Goal: Task Accomplishment & Management: Complete application form

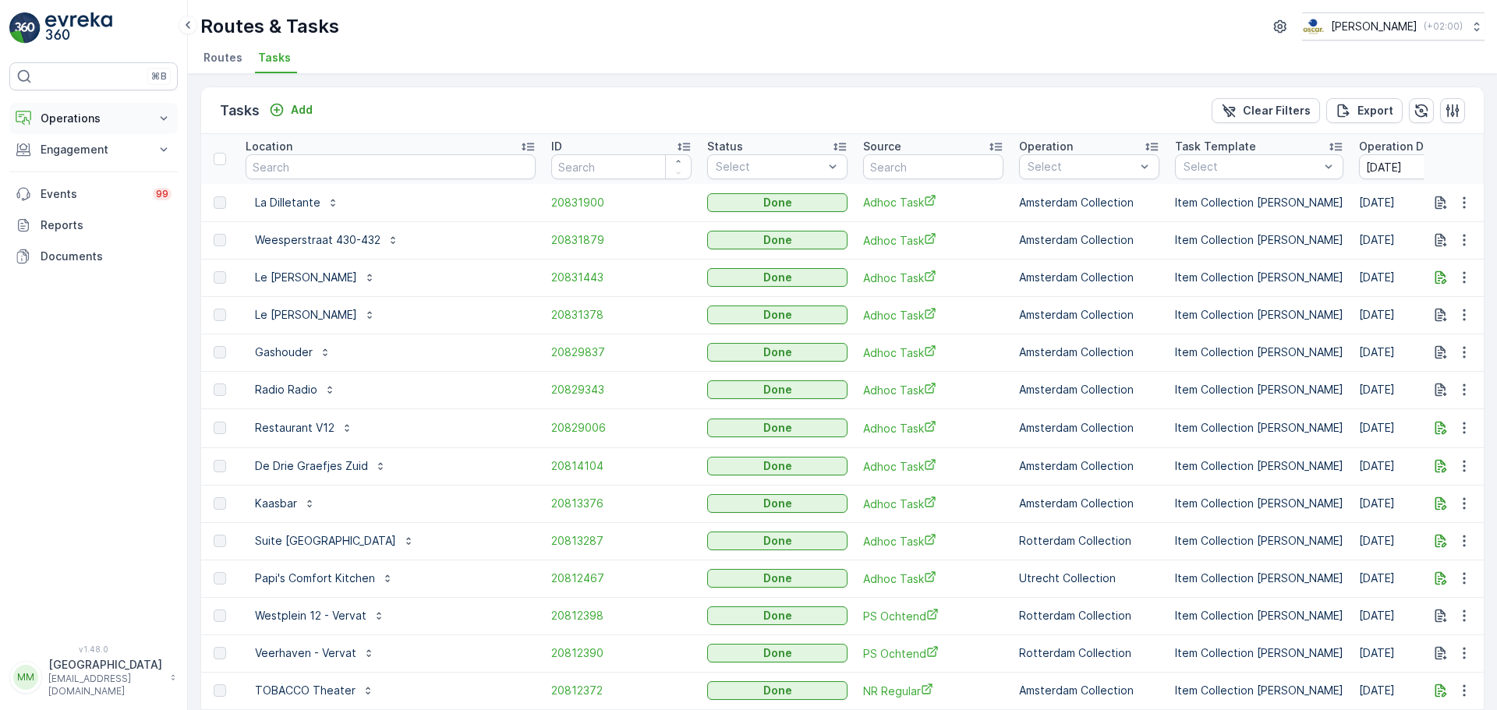
click at [58, 124] on p "Operations" at bounding box center [94, 119] width 106 height 16
click at [73, 214] on p "Cockpit" at bounding box center [60, 211] width 41 height 16
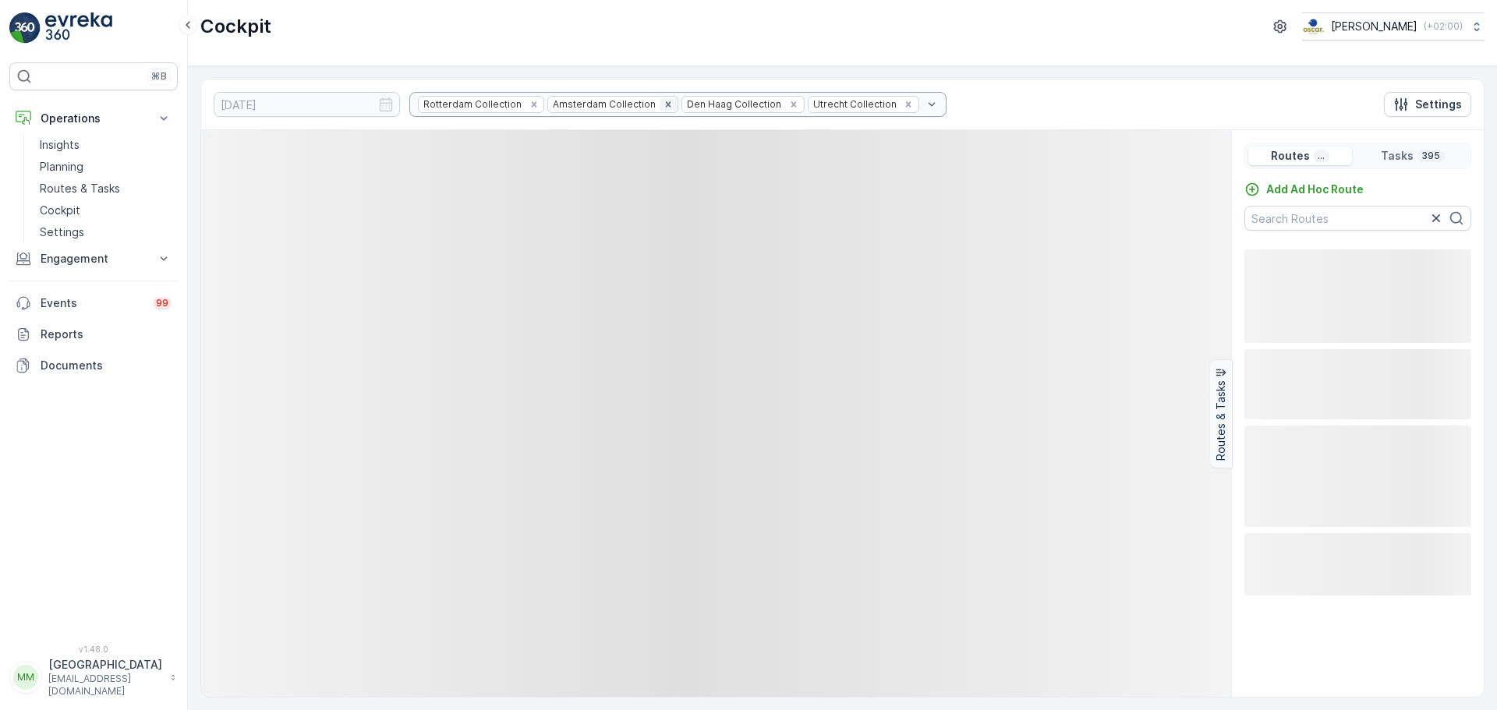
click at [529, 108] on icon "Remove Rotterdam Collection" at bounding box center [534, 104] width 11 height 11
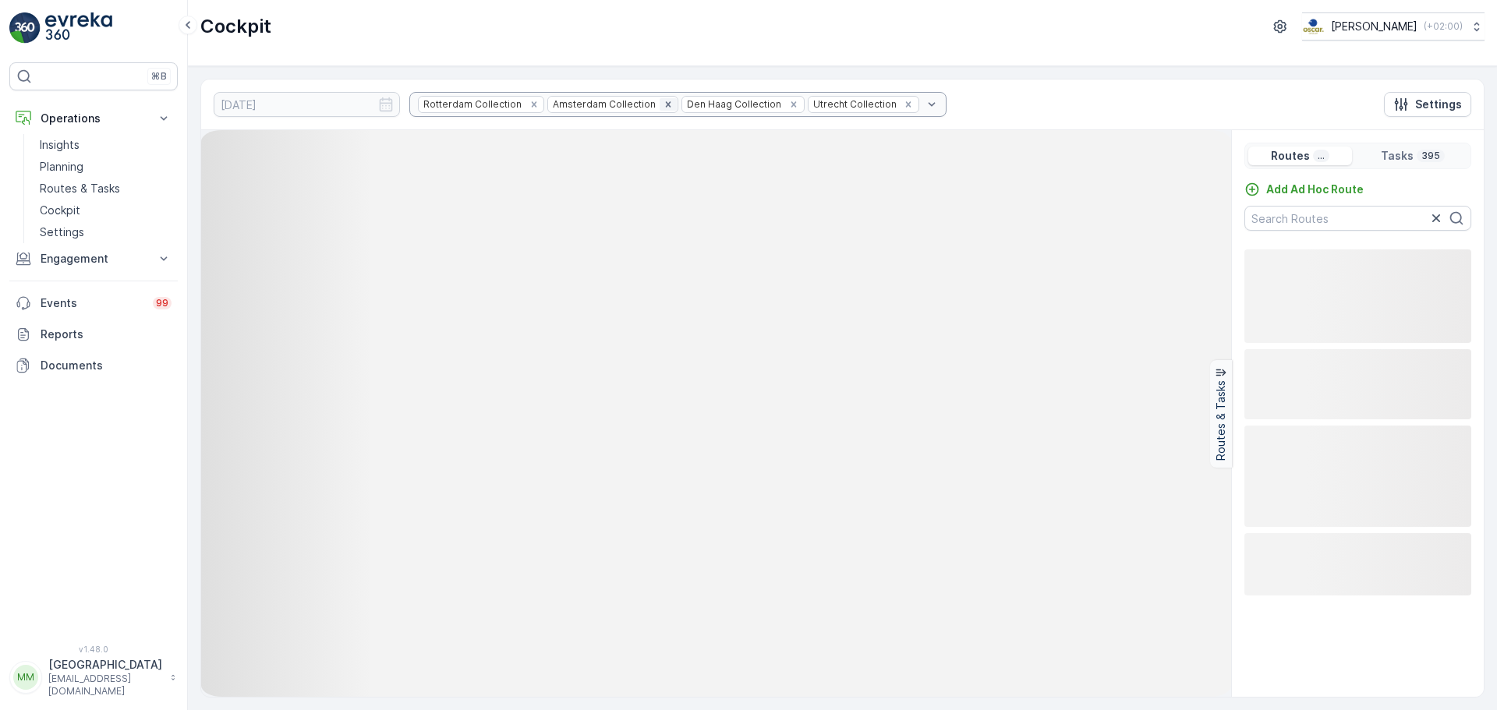
click at [663, 105] on icon "Remove Amsterdam Collection" at bounding box center [668, 104] width 11 height 11
click at [791, 105] on icon "Remove Den Haag Collection" at bounding box center [793, 103] width 5 height 5
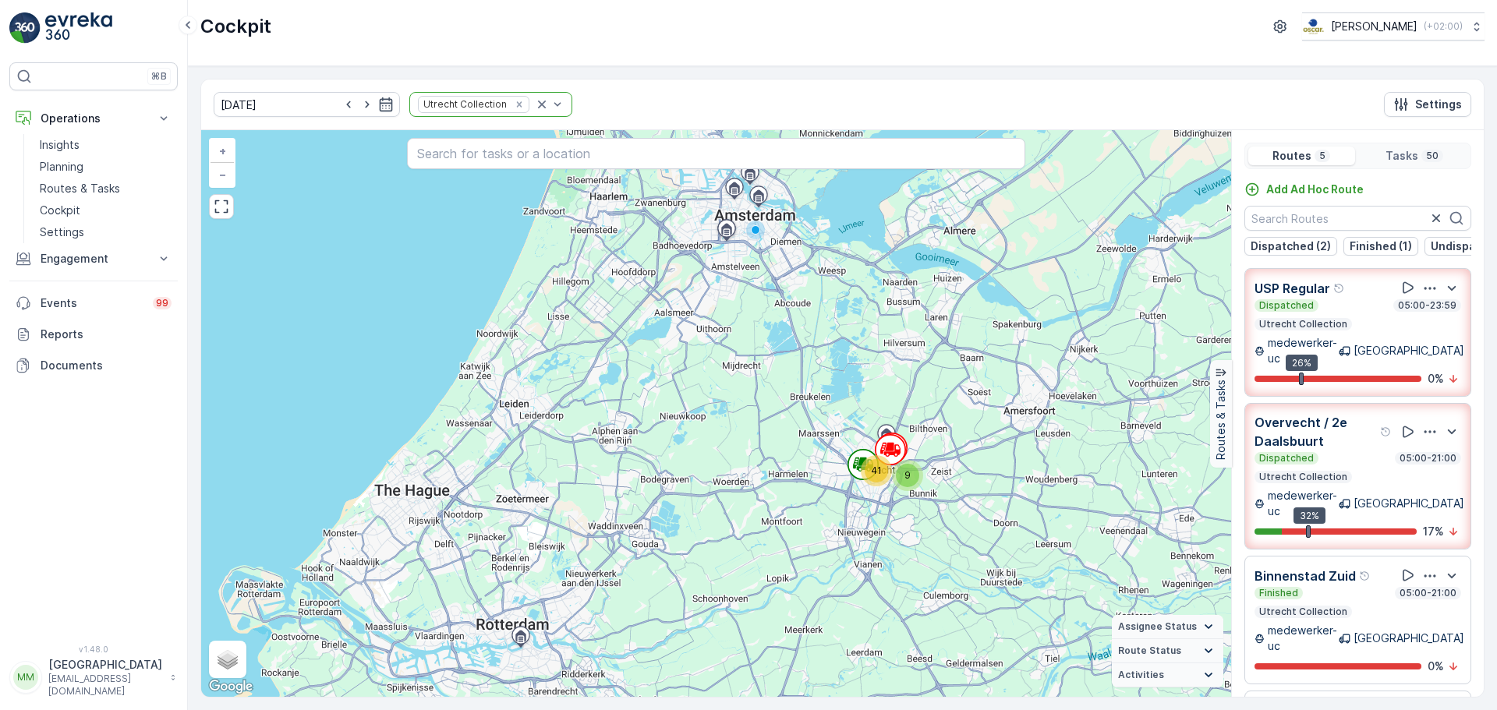
click at [1197, 442] on div "Overvecht / 2e Daalsbuurt" at bounding box center [1323, 431] width 138 height 37
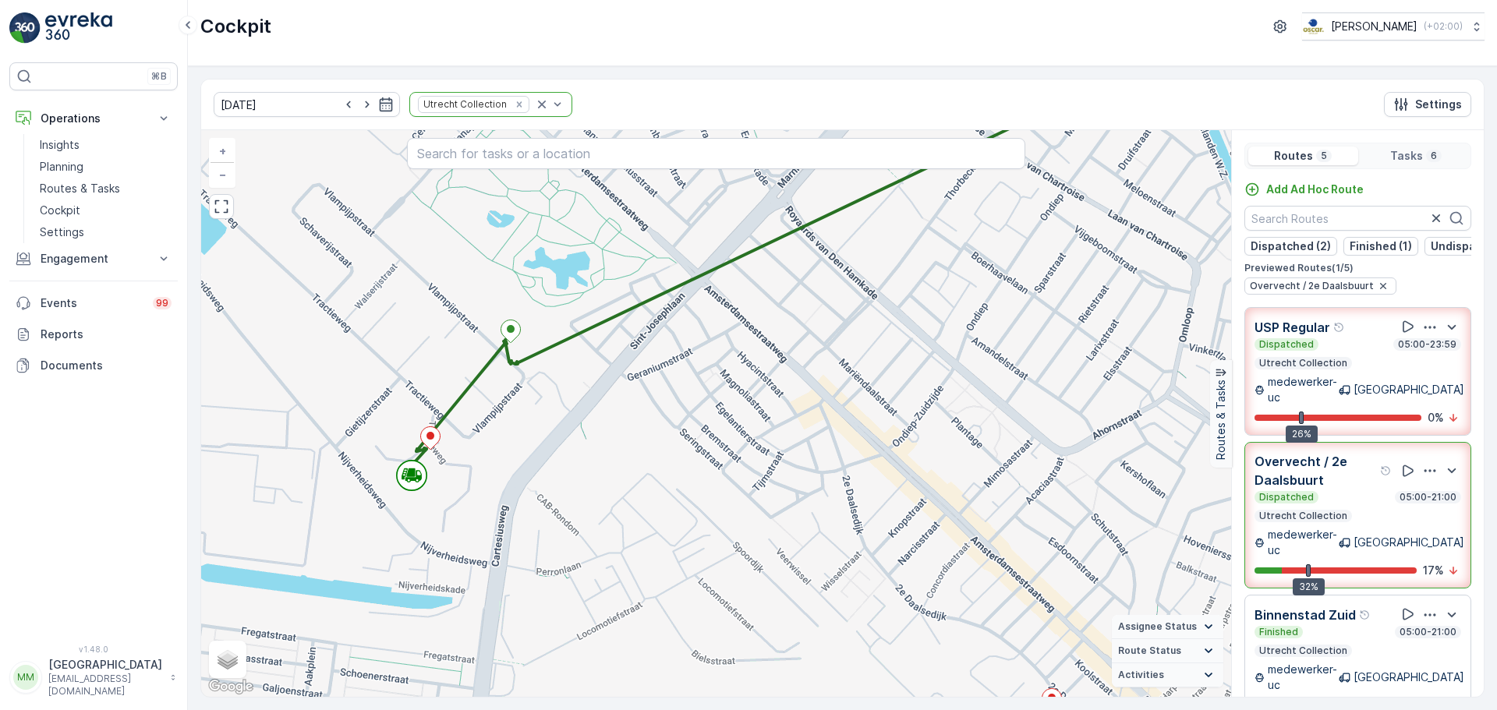
scroll to position [78, 0]
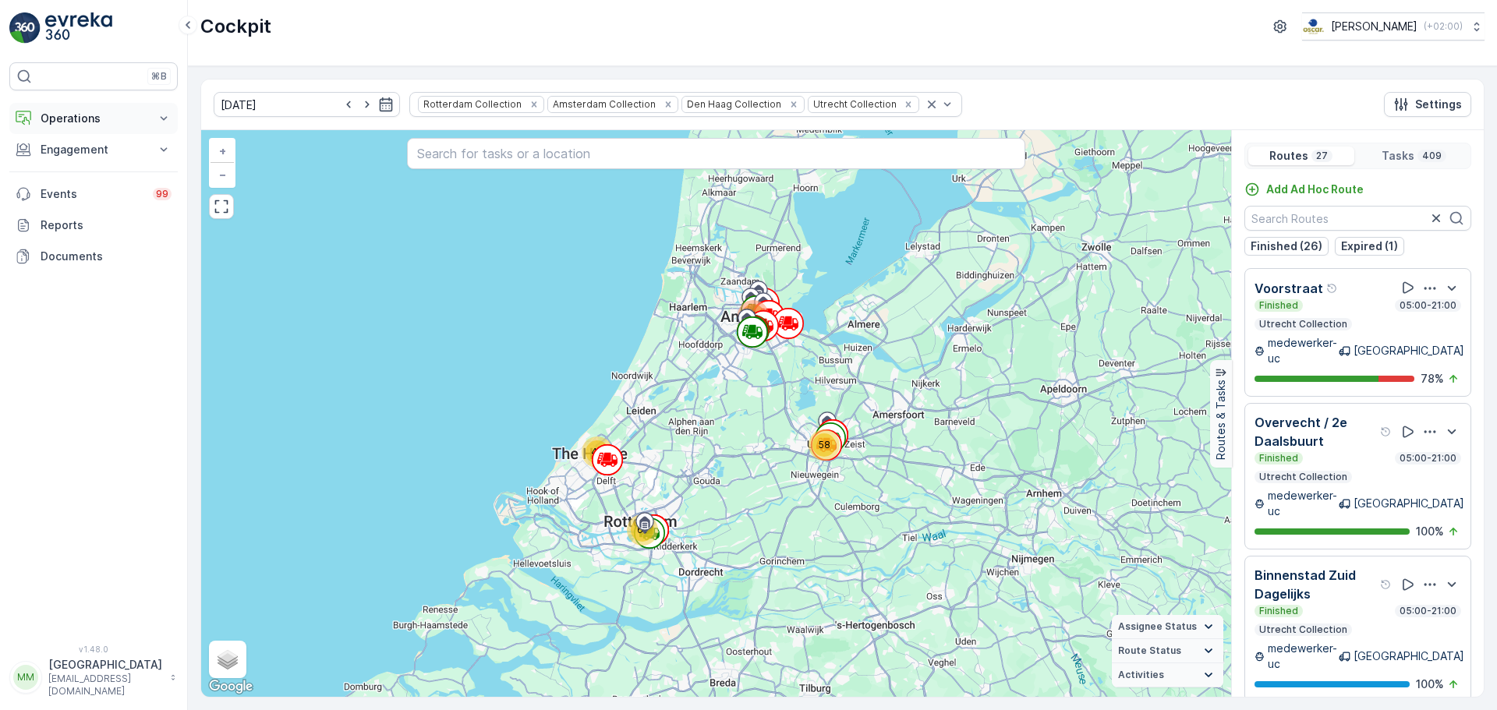
click at [103, 111] on p "Operations" at bounding box center [94, 119] width 106 height 16
click at [97, 190] on p "Routes & Tasks" at bounding box center [80, 189] width 80 height 16
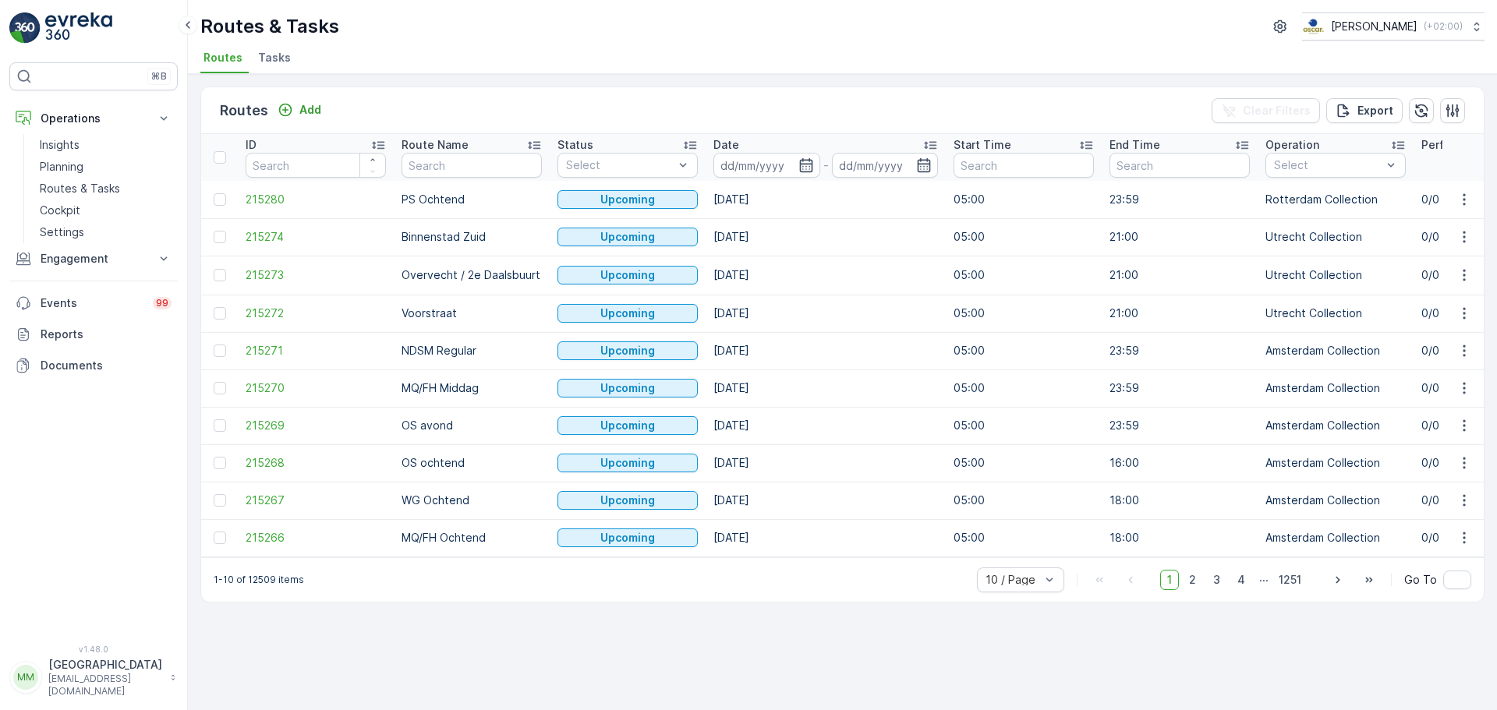
click at [296, 59] on ul "Routes Tasks" at bounding box center [836, 60] width 1272 height 27
click at [283, 59] on span "Tasks" at bounding box center [274, 58] width 33 height 16
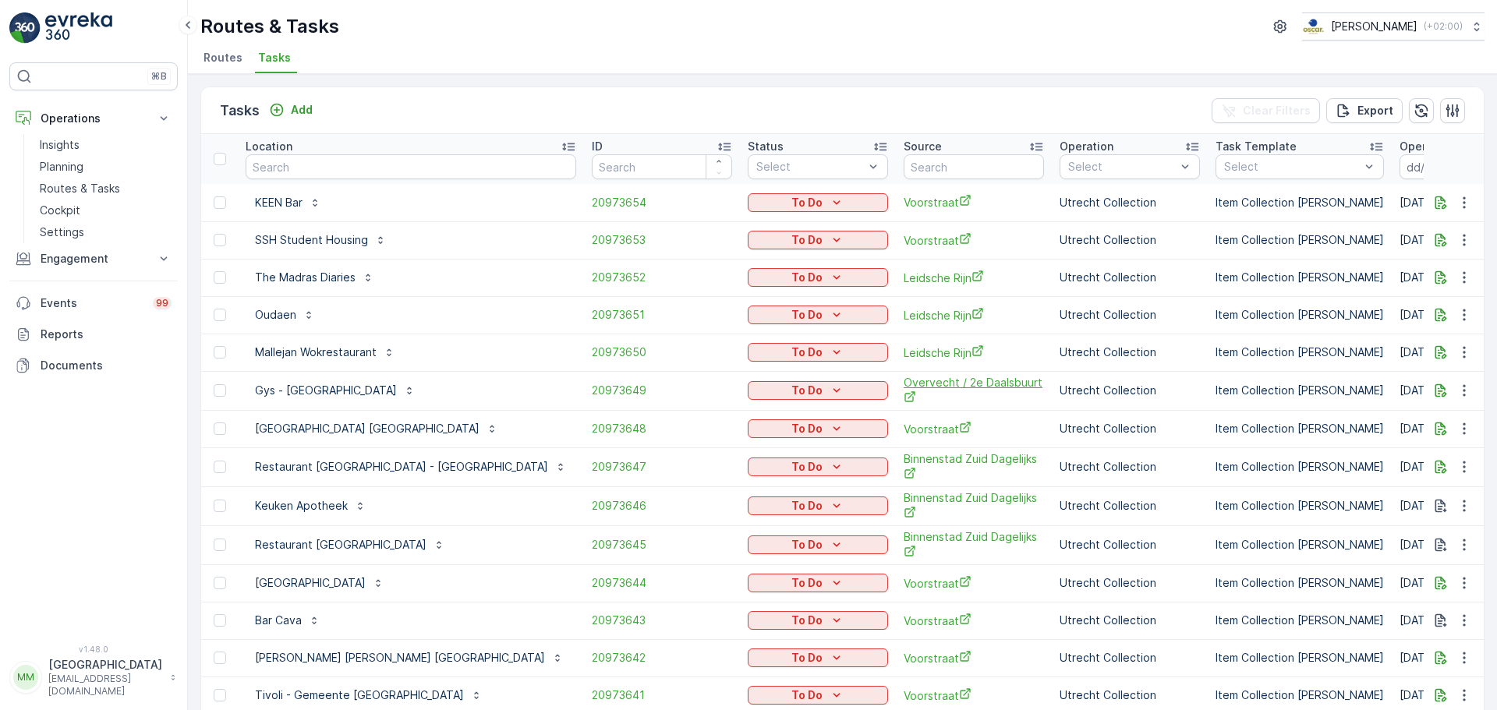
click at [904, 376] on span "Overvecht / 2e Daalsbuurt" at bounding box center [974, 391] width 140 height 32
click at [310, 160] on input "text" at bounding box center [411, 166] width 331 height 25
type input "muzenstraat"
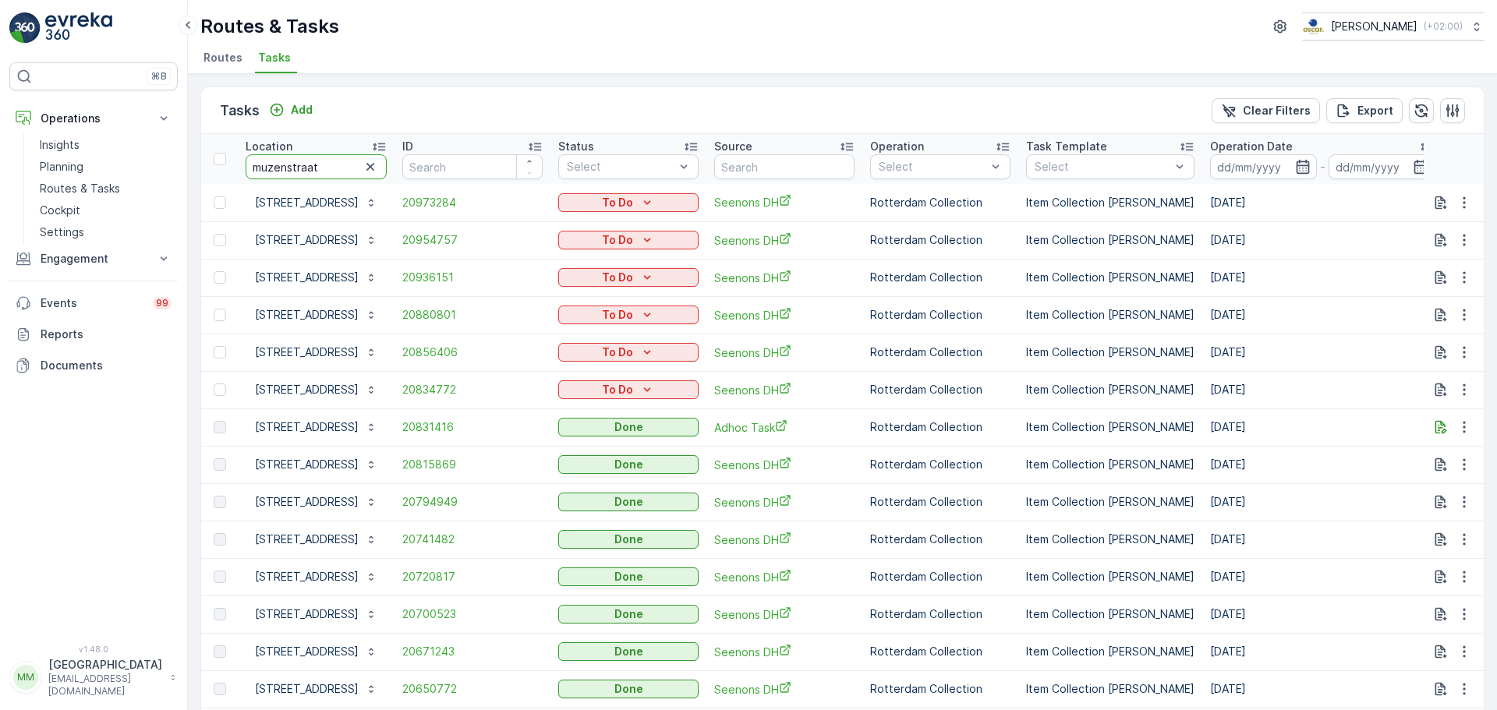
drag, startPoint x: 321, startPoint y: 172, endPoint x: 252, endPoint y: 163, distance: 69.9
click at [246, 171] on input "muzenstraat" at bounding box center [316, 166] width 141 height 25
type input "watert"
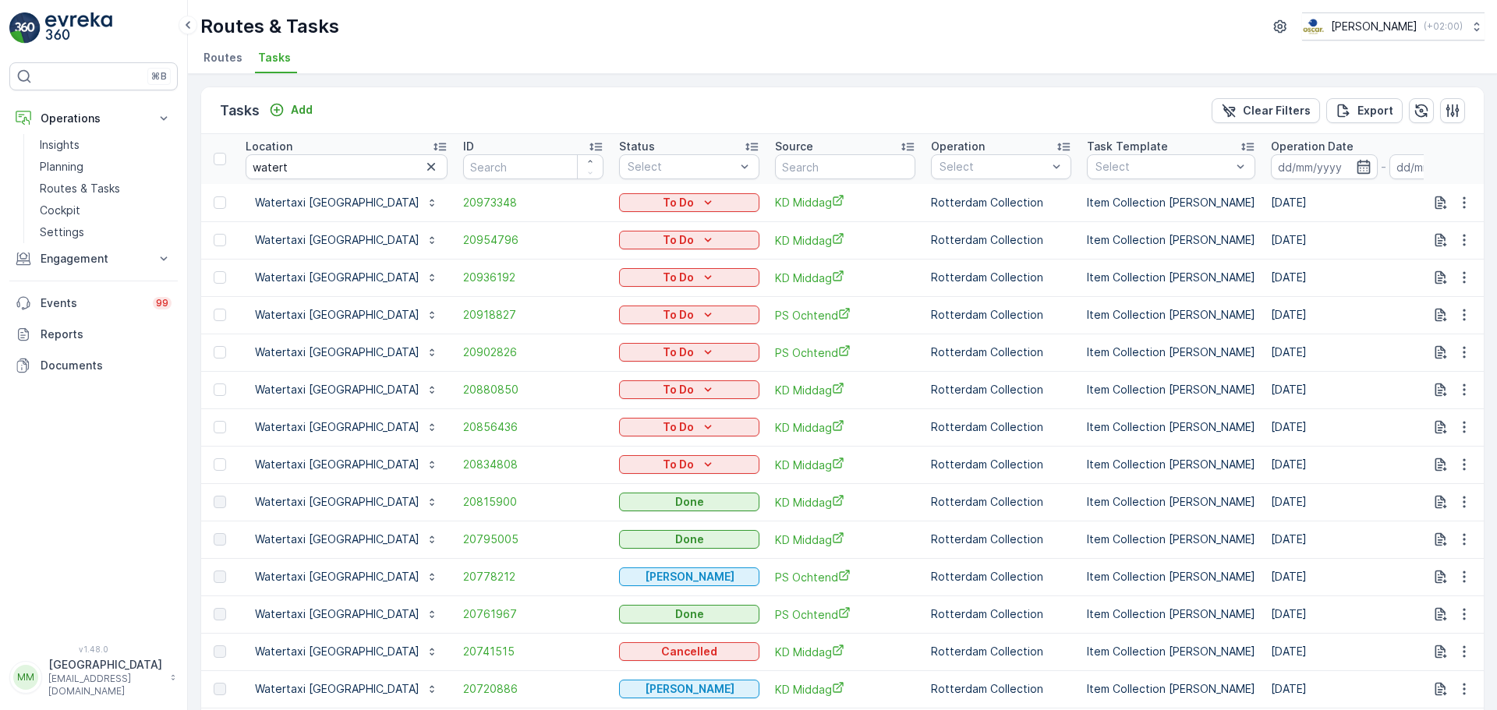
click at [1197, 465] on td "[DATE]" at bounding box center [1383, 464] width 240 height 37
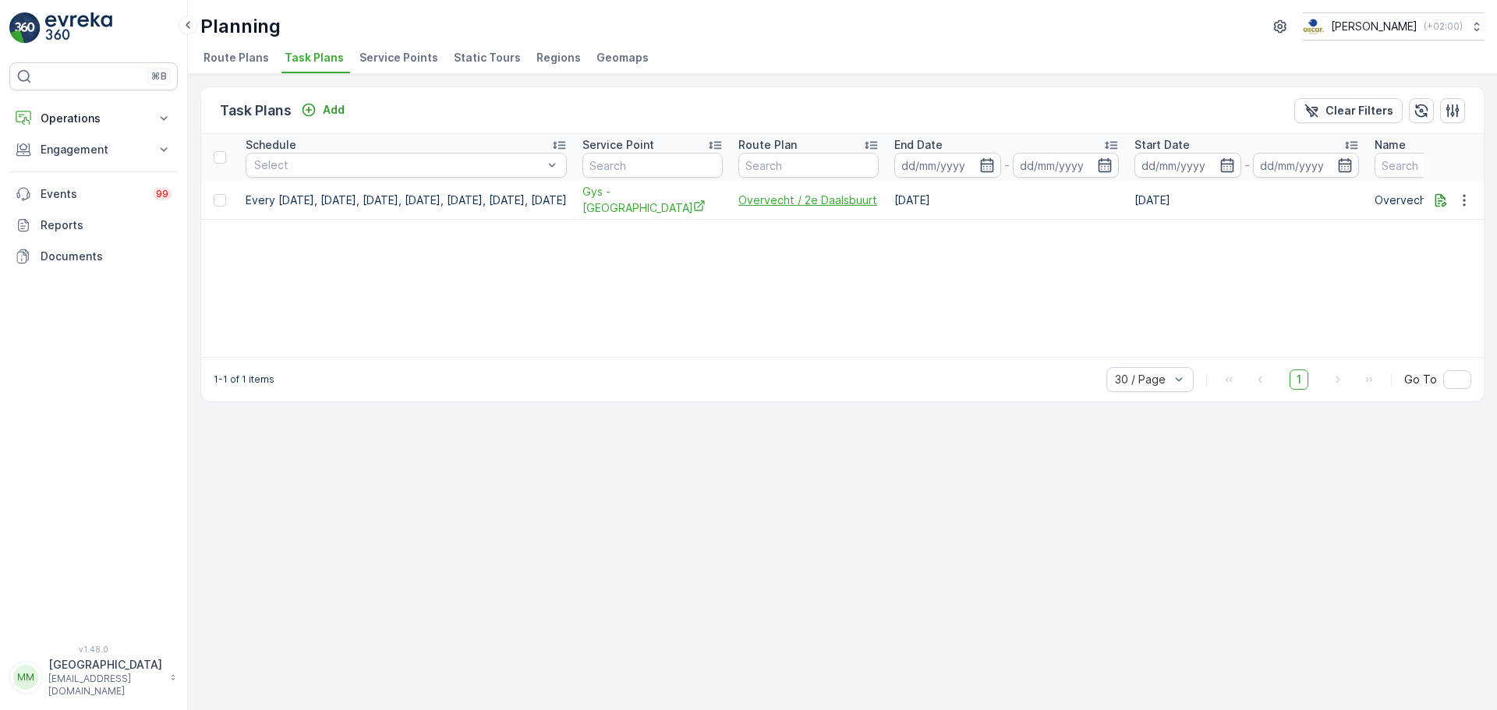
click at [863, 196] on span "Overvecht / 2e Daalsbuurt" at bounding box center [808, 201] width 140 height 16
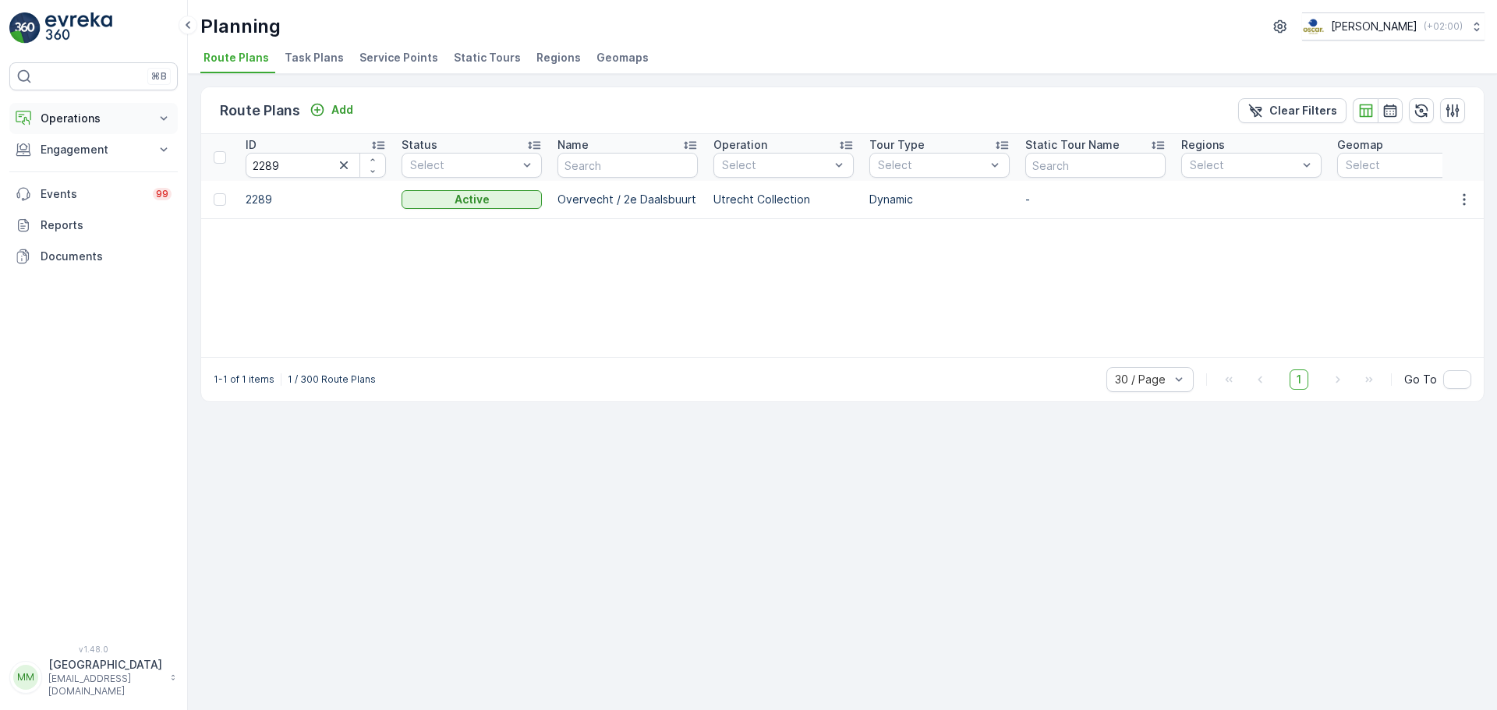
click at [122, 112] on p "Operations" at bounding box center [94, 119] width 106 height 16
click at [124, 184] on link "Routes & Tasks" at bounding box center [106, 189] width 144 height 22
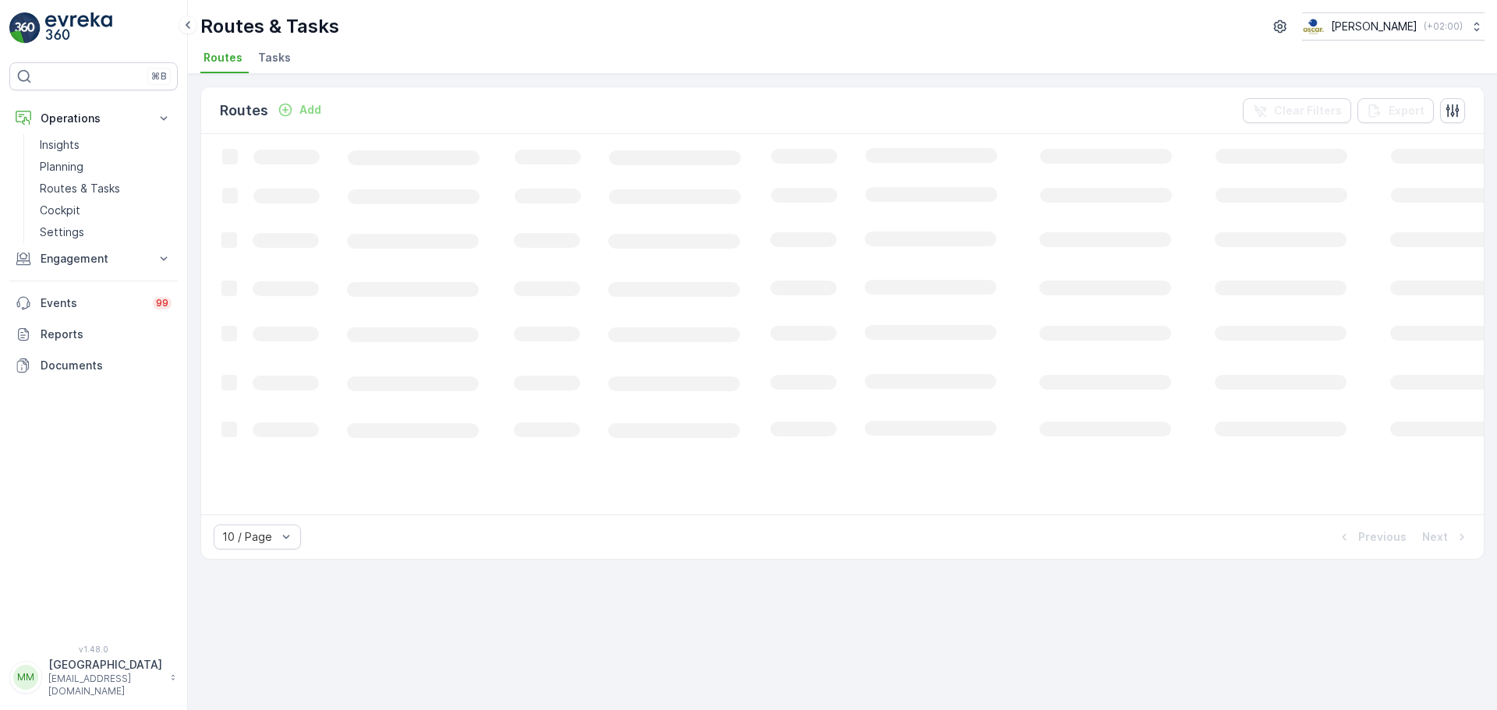
click at [277, 65] on li "Tasks" at bounding box center [276, 60] width 42 height 27
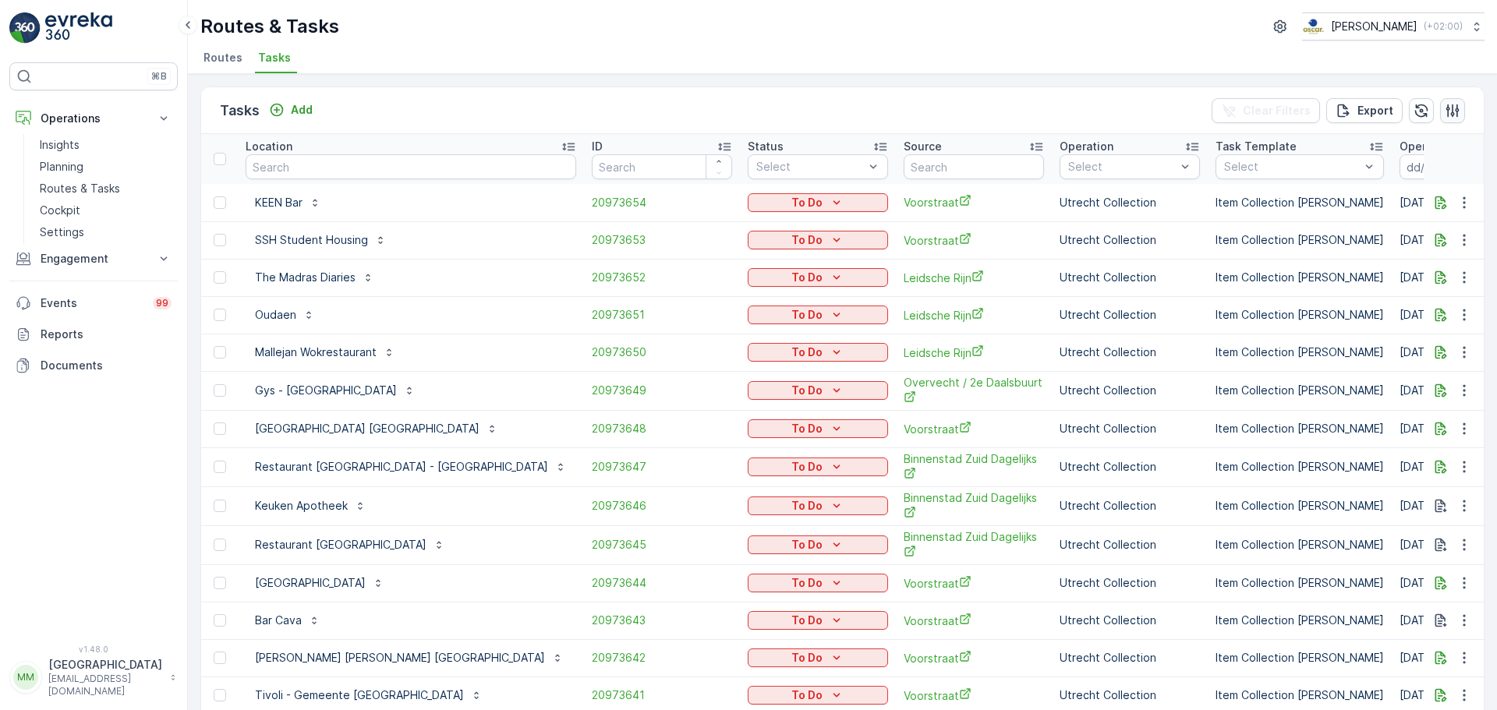
click at [1451, 118] on icon "button" at bounding box center [1453, 111] width 16 height 16
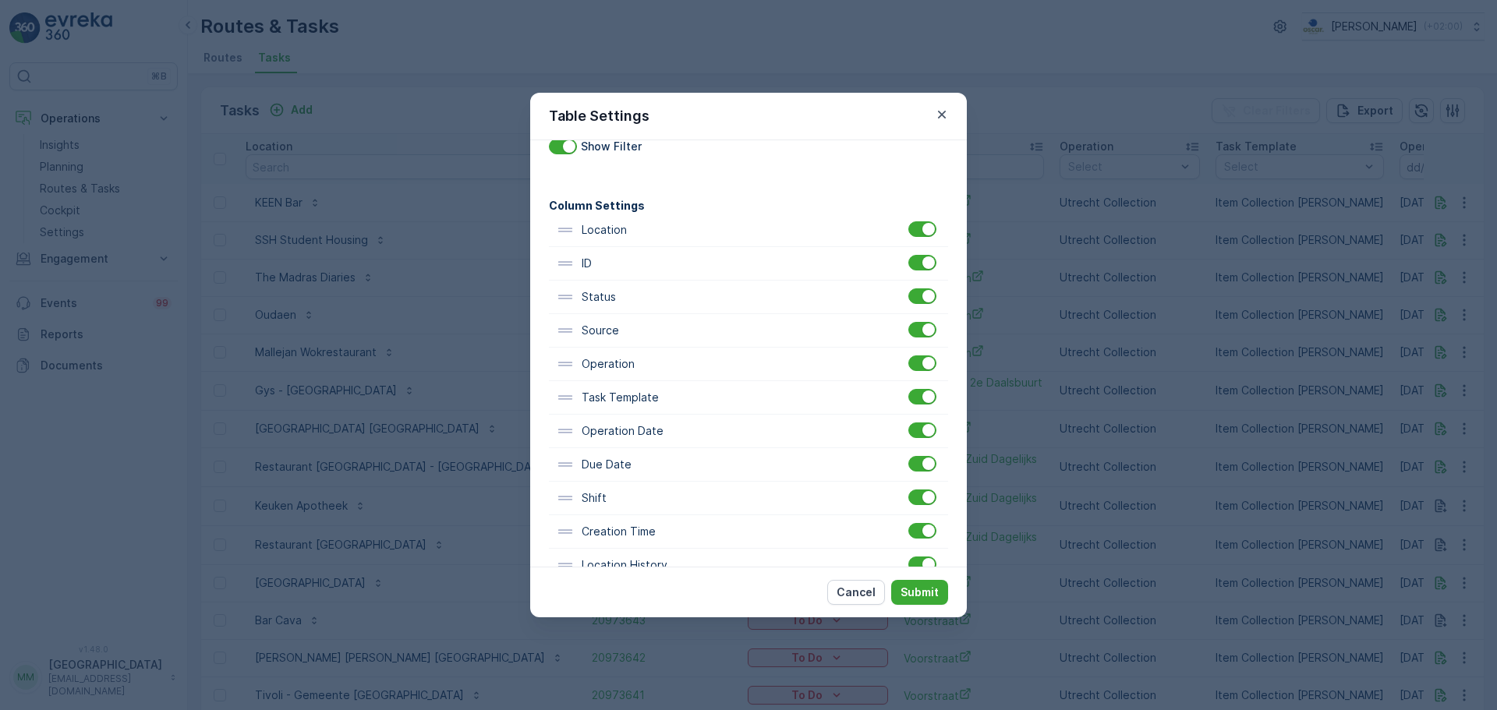
scroll to position [78, 0]
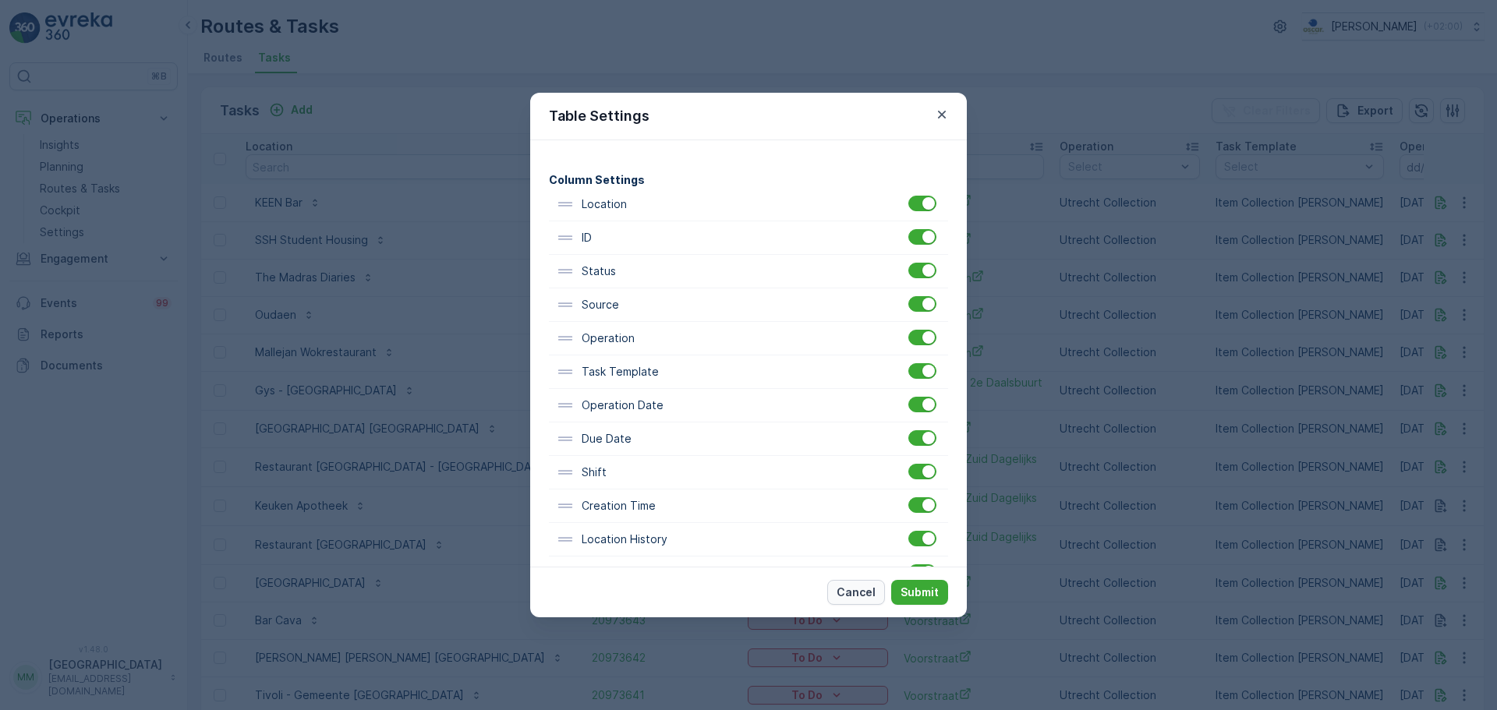
click at [856, 591] on p "Cancel" at bounding box center [856, 593] width 39 height 16
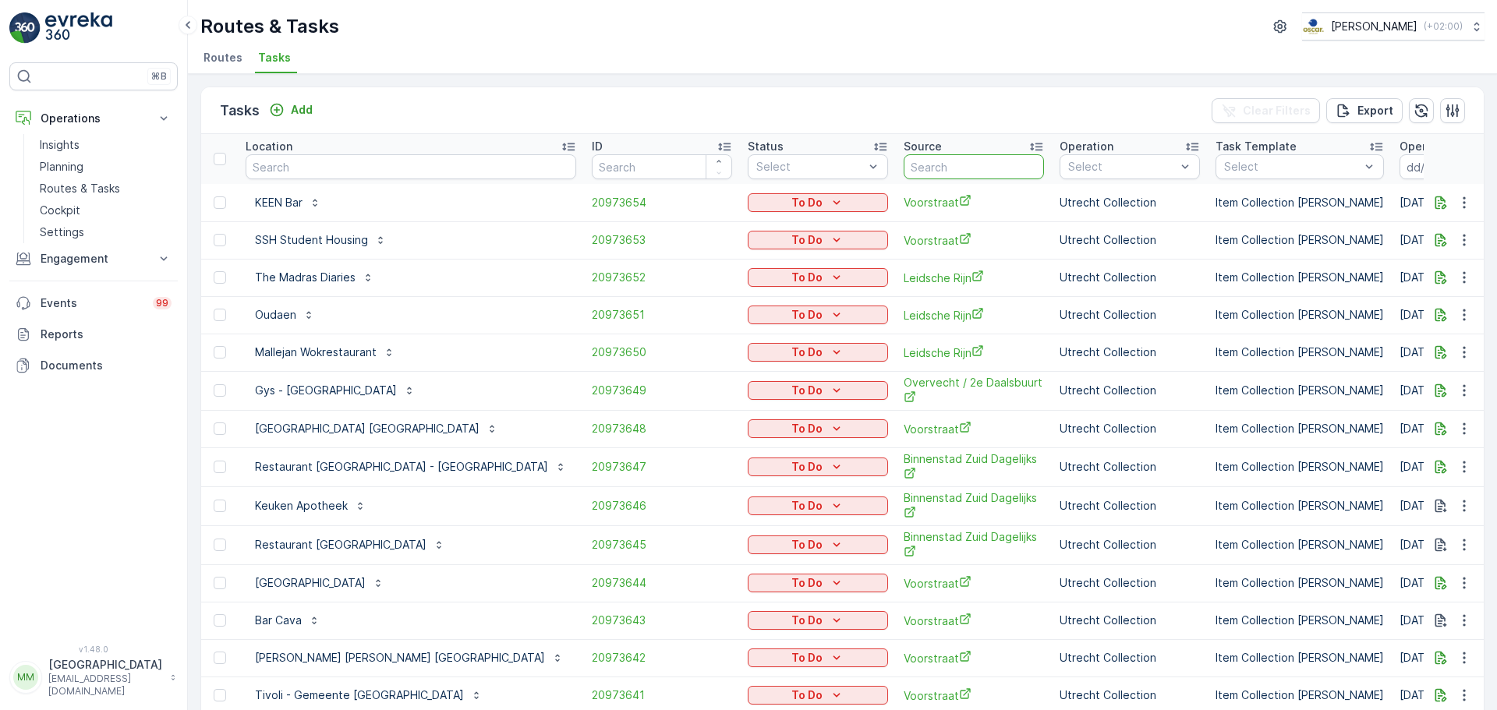
click at [904, 172] on input "text" at bounding box center [974, 166] width 140 height 25
type input "b"
type input "voor"
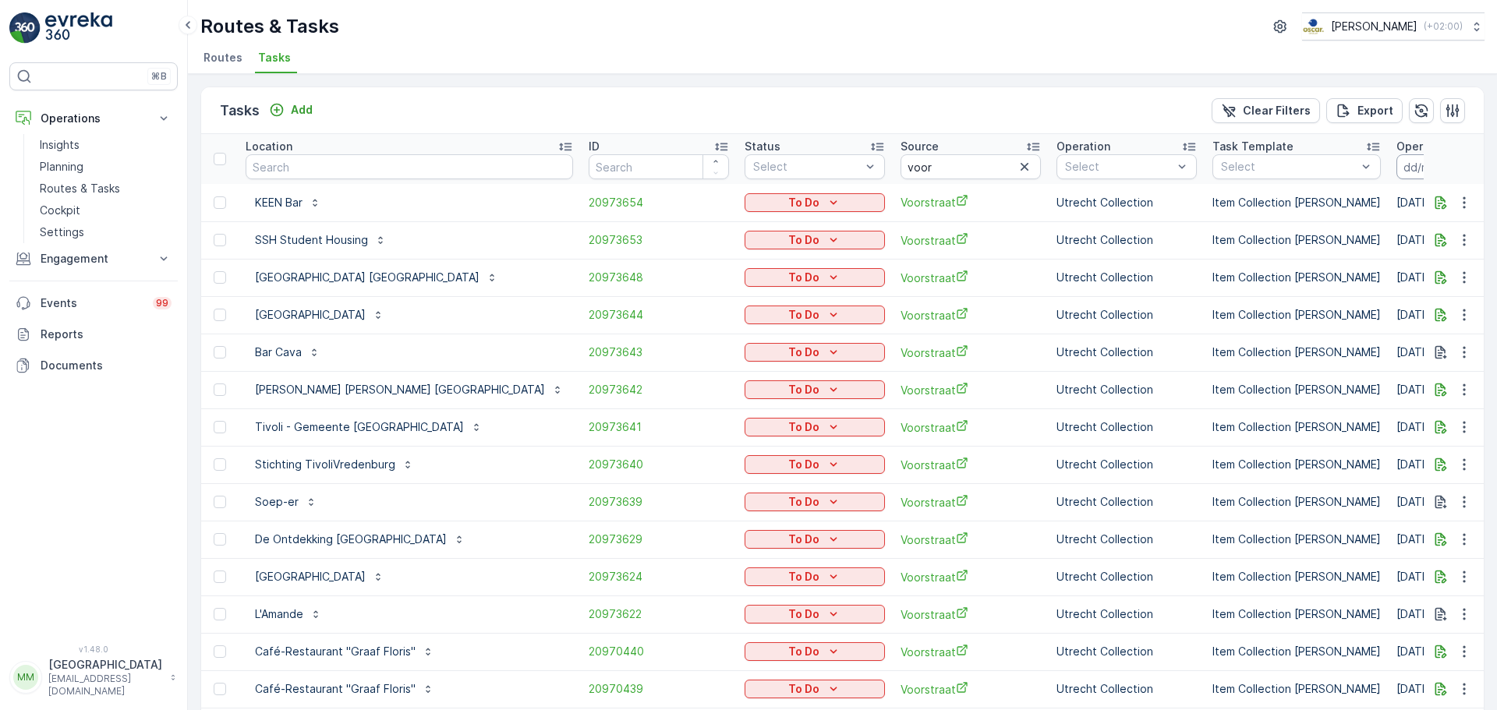
click at [1396, 159] on input at bounding box center [1449, 166] width 107 height 25
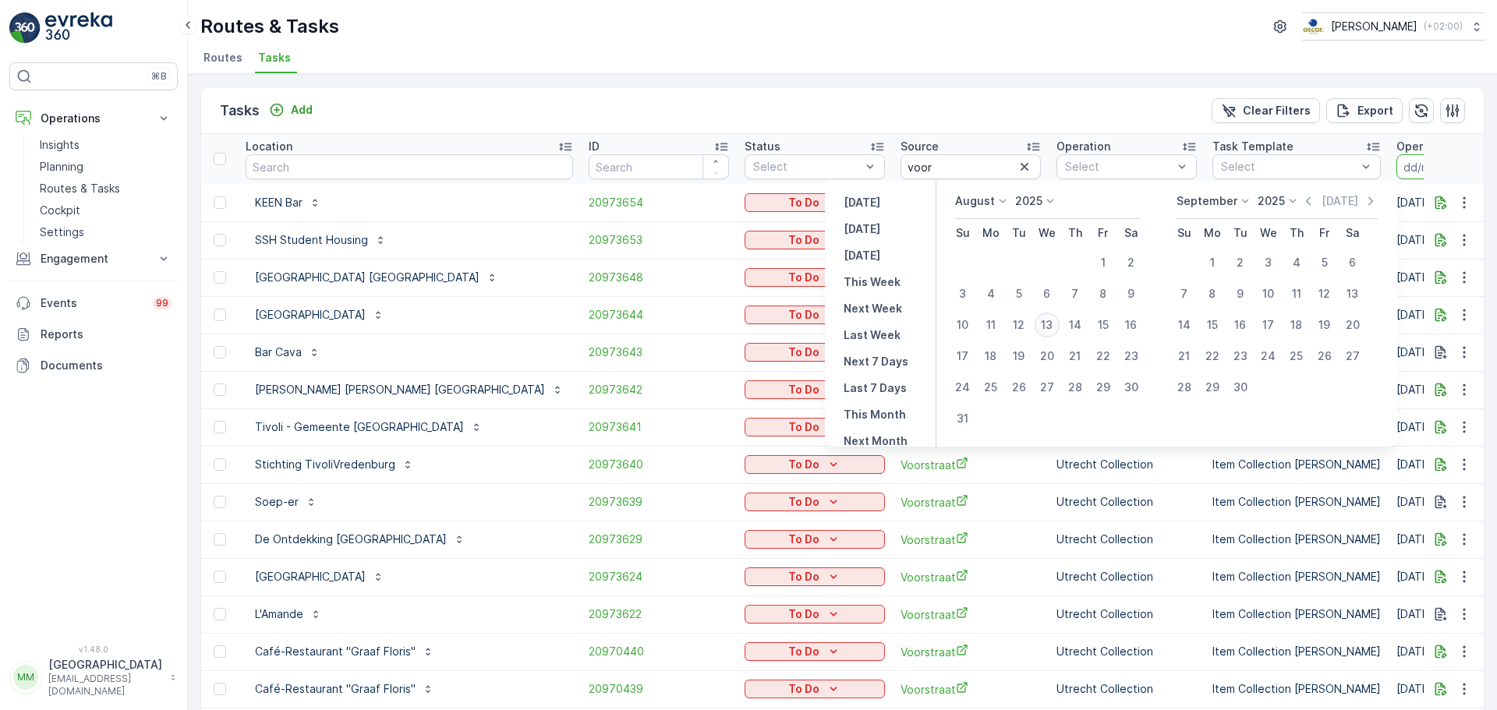
click at [1051, 332] on div "13" at bounding box center [1047, 325] width 25 height 25
type input "[DATE]"
click at [1053, 332] on div "13" at bounding box center [1047, 325] width 25 height 25
type input "[DATE]"
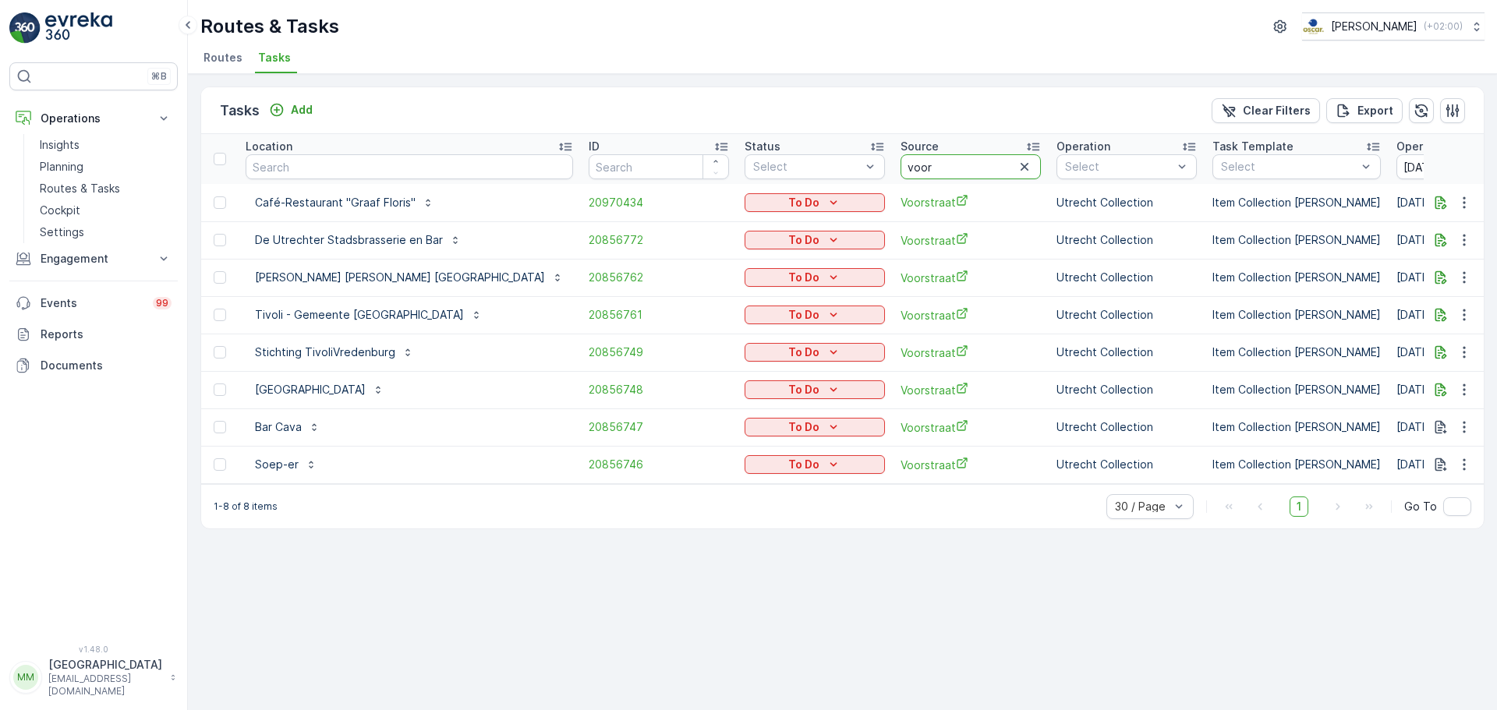
drag, startPoint x: 832, startPoint y: 175, endPoint x: 778, endPoint y: 175, distance: 53.8
click at [778, 175] on tr "Location ID Status Select Source voor Operation Select Task Template Select Ope…" at bounding box center [1497, 159] width 2592 height 50
type input "over"
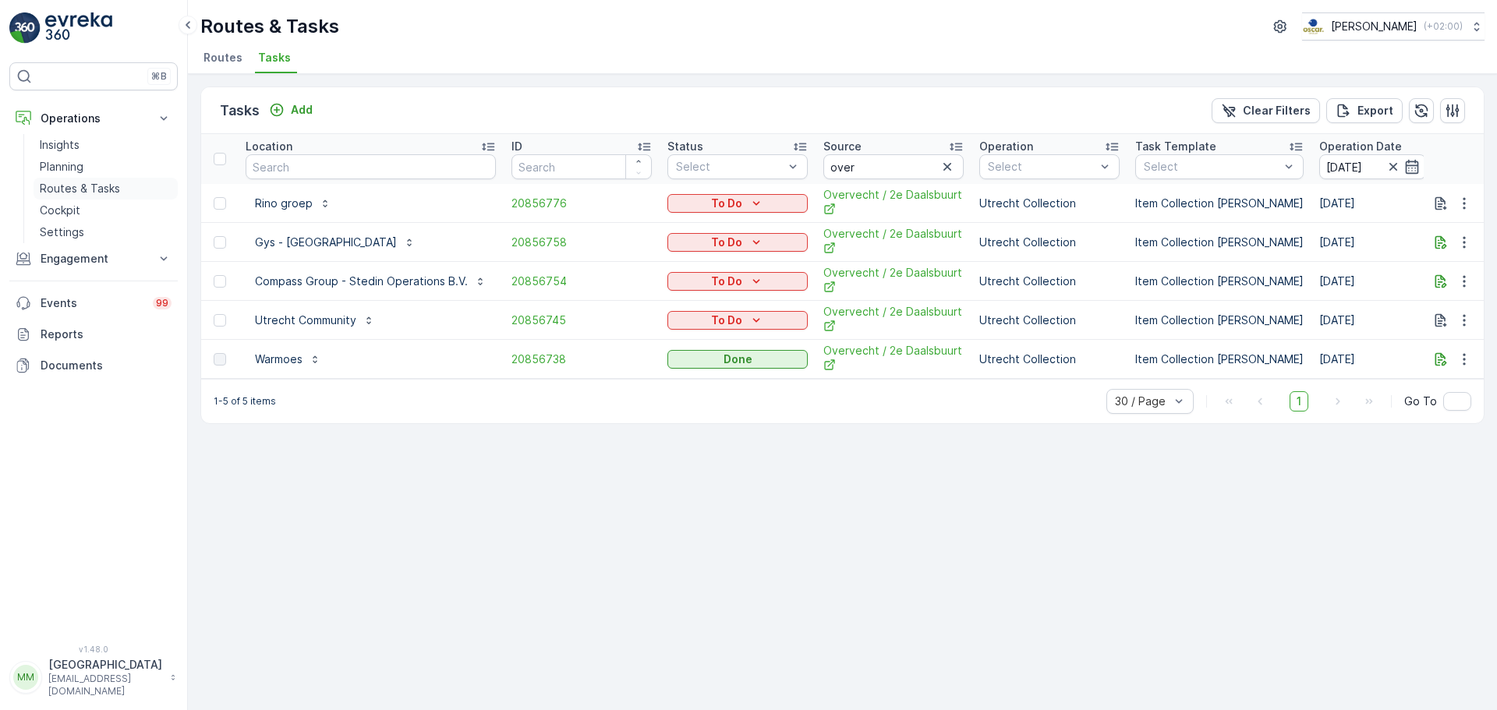
click at [112, 184] on p "Routes & Tasks" at bounding box center [80, 189] width 80 height 16
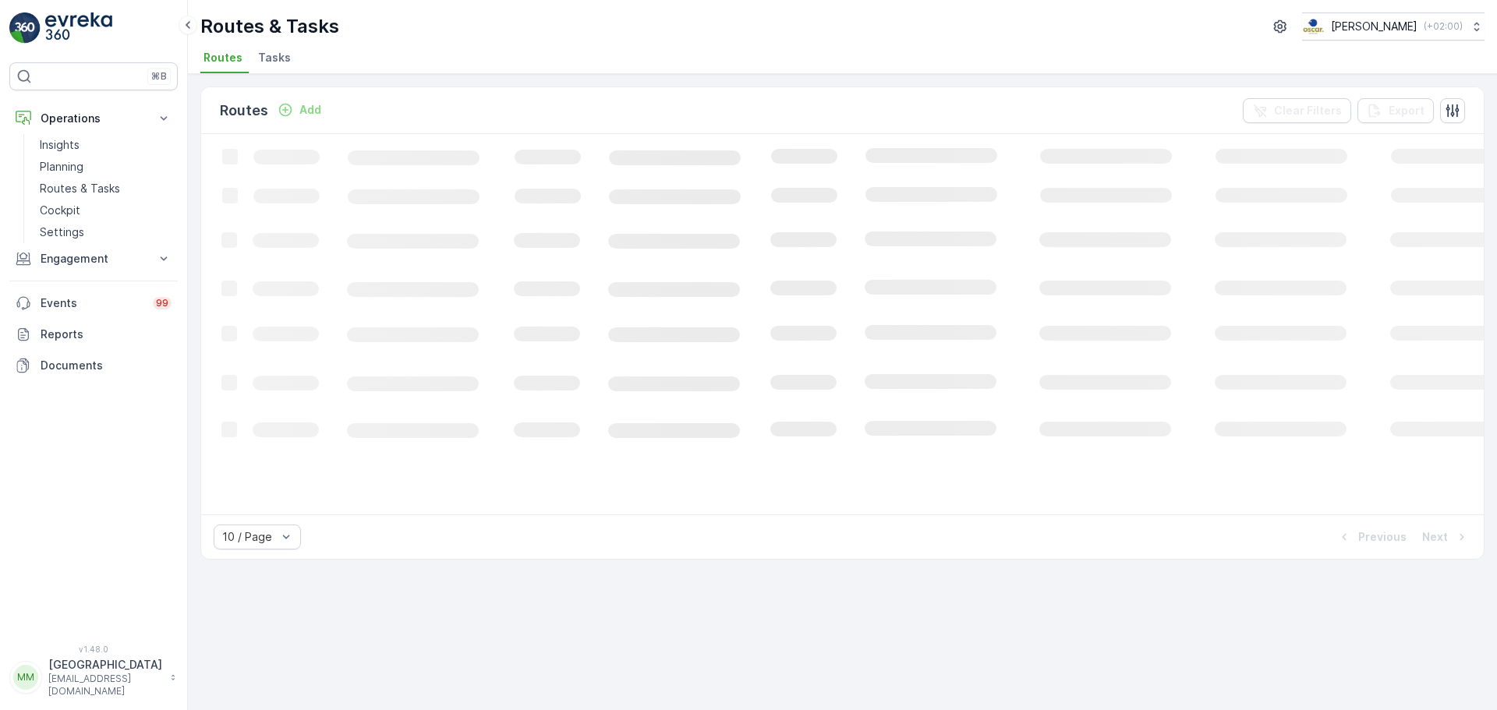
click at [271, 58] on span "Tasks" at bounding box center [274, 58] width 33 height 16
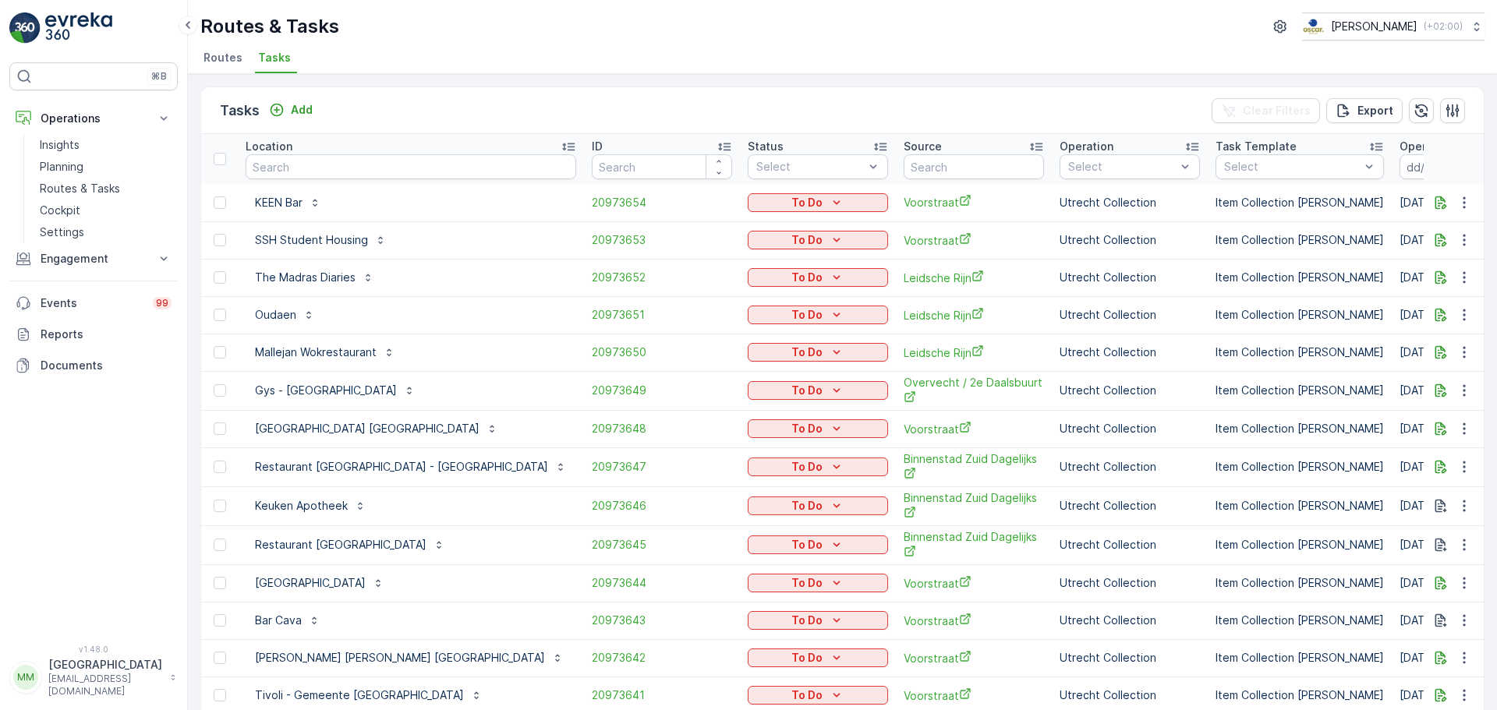
click at [363, 166] on input "text" at bounding box center [411, 166] width 331 height 25
type input "ub ve"
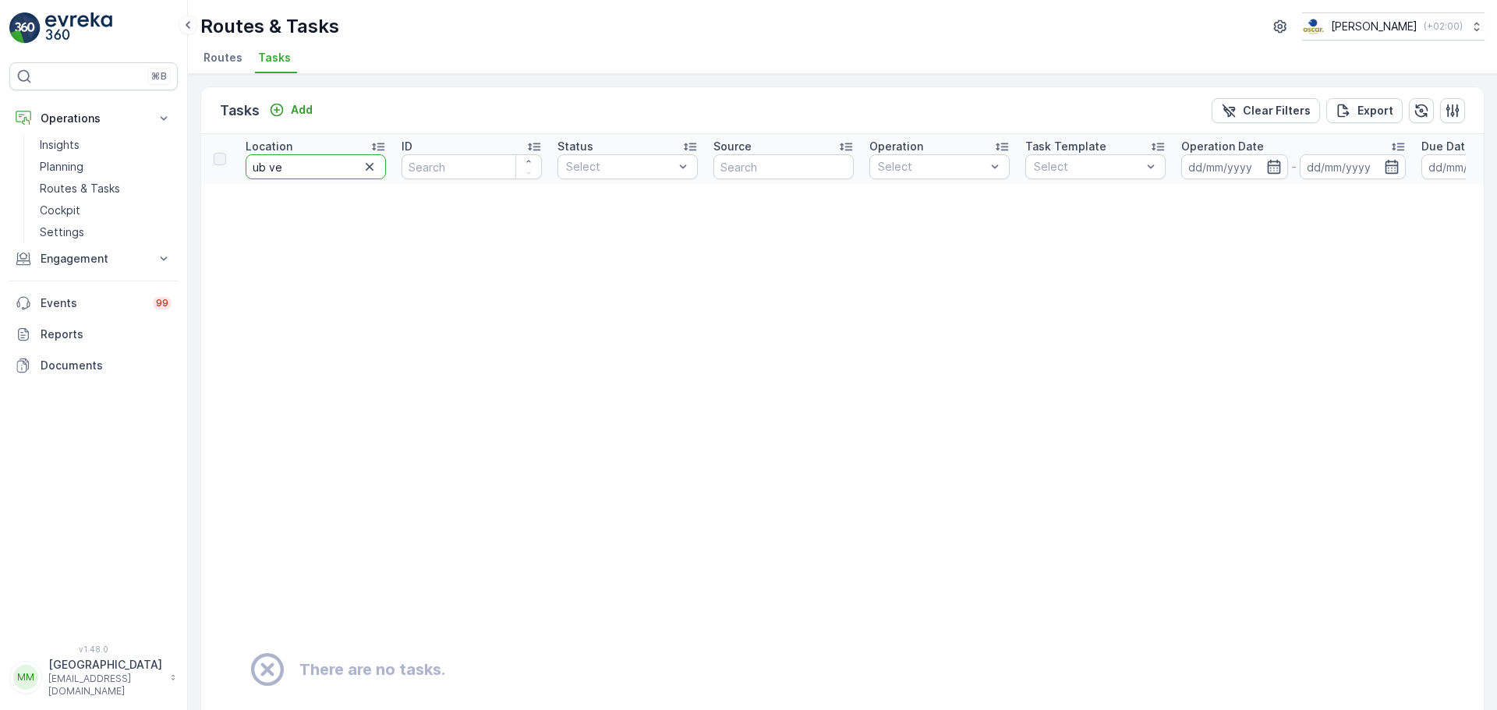
drag, startPoint x: 269, startPoint y: 171, endPoint x: 250, endPoint y: 168, distance: 19.0
click at [250, 168] on input "ub ve" at bounding box center [316, 166] width 140 height 25
type input "ve"
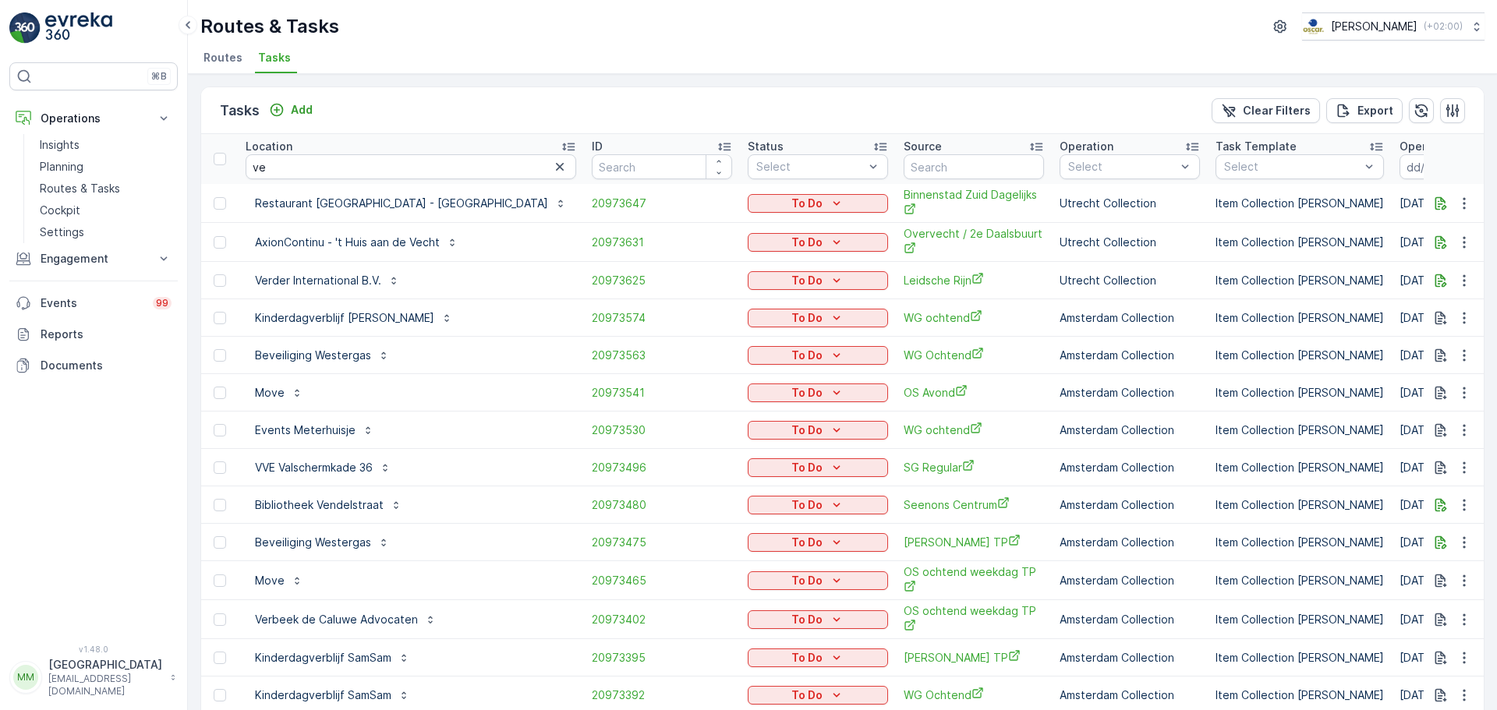
click at [306, 165] on input "ve" at bounding box center [411, 166] width 331 height 25
type input "vende"
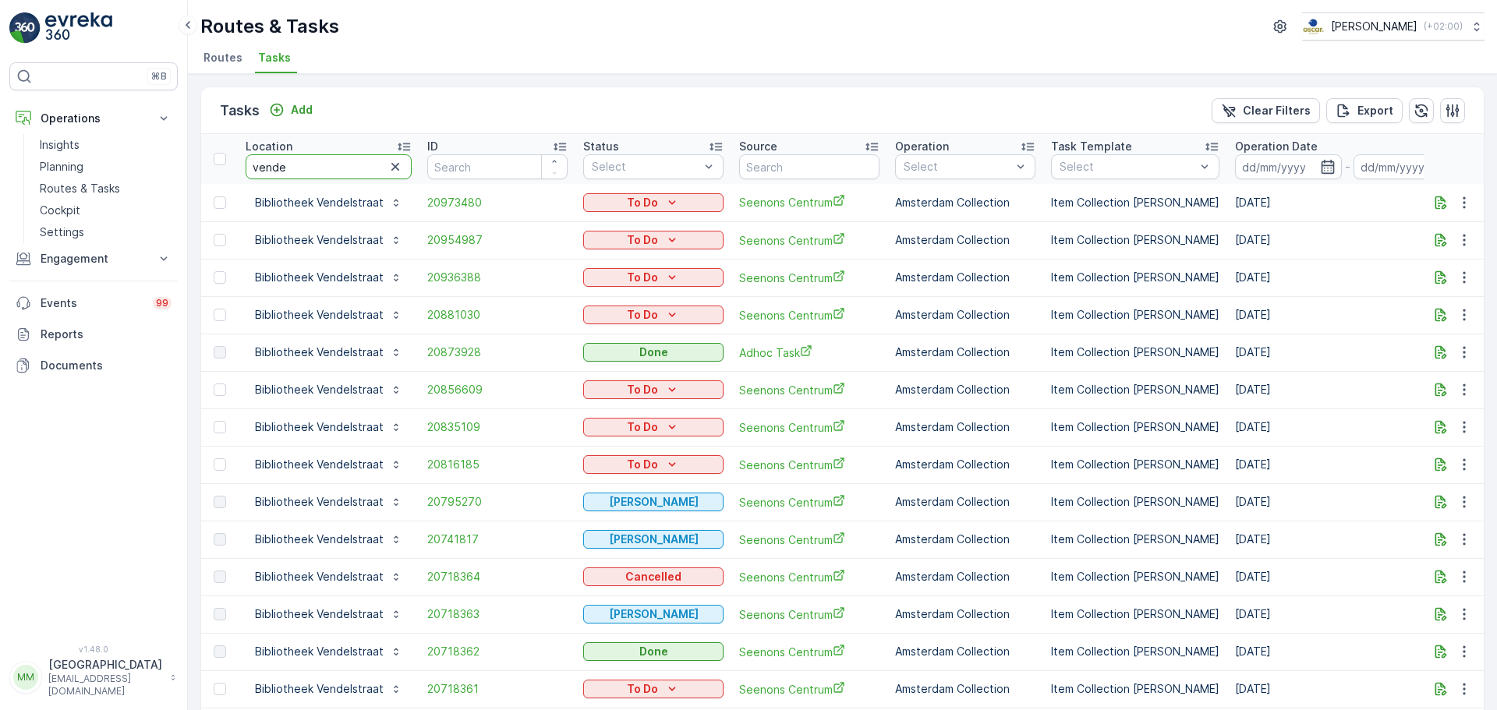
drag, startPoint x: 337, startPoint y: 170, endPoint x: 239, endPoint y: 171, distance: 97.5
click at [239, 171] on th "Location vende" at bounding box center [329, 159] width 182 height 50
type input "doelen"
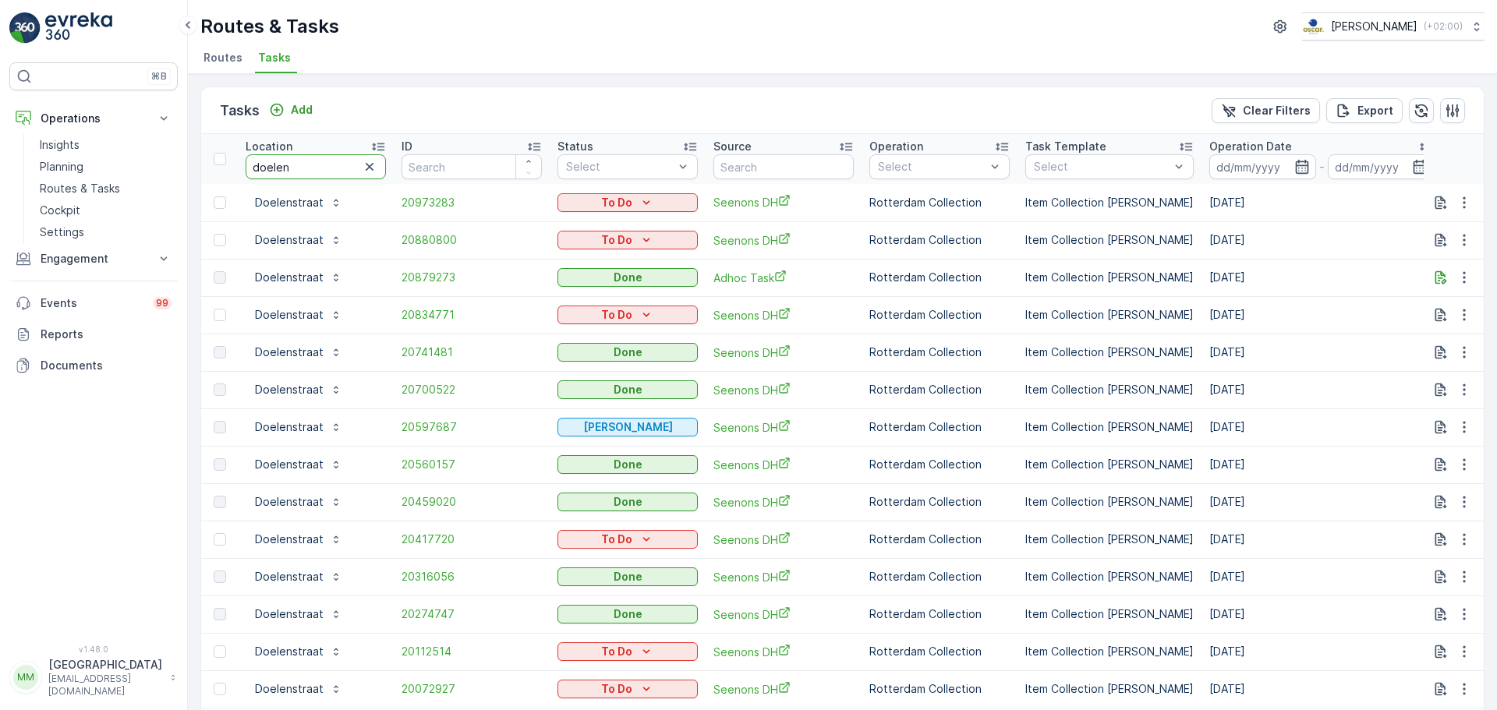
drag, startPoint x: 334, startPoint y: 164, endPoint x: 239, endPoint y: 166, distance: 95.1
click at [221, 172] on tr "Location doelen ID Status Select Source Operation Select Task Template Select O…" at bounding box center [1403, 159] width 2405 height 50
type input "slijk"
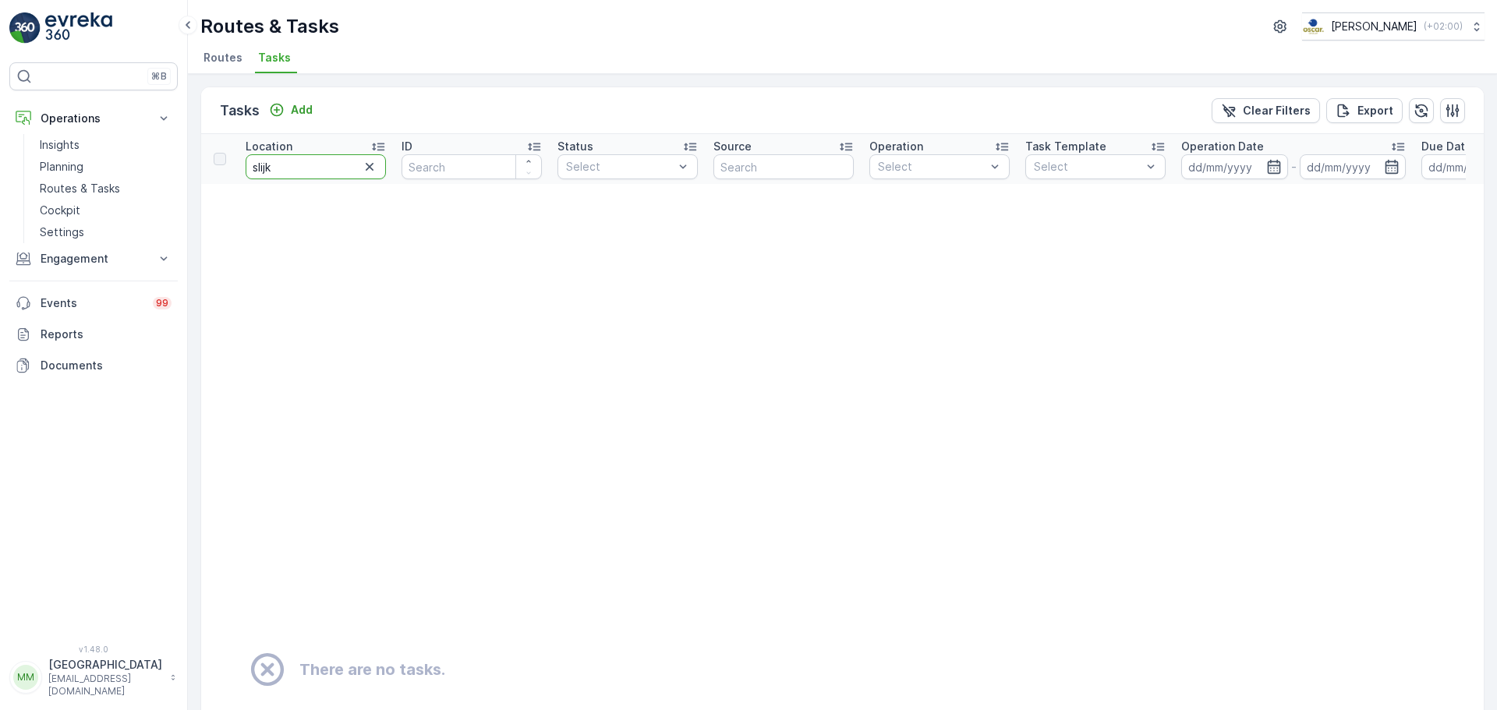
drag, startPoint x: 263, startPoint y: 174, endPoint x: 195, endPoint y: 171, distance: 67.9
click at [195, 171] on div "Tasks Add Clear Filters Export Location slijk ID Status Select Source Operation…" at bounding box center [842, 392] width 1309 height 636
type input "uva"
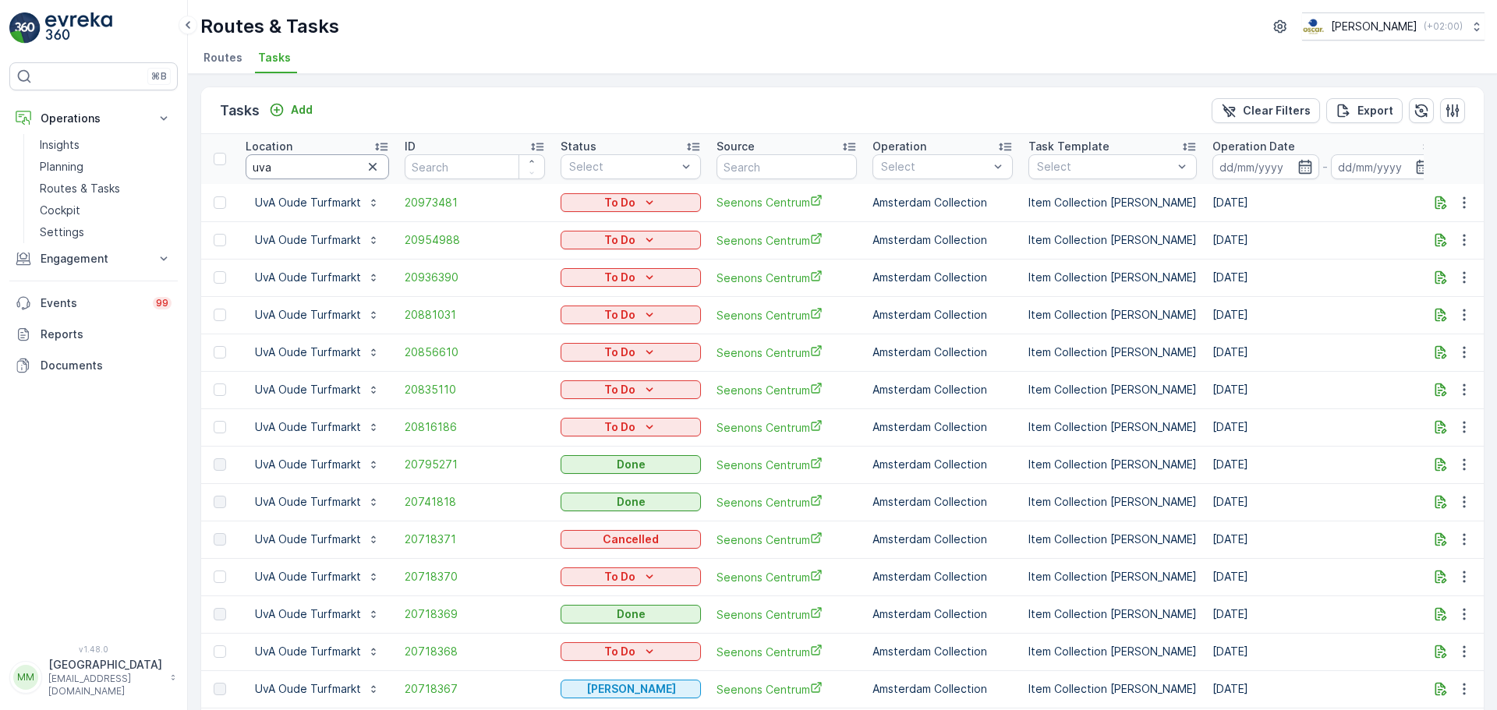
click at [313, 161] on input "uva" at bounding box center [317, 166] width 143 height 25
type input "uva sl"
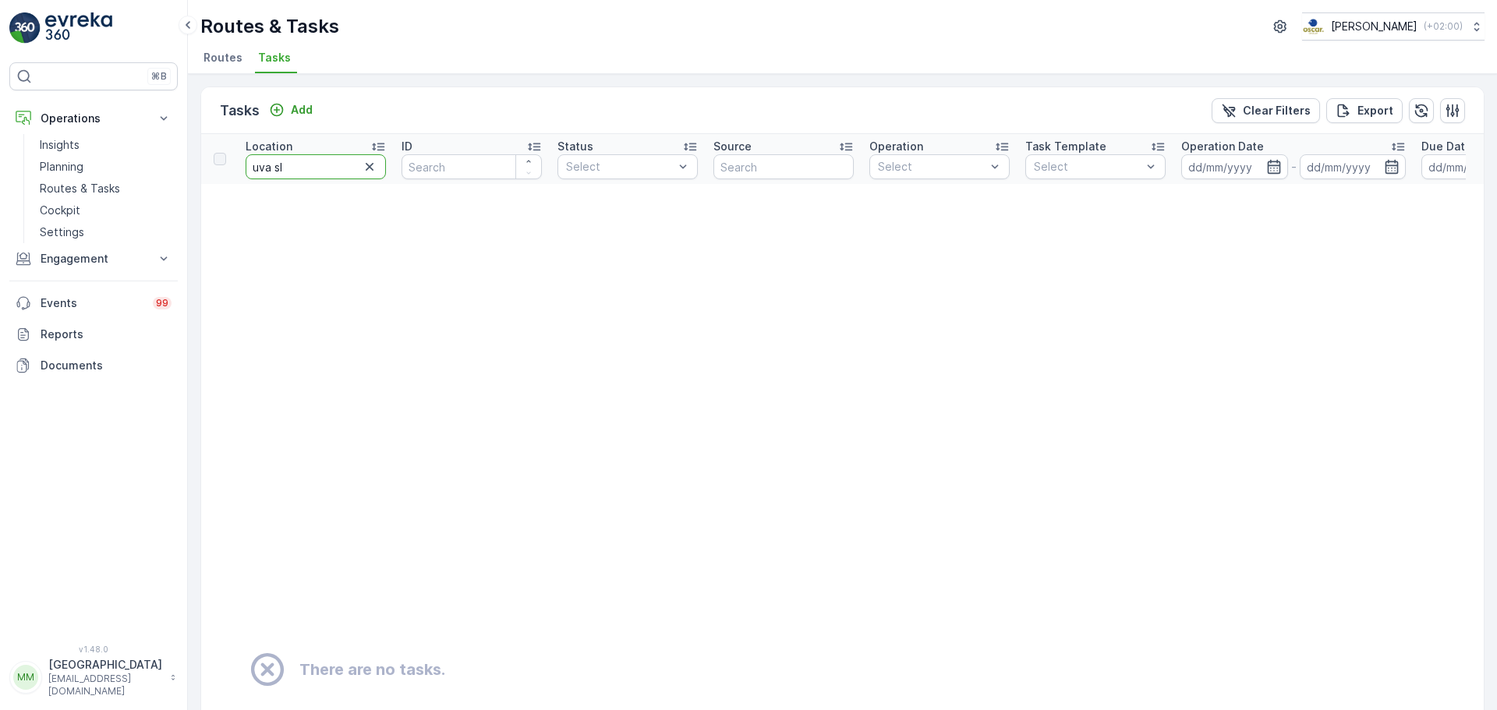
drag, startPoint x: 293, startPoint y: 172, endPoint x: 244, endPoint y: 166, distance: 49.5
click at [244, 166] on th "Location uva sl" at bounding box center [316, 159] width 156 height 50
type input "achter"
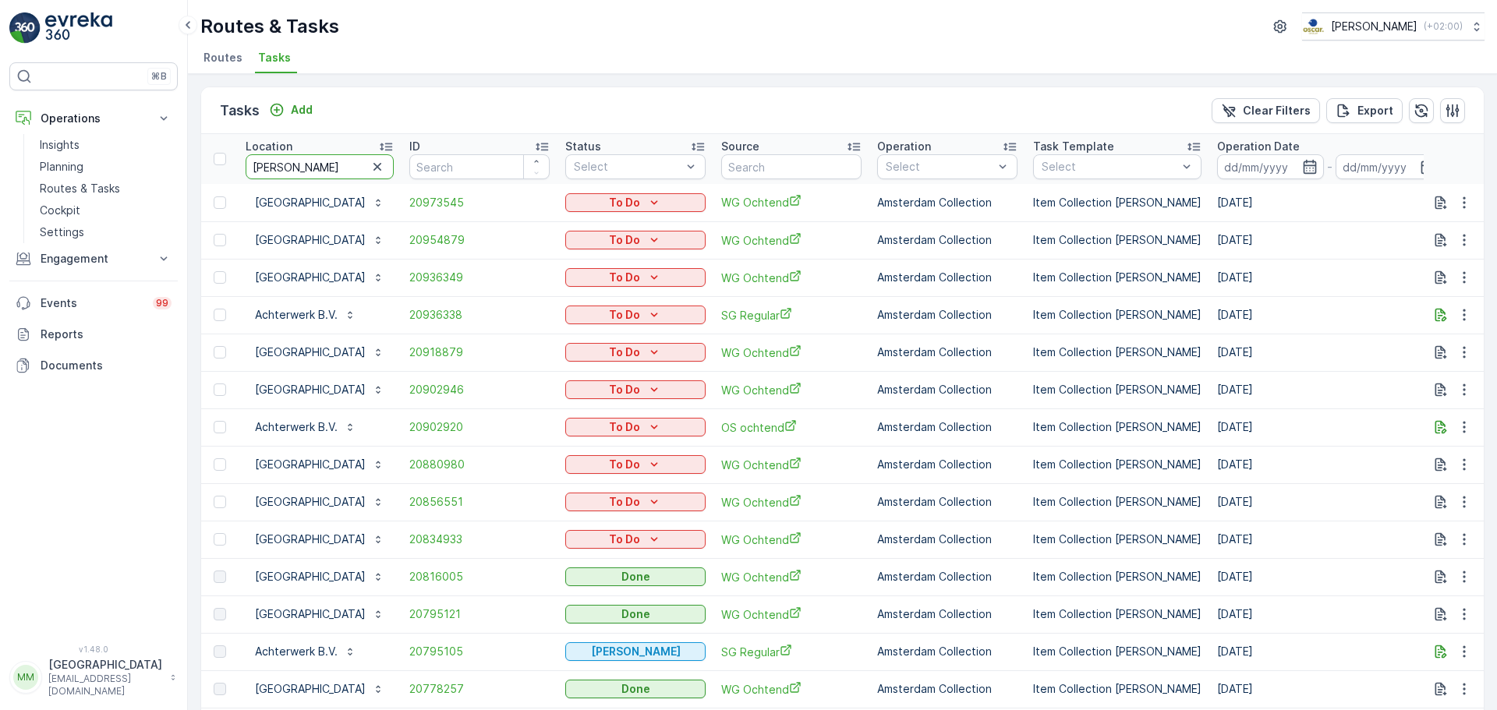
drag, startPoint x: 313, startPoint y: 161, endPoint x: 234, endPoint y: 154, distance: 79.8
click at [234, 154] on tr "Location achter ID Status Select Source Operation Select Task Template Select O…" at bounding box center [1407, 159] width 2413 height 50
type input "but"
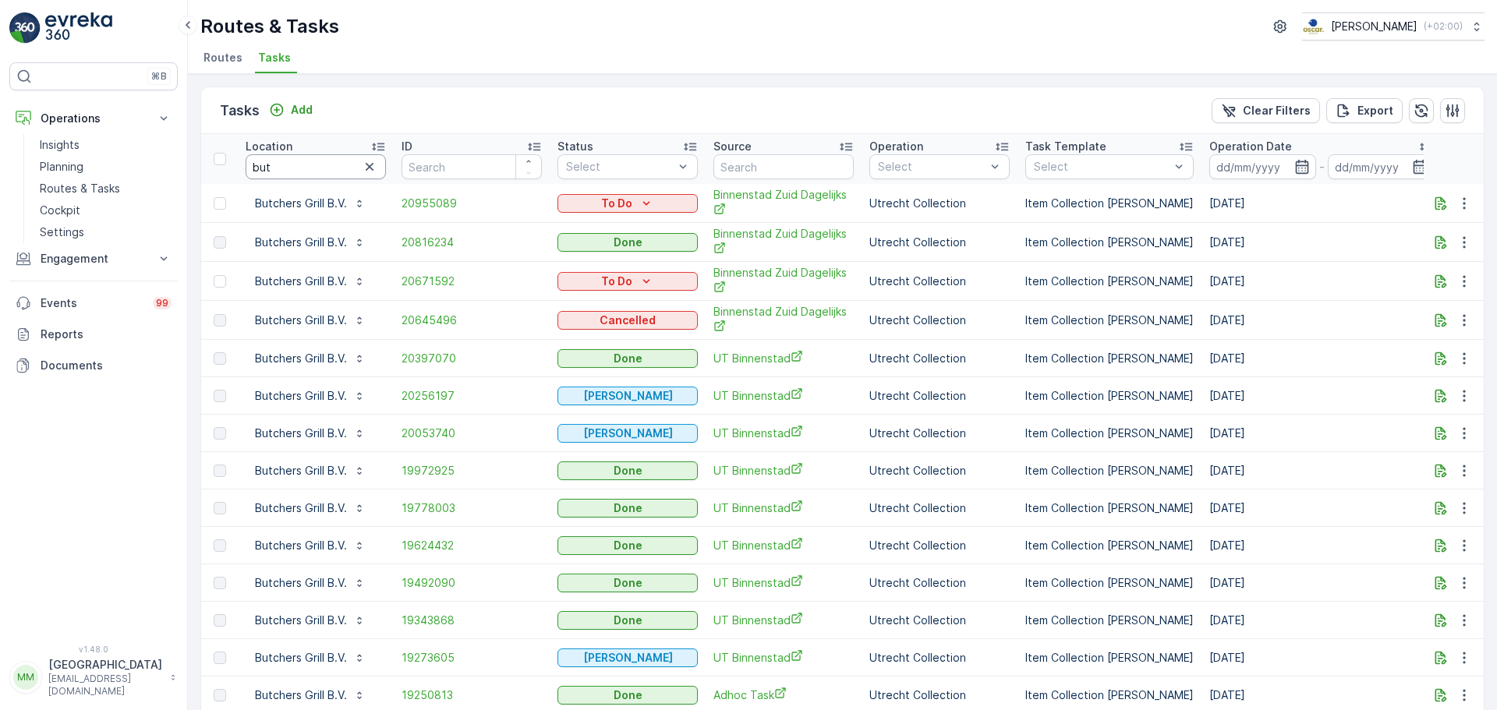
click at [303, 165] on input "but" at bounding box center [316, 166] width 140 height 25
type input "burg"
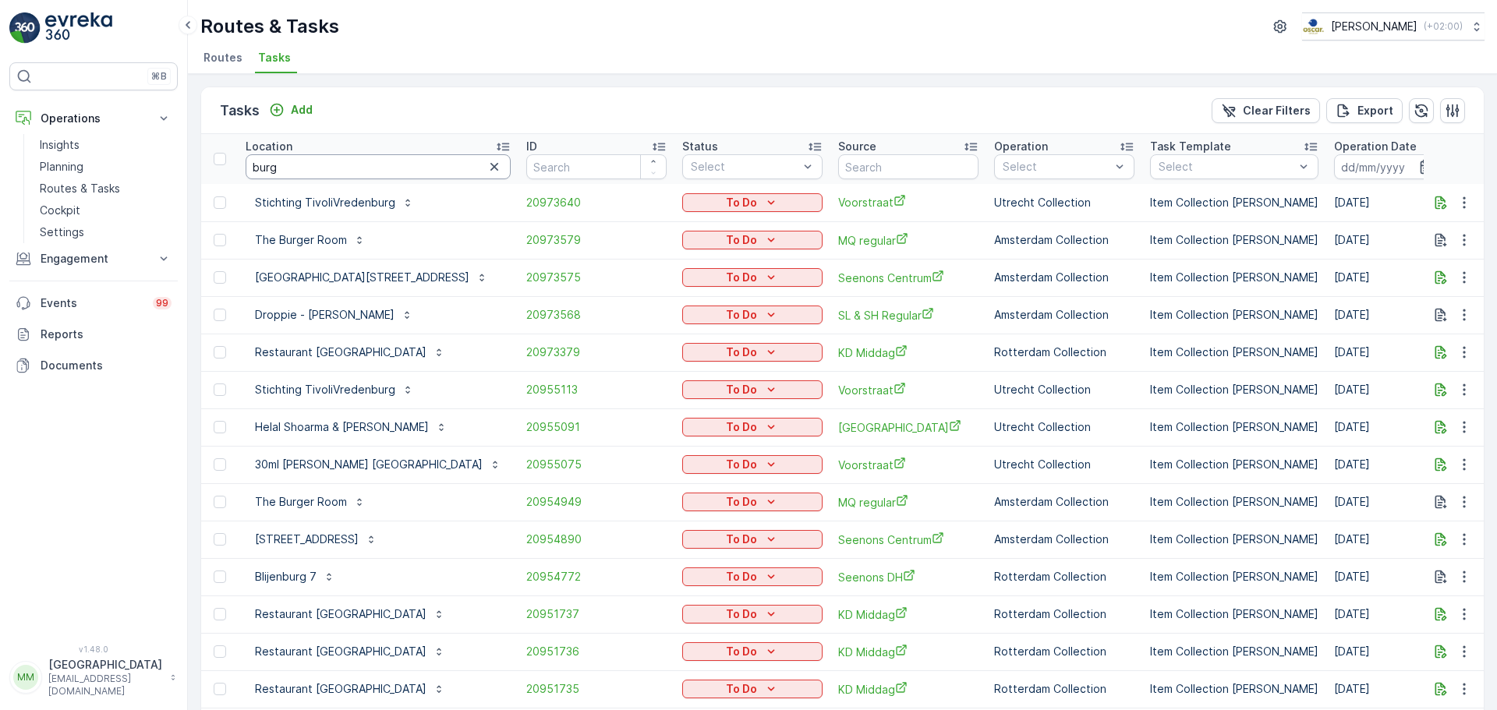
click at [367, 164] on input "burg" at bounding box center [378, 166] width 265 height 25
type input "burgwa"
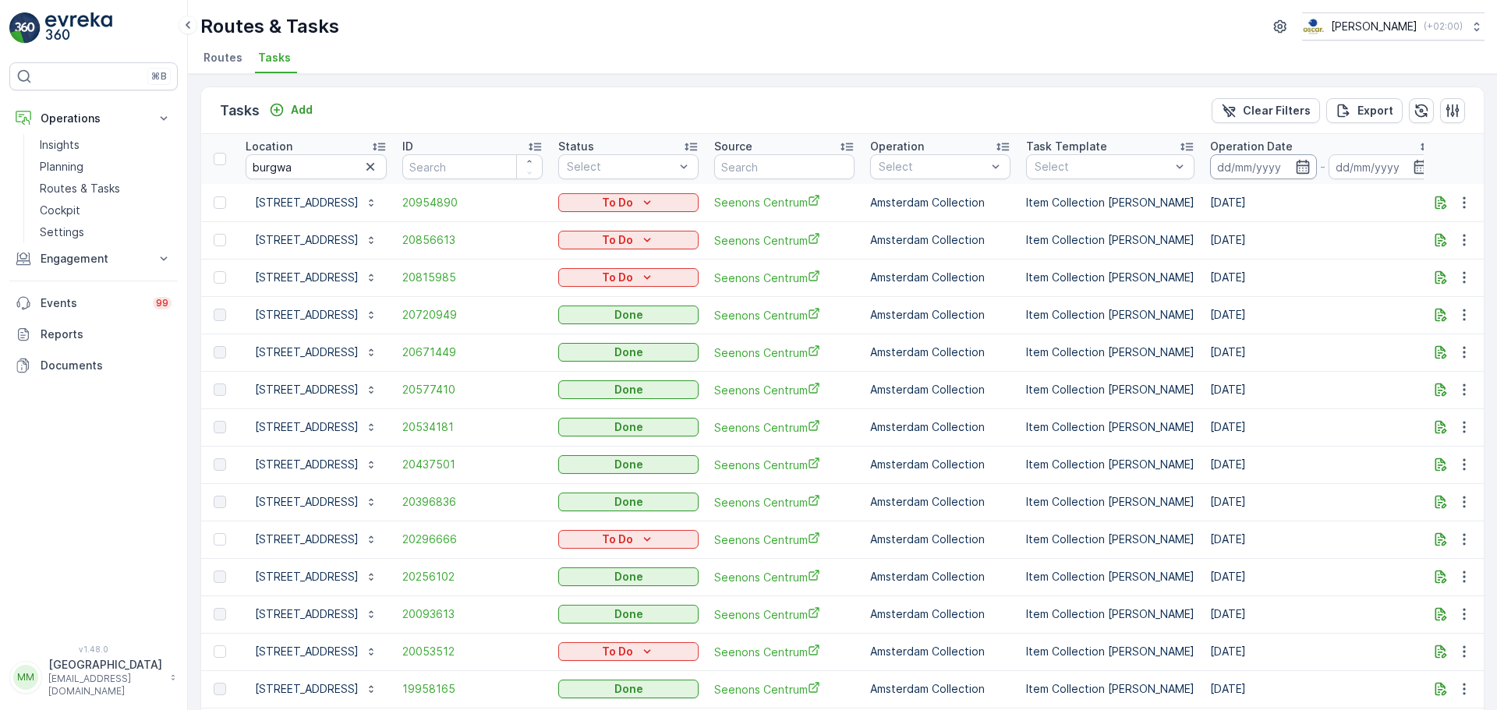
click at [1269, 167] on input at bounding box center [1263, 166] width 107 height 25
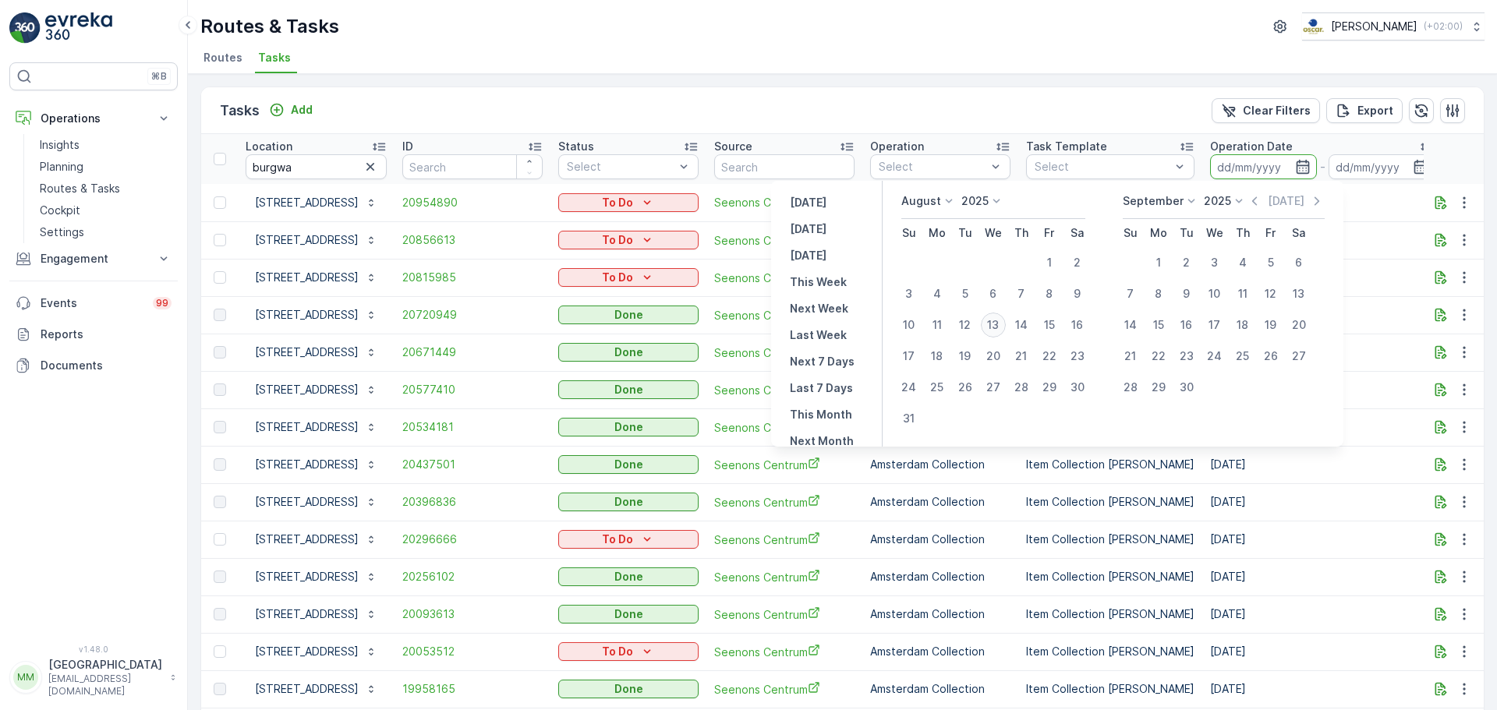
click at [995, 329] on div "13" at bounding box center [993, 325] width 25 height 25
type input "[DATE]"
click at [995, 329] on div "13" at bounding box center [993, 325] width 25 height 25
type input "[DATE]"
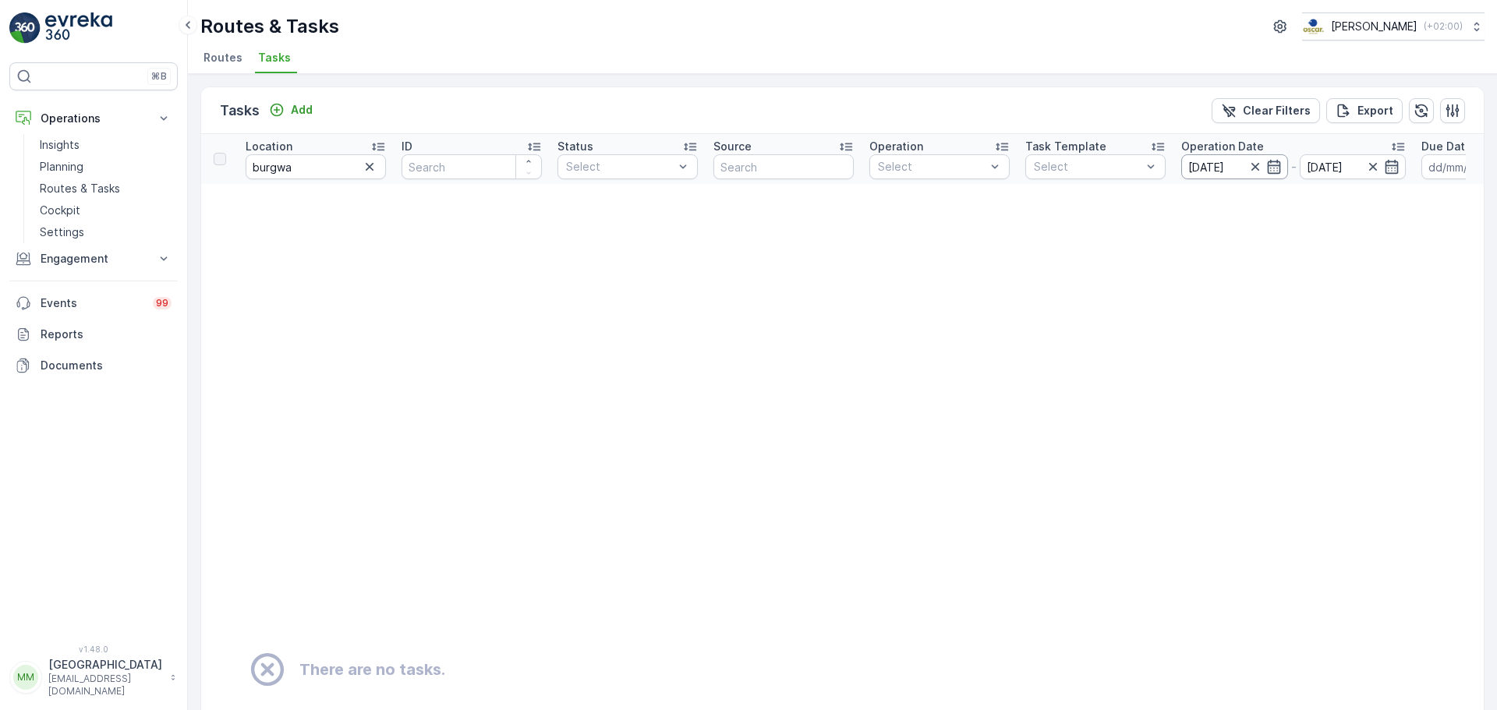
click at [1192, 172] on input "[DATE]" at bounding box center [1234, 166] width 107 height 25
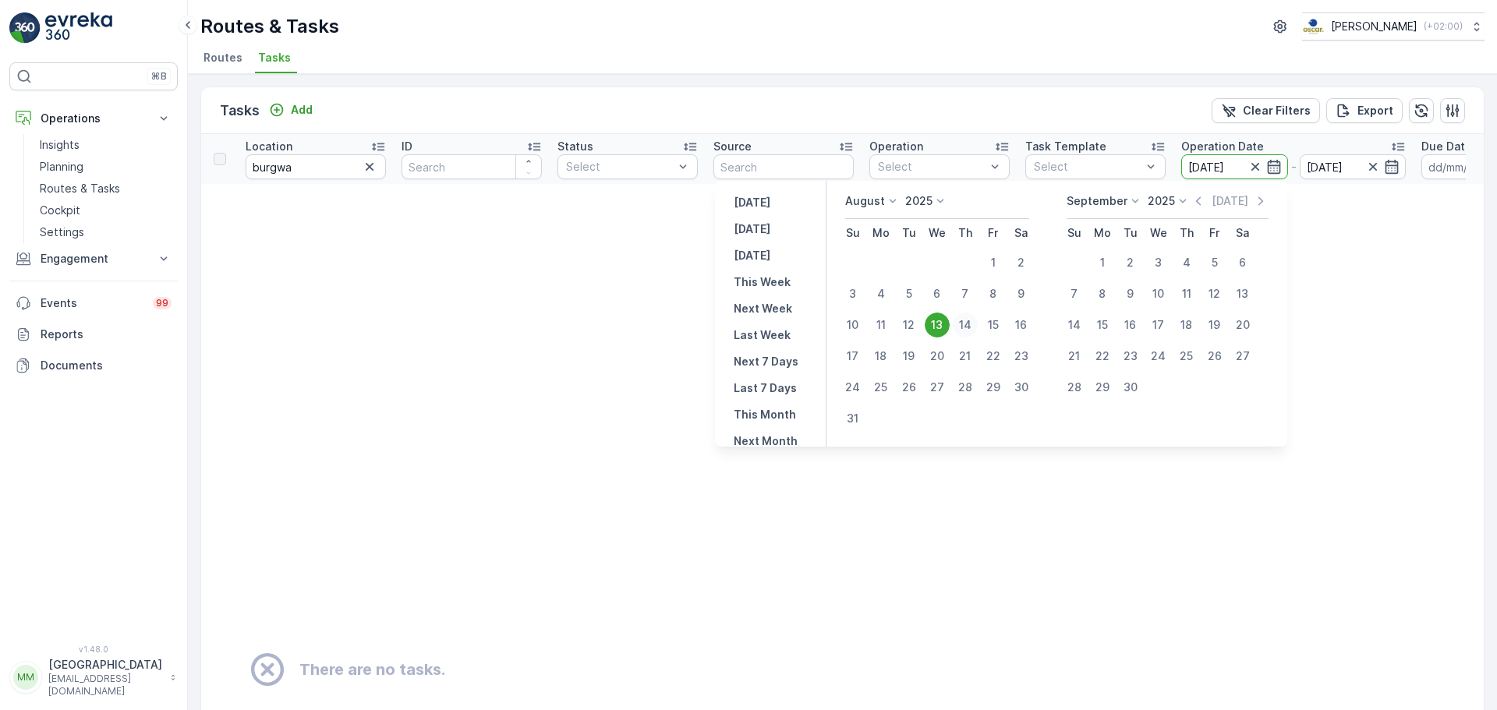
click at [964, 323] on div "14" at bounding box center [965, 325] width 25 height 25
type input "[DATE]"
click at [964, 323] on div "14" at bounding box center [965, 325] width 25 height 25
type input "[DATE]"
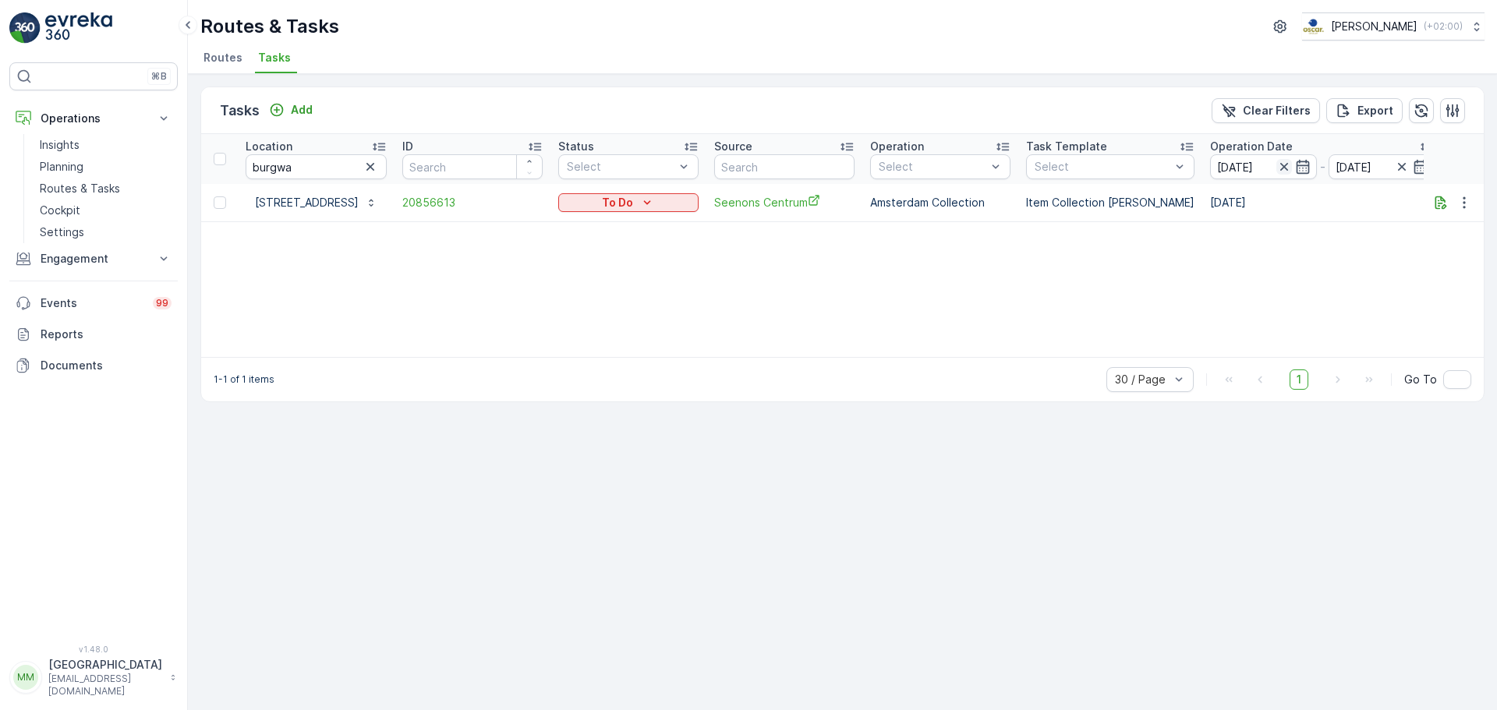
click at [1292, 173] on icon "button" at bounding box center [1284, 167] width 16 height 16
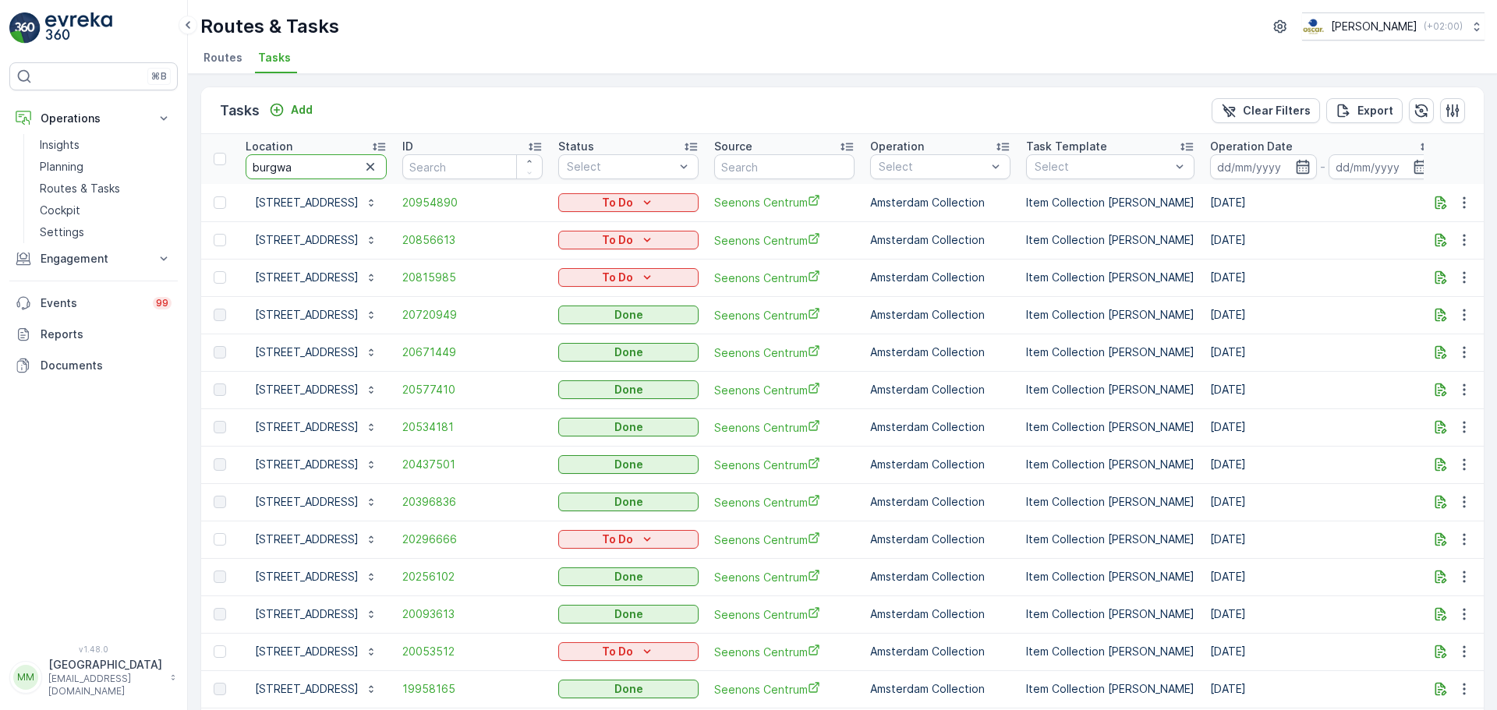
click at [206, 174] on tr "Location burgwa ID Status Select Source Operation Select Task Template Select O…" at bounding box center [1404, 159] width 2406 height 50
type input "bamb"
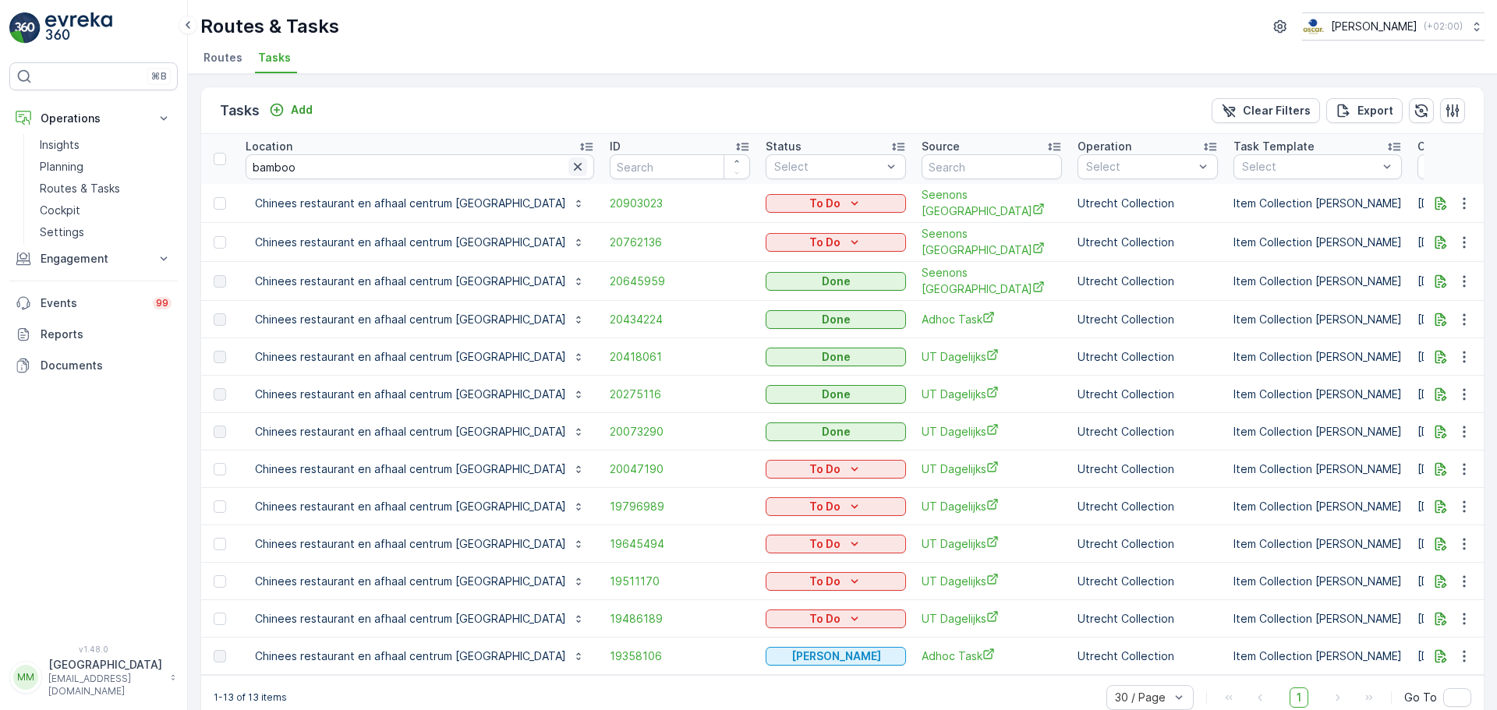
click at [570, 172] on icon "button" at bounding box center [578, 167] width 16 height 16
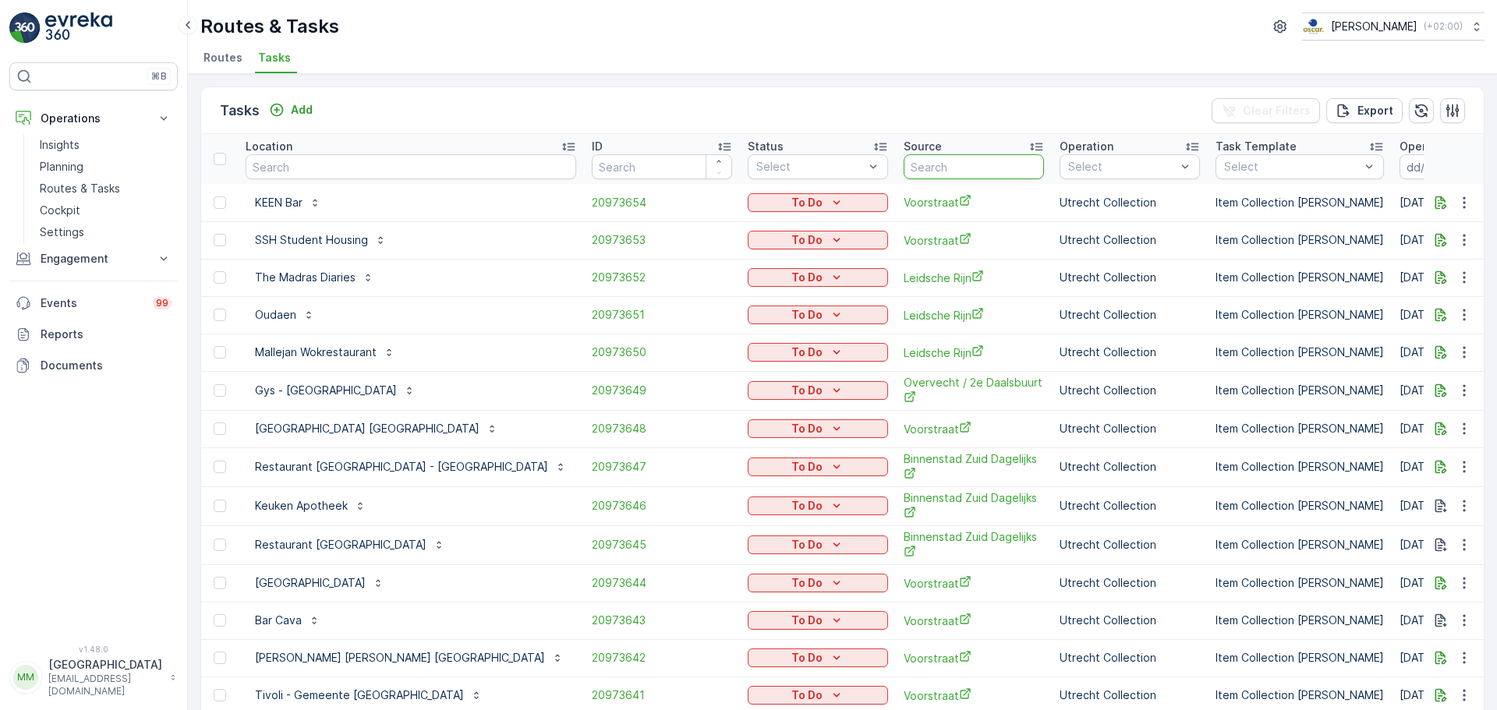
click at [904, 172] on input "text" at bounding box center [974, 166] width 140 height 25
type input "ps m"
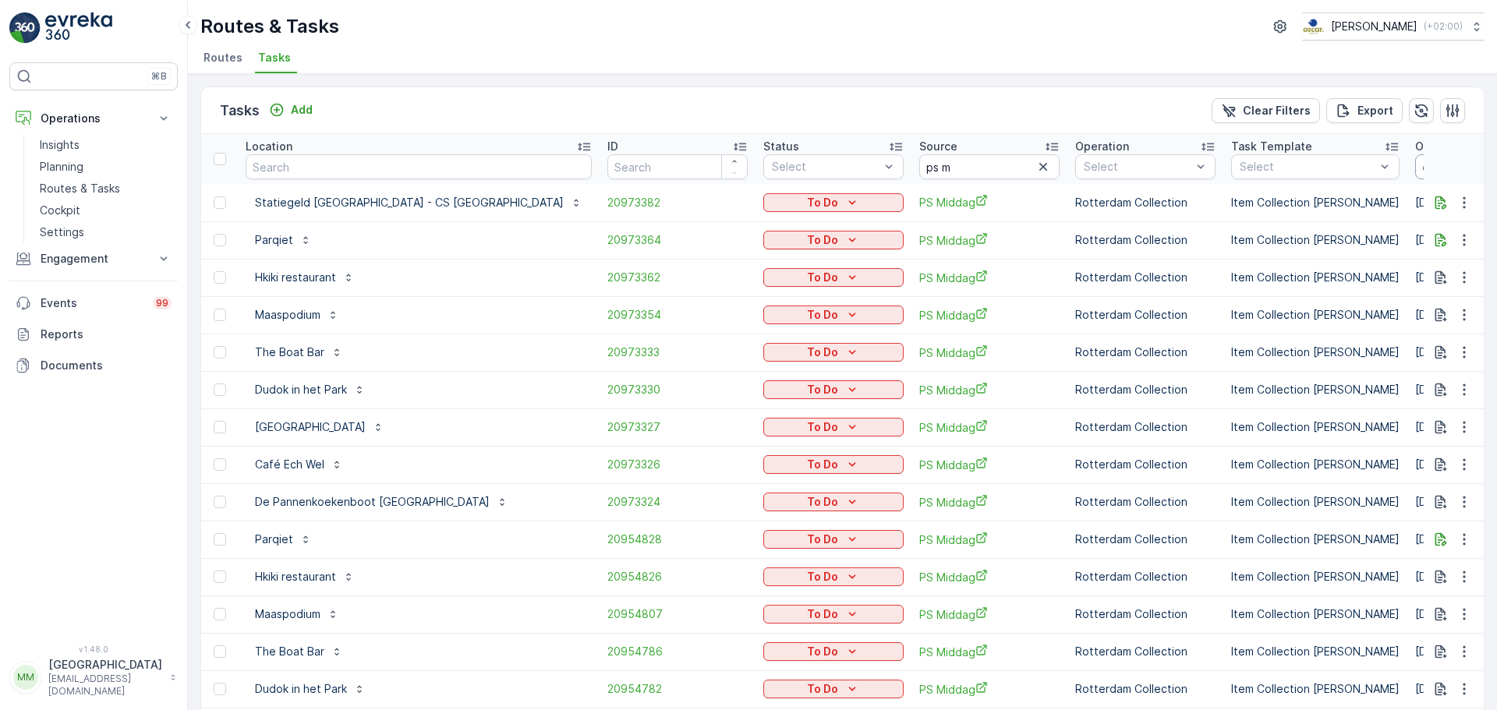
click at [1415, 167] on input at bounding box center [1468, 166] width 107 height 25
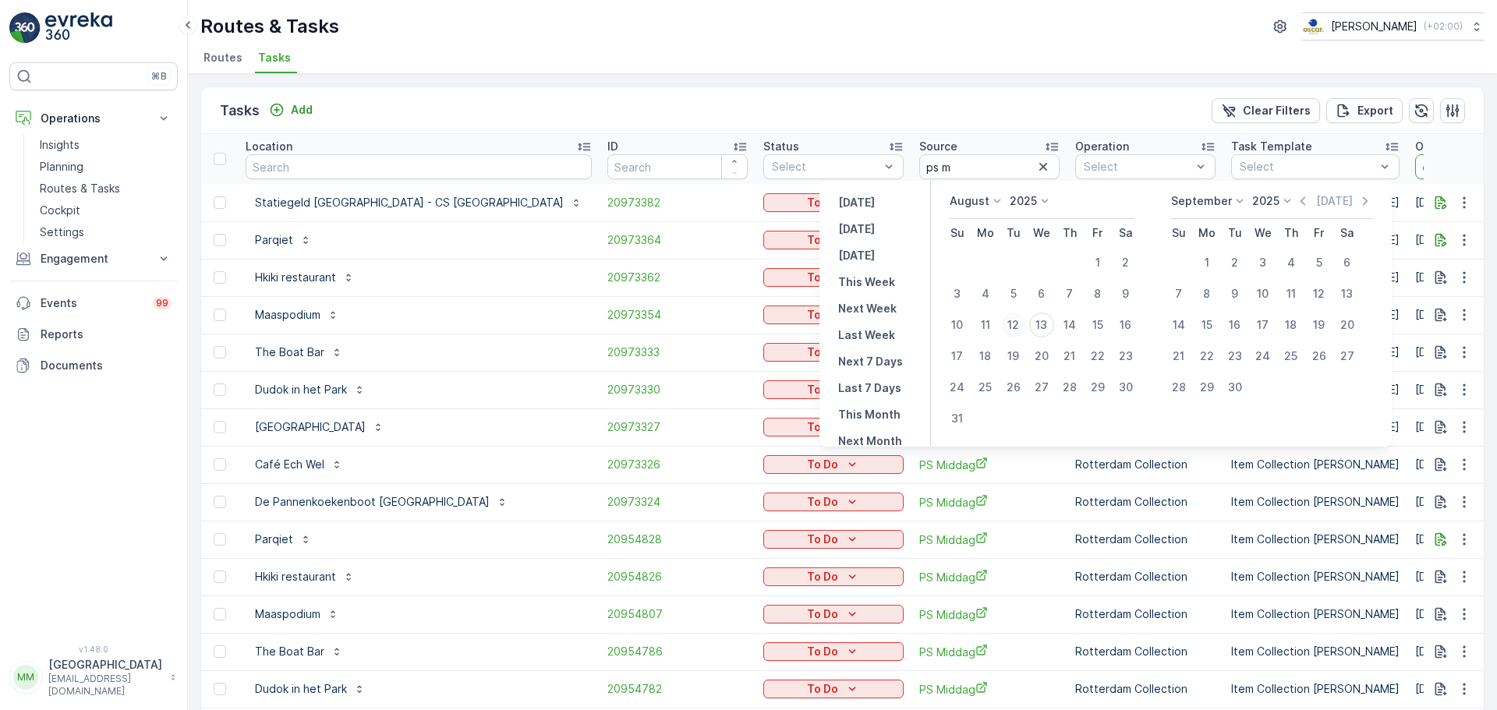
click at [1021, 325] on div "12" at bounding box center [1013, 325] width 25 height 25
type input "[DATE]"
click at [1021, 325] on div "12" at bounding box center [1013, 325] width 25 height 25
type input "[DATE]"
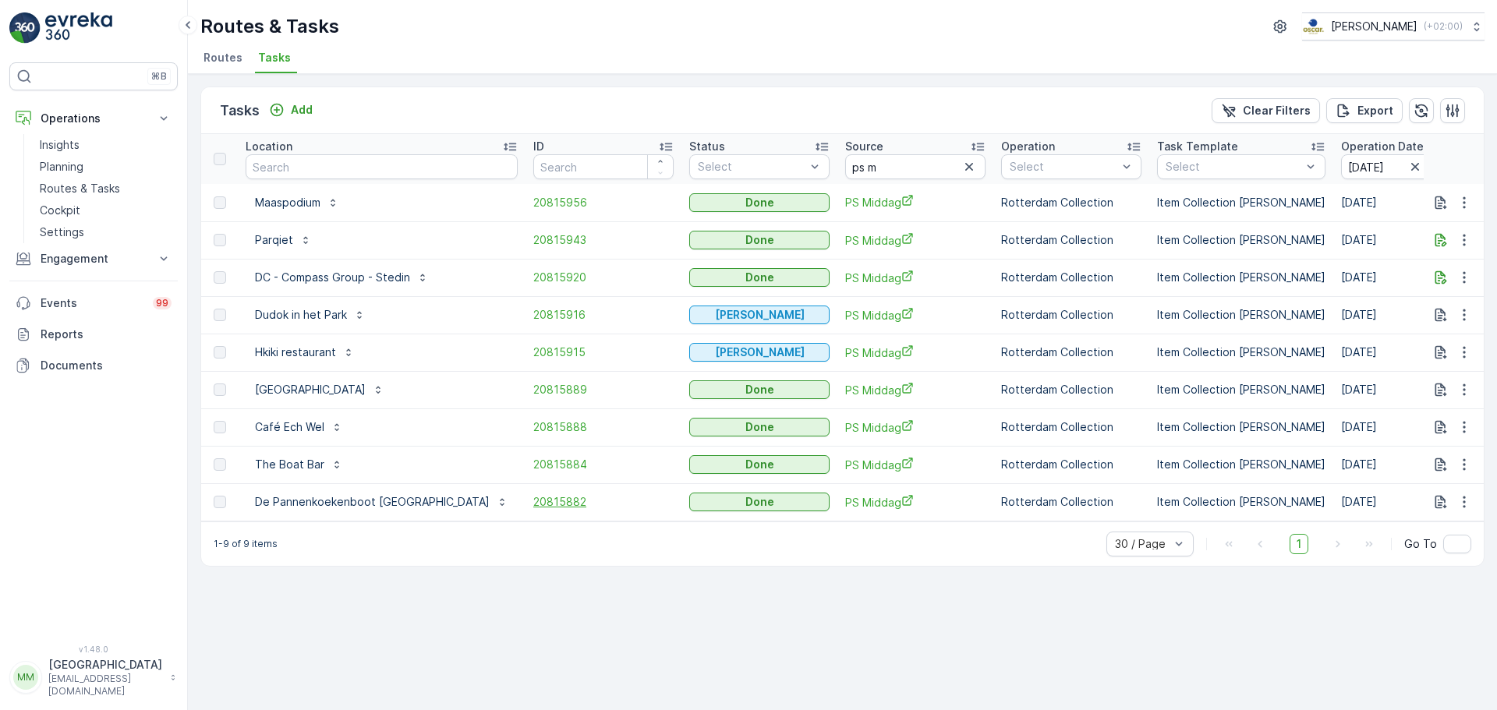
click at [533, 500] on span "20815882" at bounding box center [603, 502] width 140 height 16
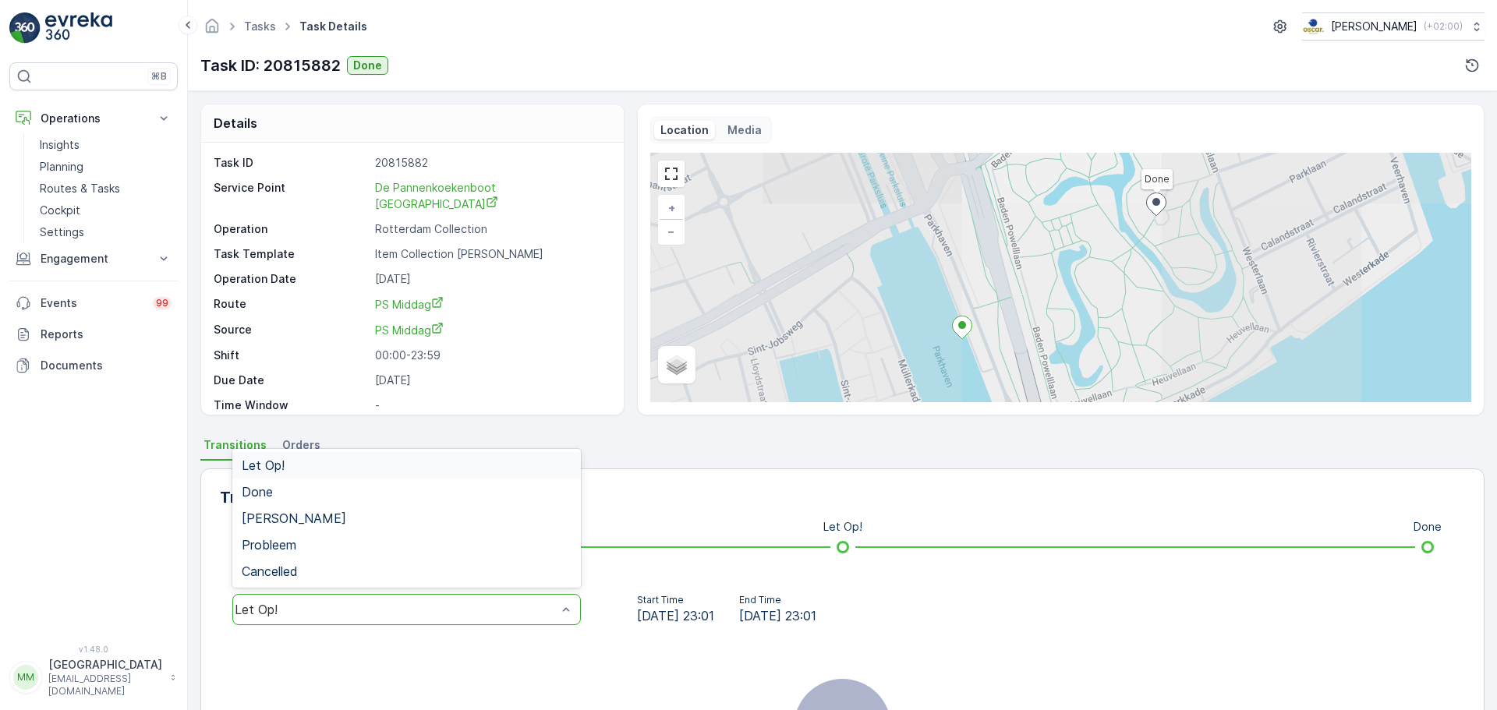
click at [436, 594] on div "Let Op!" at bounding box center [406, 609] width 349 height 31
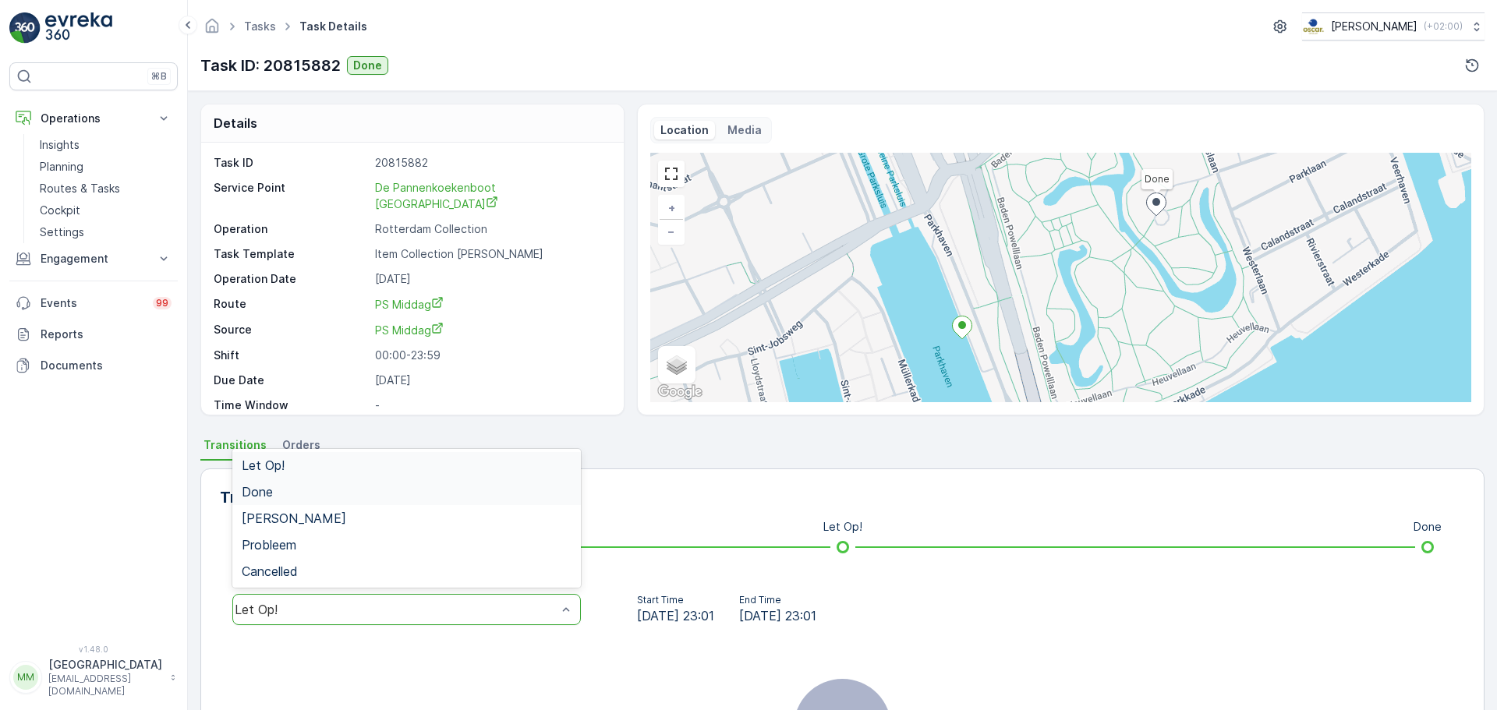
click at [356, 491] on div "Done" at bounding box center [407, 492] width 330 height 14
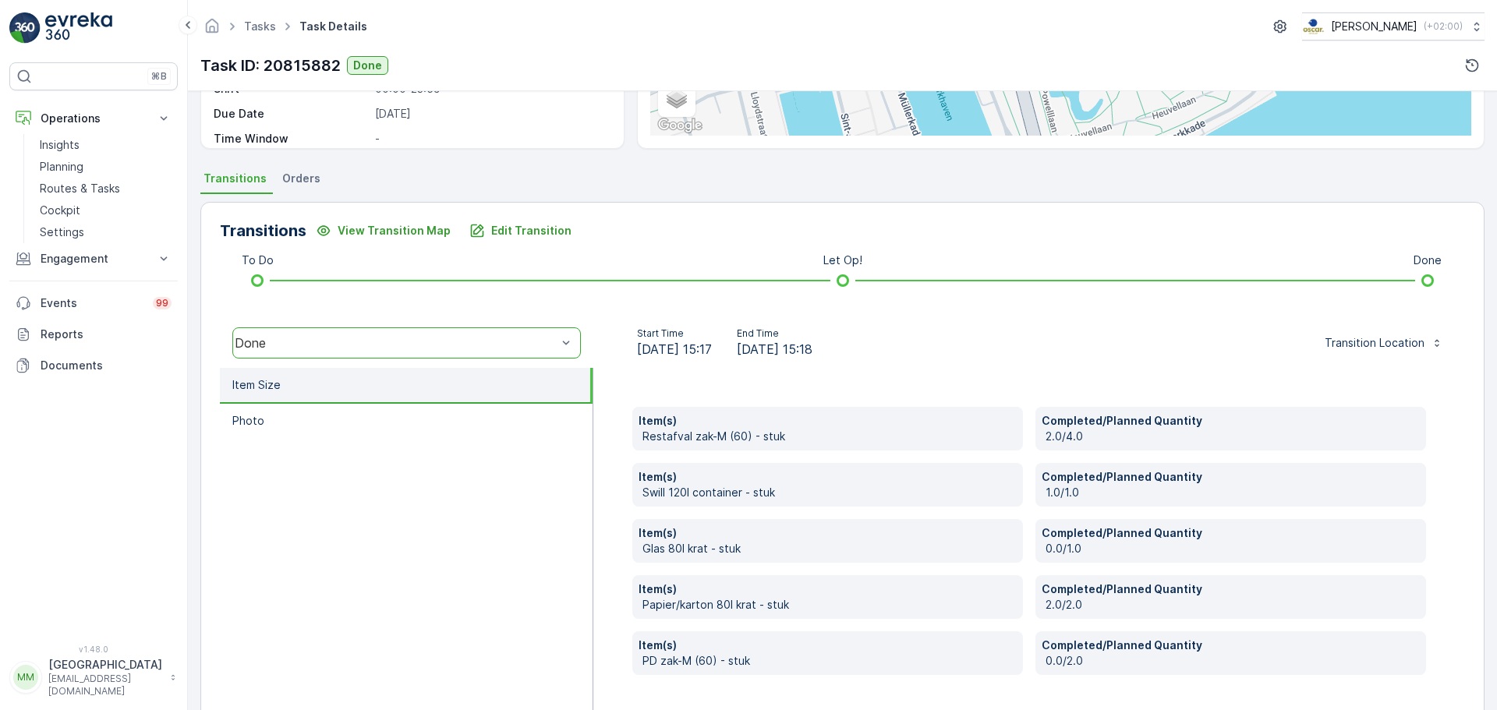
scroll to position [312, 0]
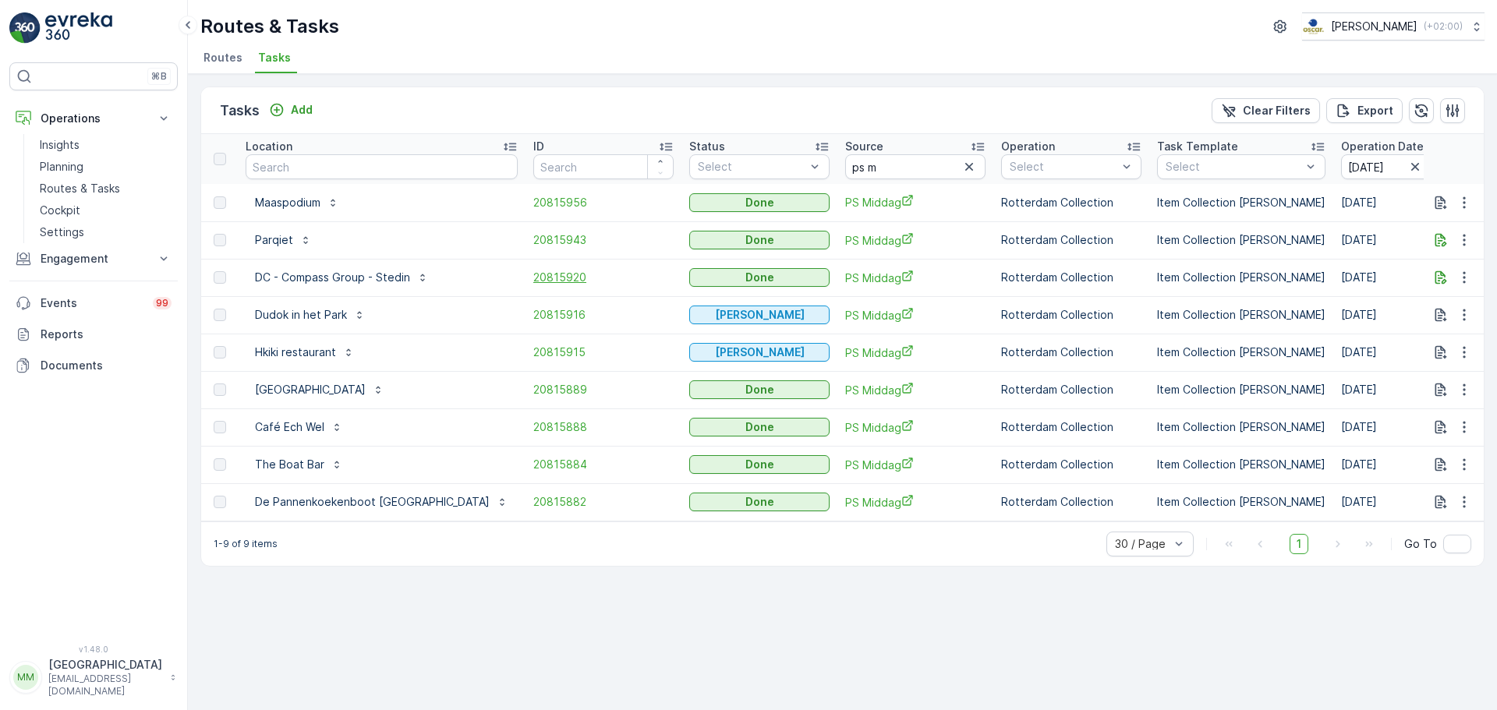
click at [533, 274] on span "20815920" at bounding box center [603, 278] width 140 height 16
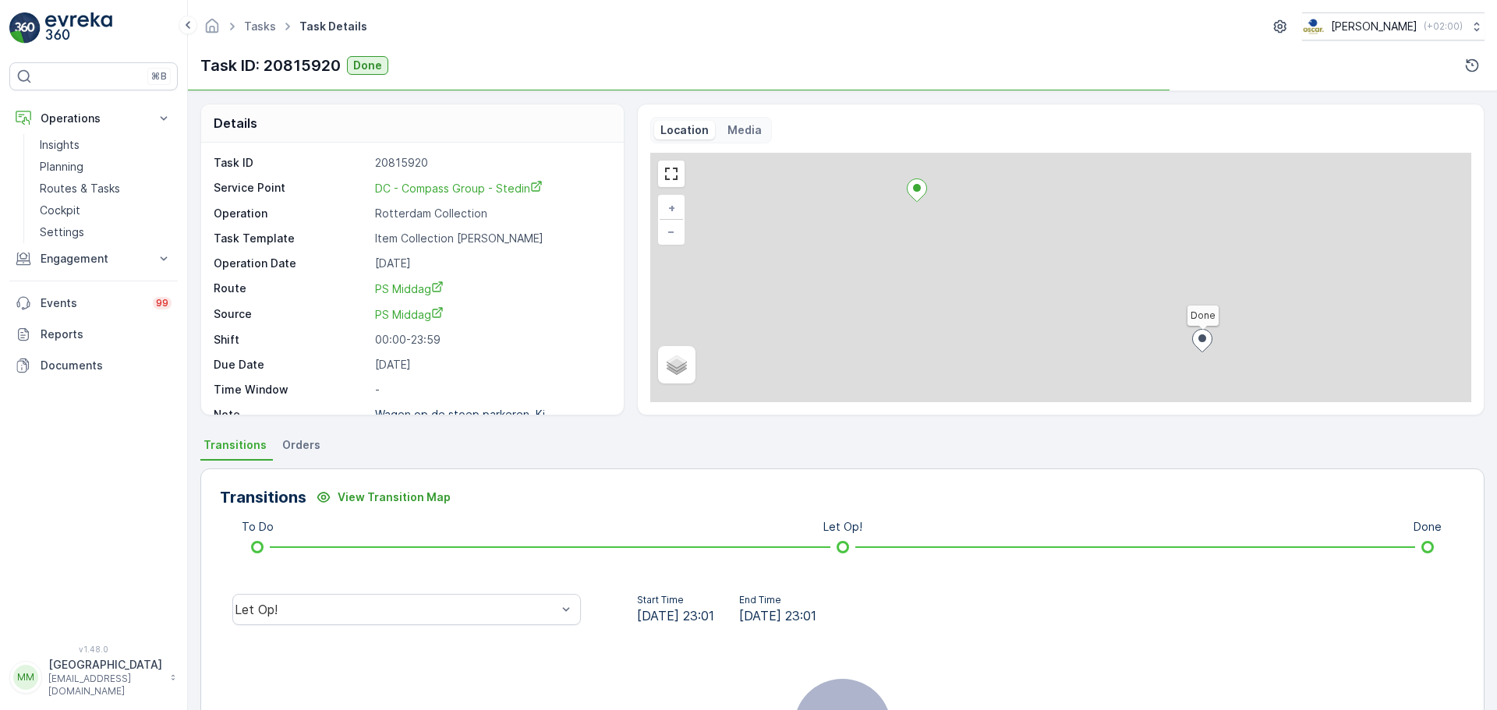
click at [420, 593] on div "Let Op!" at bounding box center [406, 610] width 373 height 50
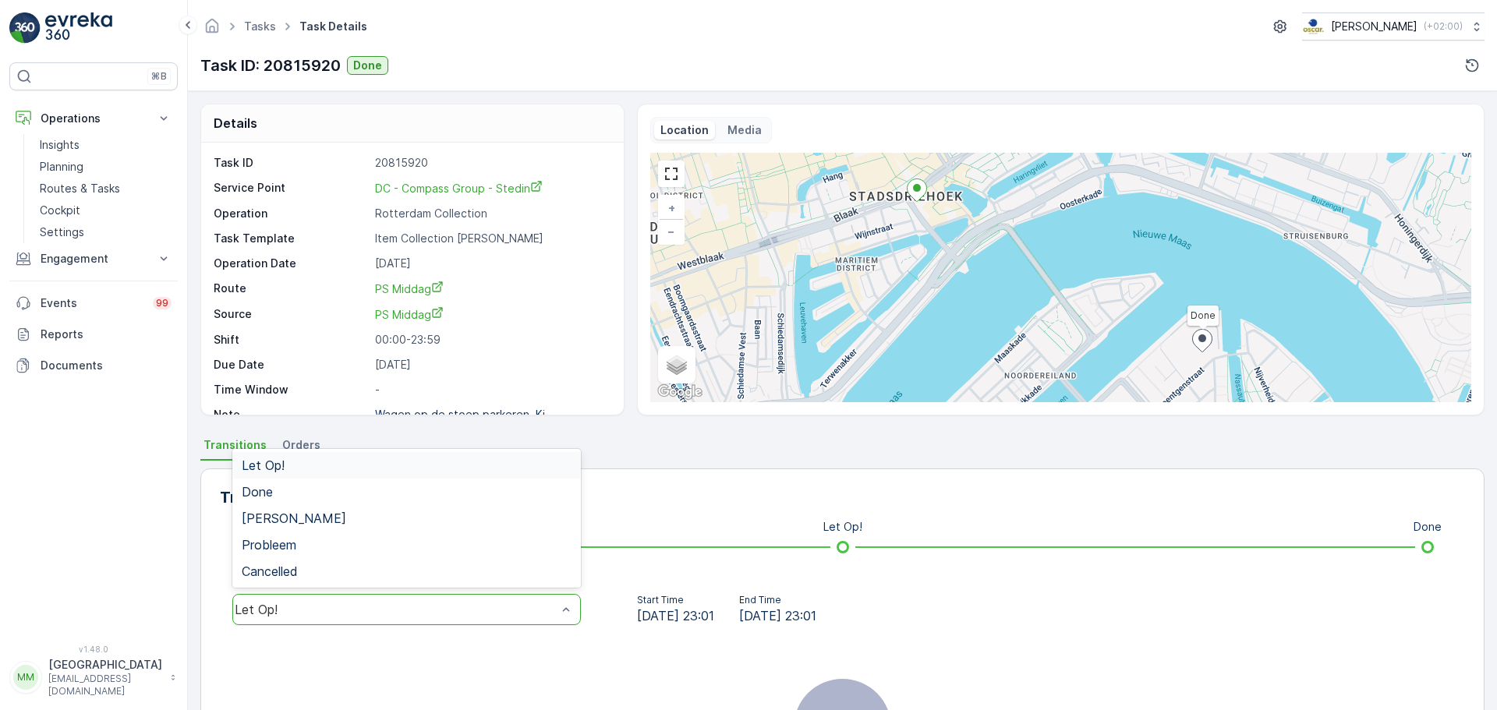
click at [421, 603] on div "Let Op!" at bounding box center [396, 610] width 322 height 14
click at [360, 494] on div "Done" at bounding box center [407, 492] width 330 height 14
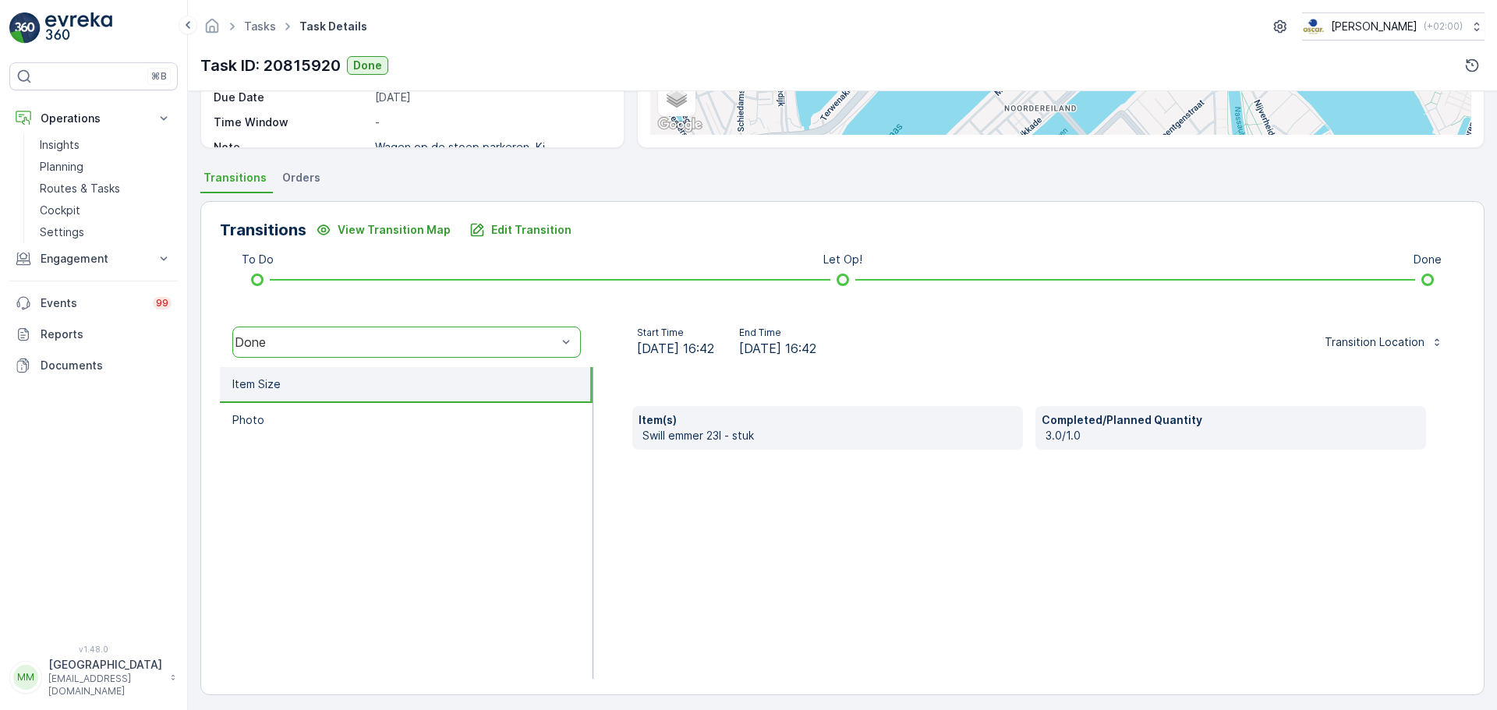
scroll to position [273, 0]
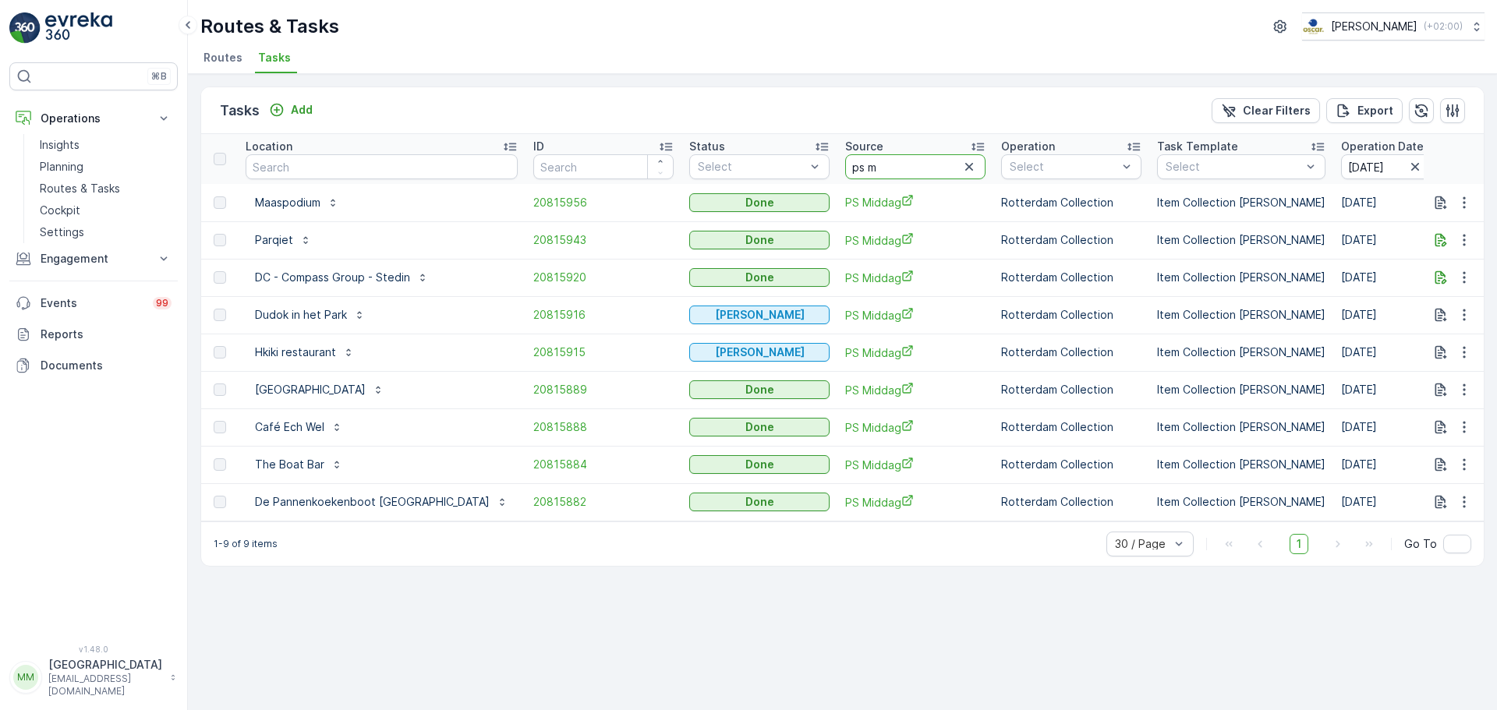
click at [845, 168] on input "ps m" at bounding box center [915, 166] width 140 height 25
type input "ps o"
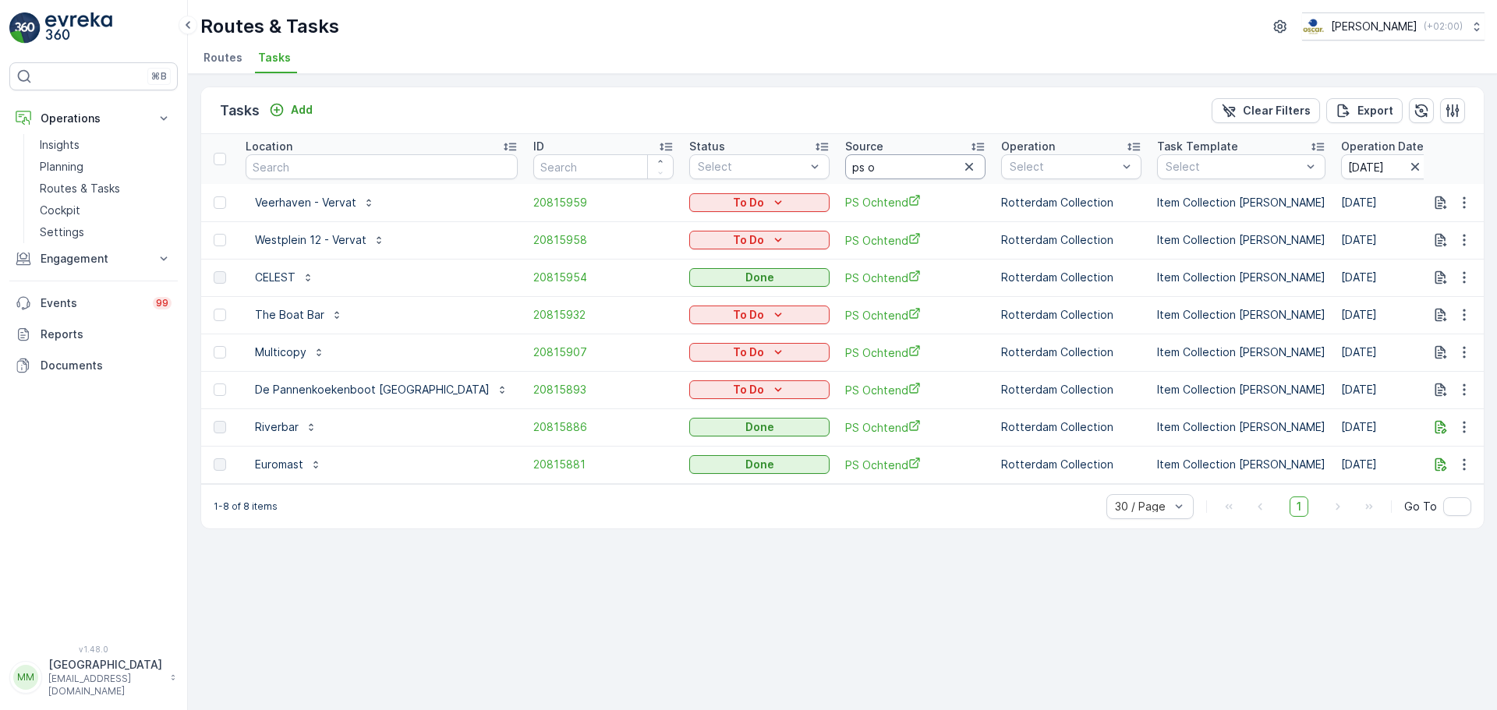
click at [865, 166] on input "ps o" at bounding box center [915, 166] width 140 height 25
drag, startPoint x: 842, startPoint y: 167, endPoint x: 727, endPoint y: 165, distance: 114.6
click at [727, 165] on tr "Location ID Status Select Source ps o Operation Select Task Template Select Ope…" at bounding box center [1469, 159] width 2537 height 50
type input "kd m"
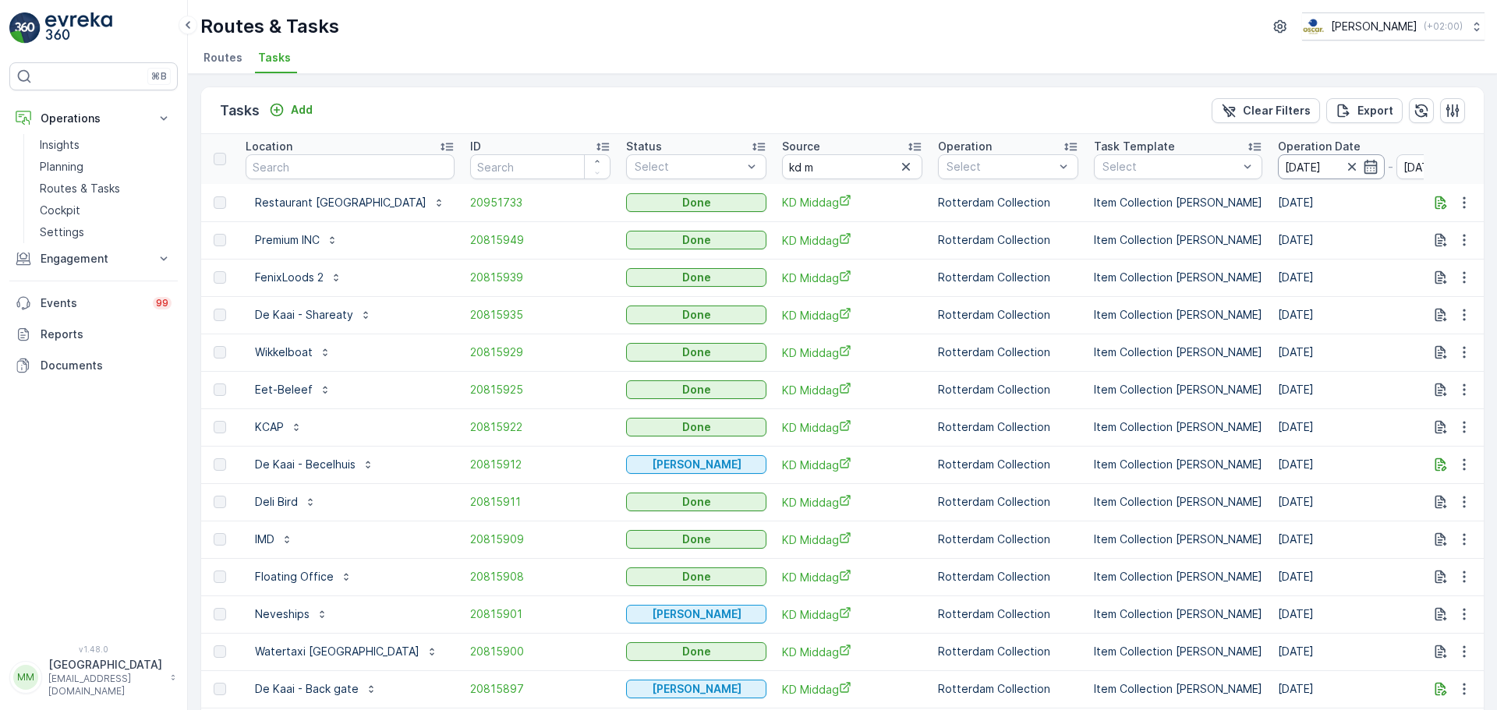
click at [1278, 169] on input "[DATE]" at bounding box center [1331, 166] width 107 height 25
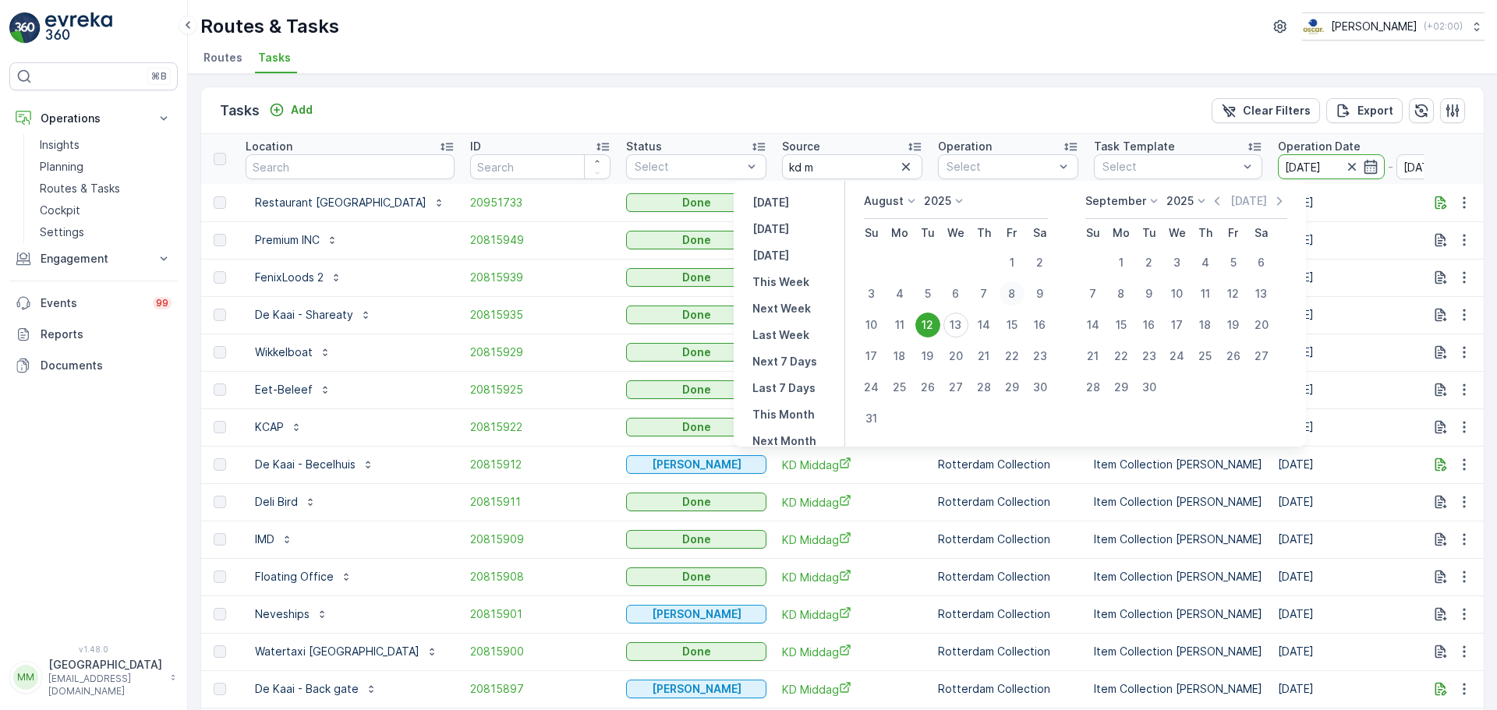
click at [1017, 295] on div "8" at bounding box center [1012, 293] width 25 height 25
type input "[DATE]"
click at [1017, 295] on div "8" at bounding box center [1012, 293] width 25 height 25
type input "[DATE]"
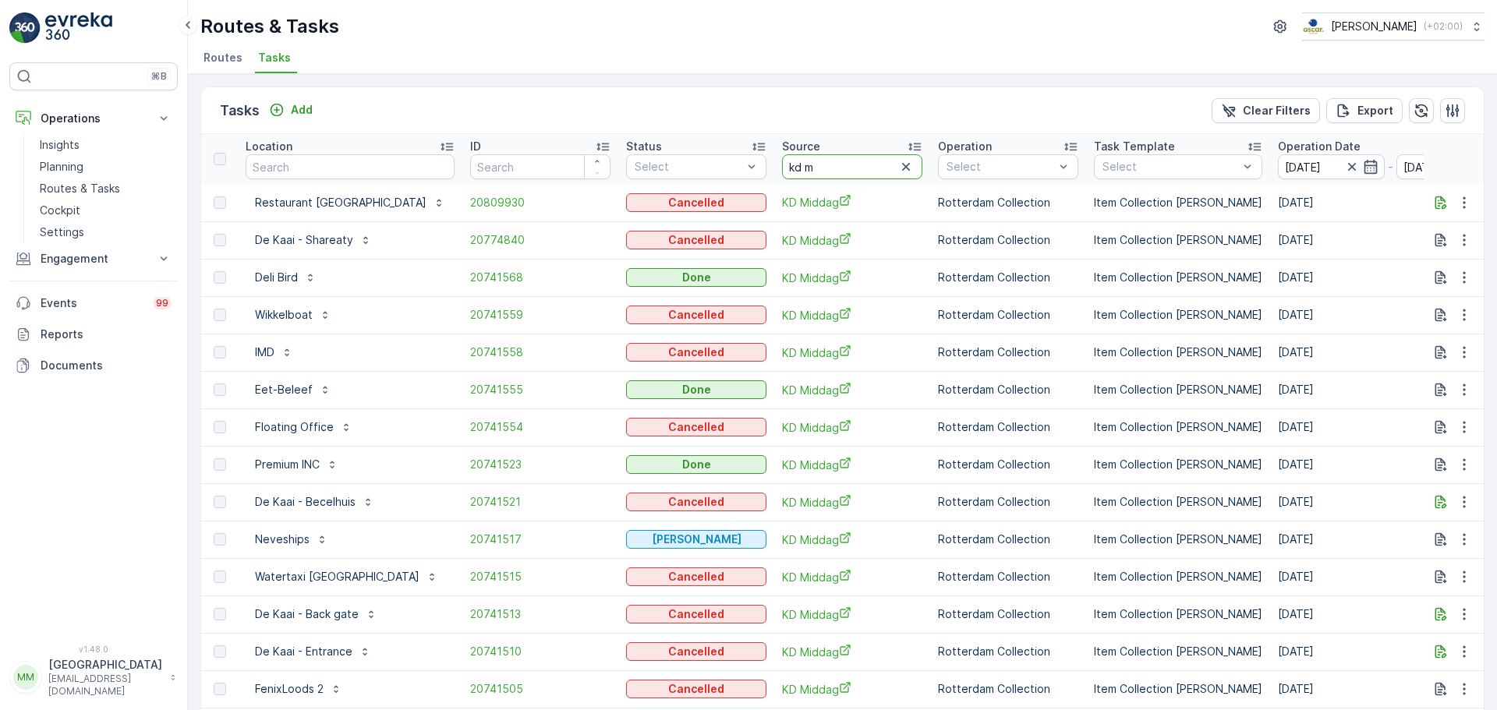
drag, startPoint x: 758, startPoint y: 164, endPoint x: 710, endPoint y: 157, distance: 48.0
click at [692, 161] on tr "Location ID Status Select Source kd m Operation Select Task Template Select Ope…" at bounding box center [1438, 159] width 2474 height 50
type input "ps m"
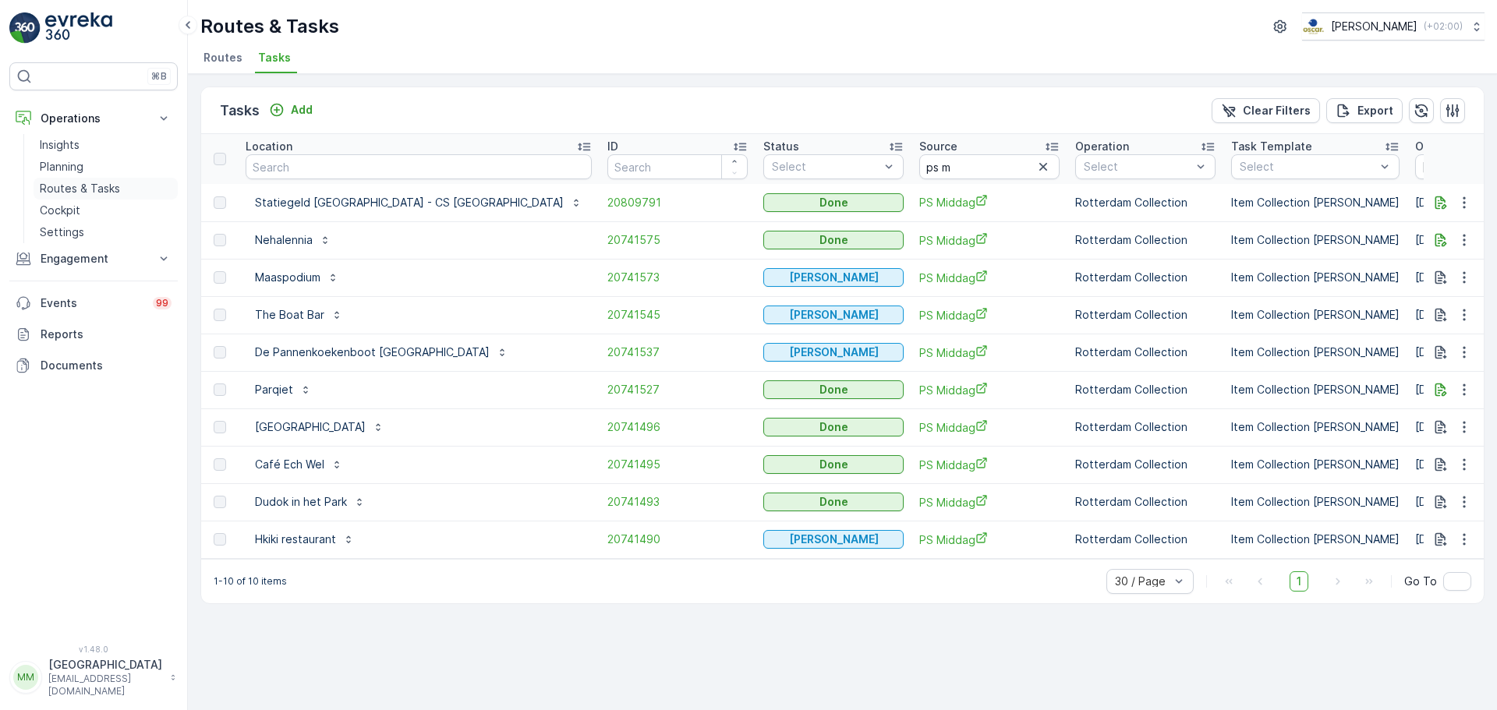
click at [103, 189] on p "Routes & Tasks" at bounding box center [80, 189] width 80 height 16
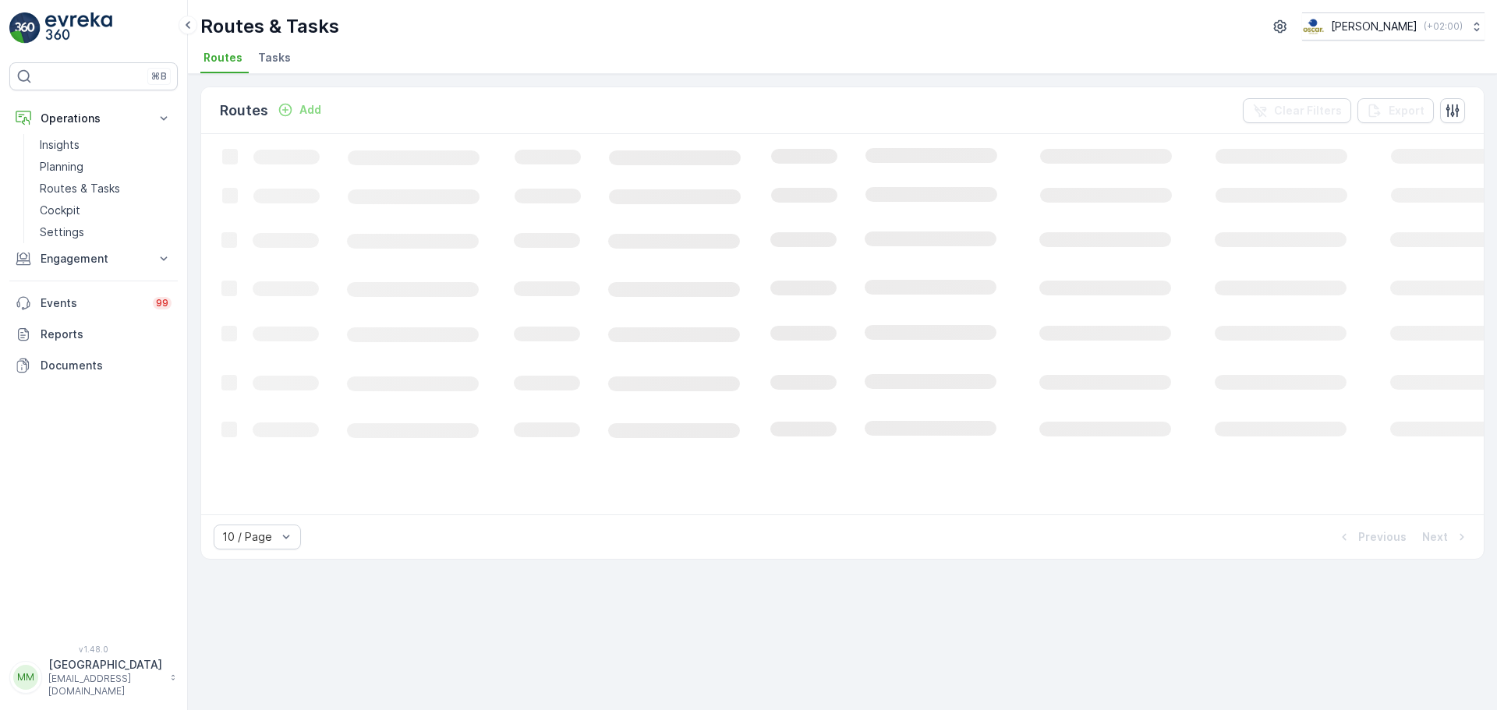
click at [258, 65] on span "Tasks" at bounding box center [274, 58] width 33 height 16
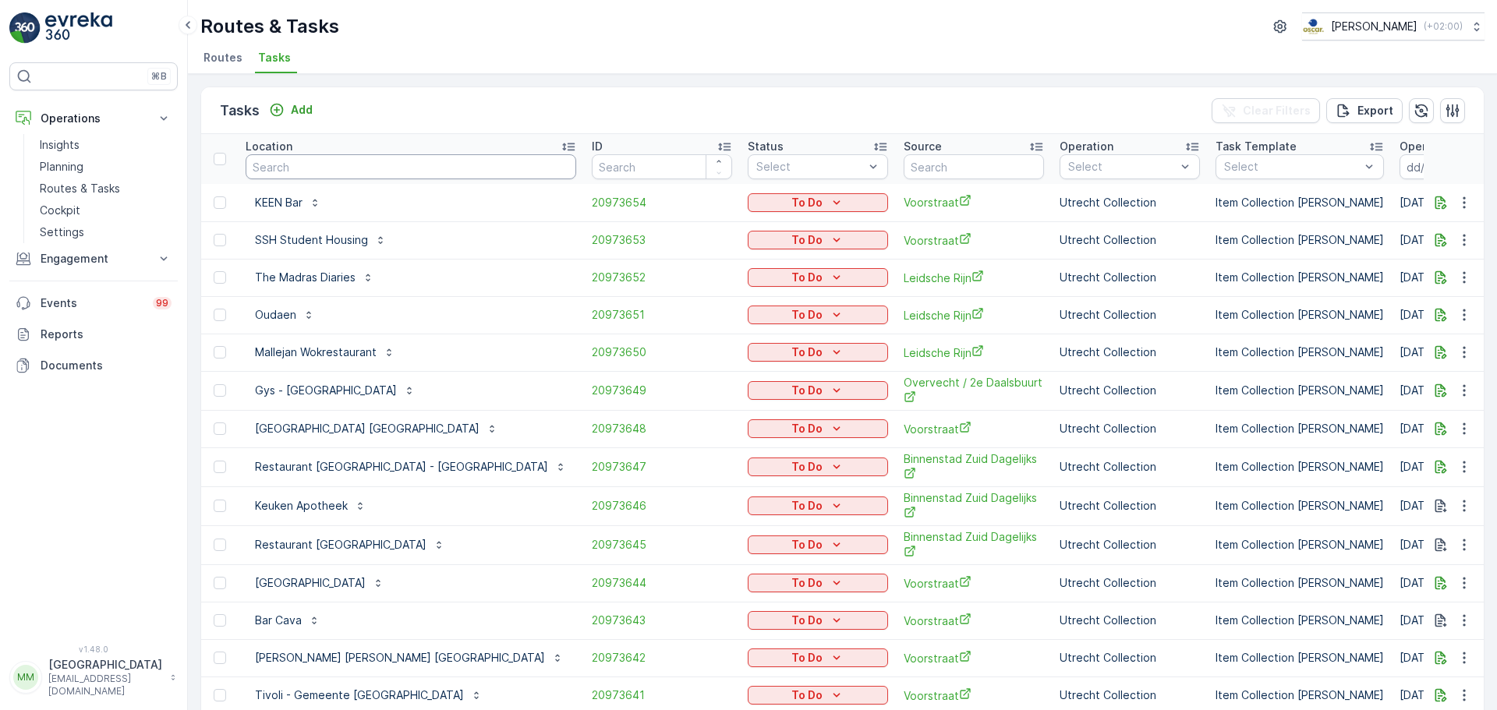
click at [350, 166] on input "text" at bounding box center [411, 166] width 331 height 25
type input "harbou"
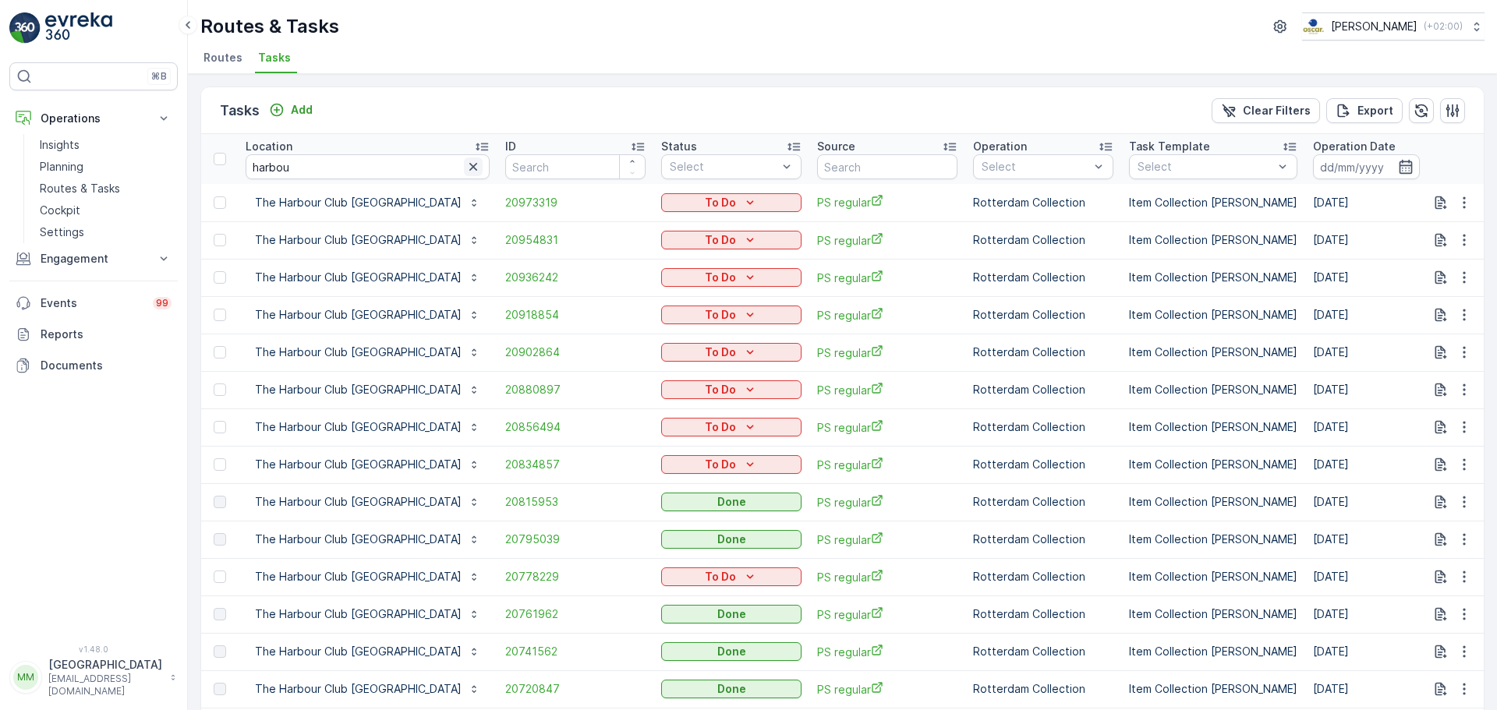
click at [465, 171] on icon "button" at bounding box center [473, 167] width 16 height 16
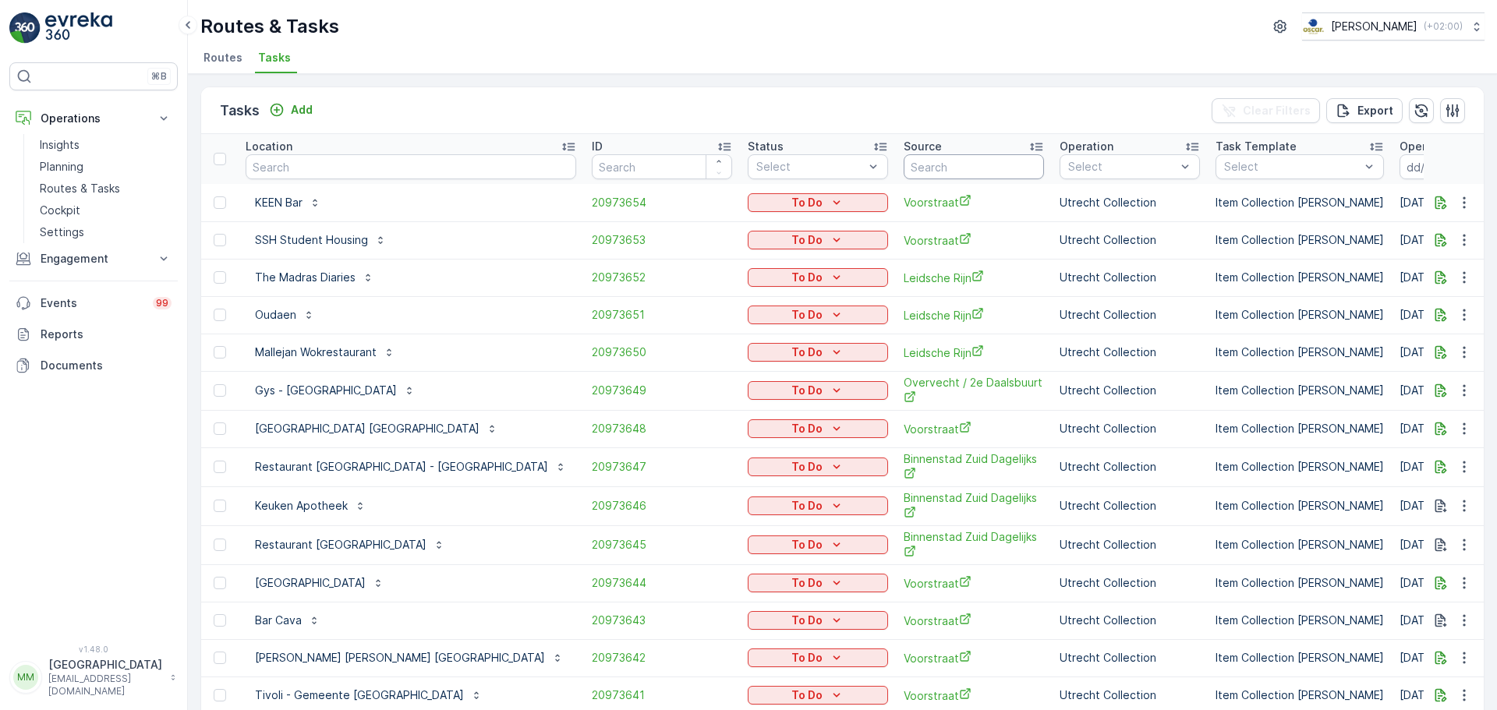
click at [917, 160] on input "text" at bounding box center [974, 166] width 140 height 25
type input "ps"
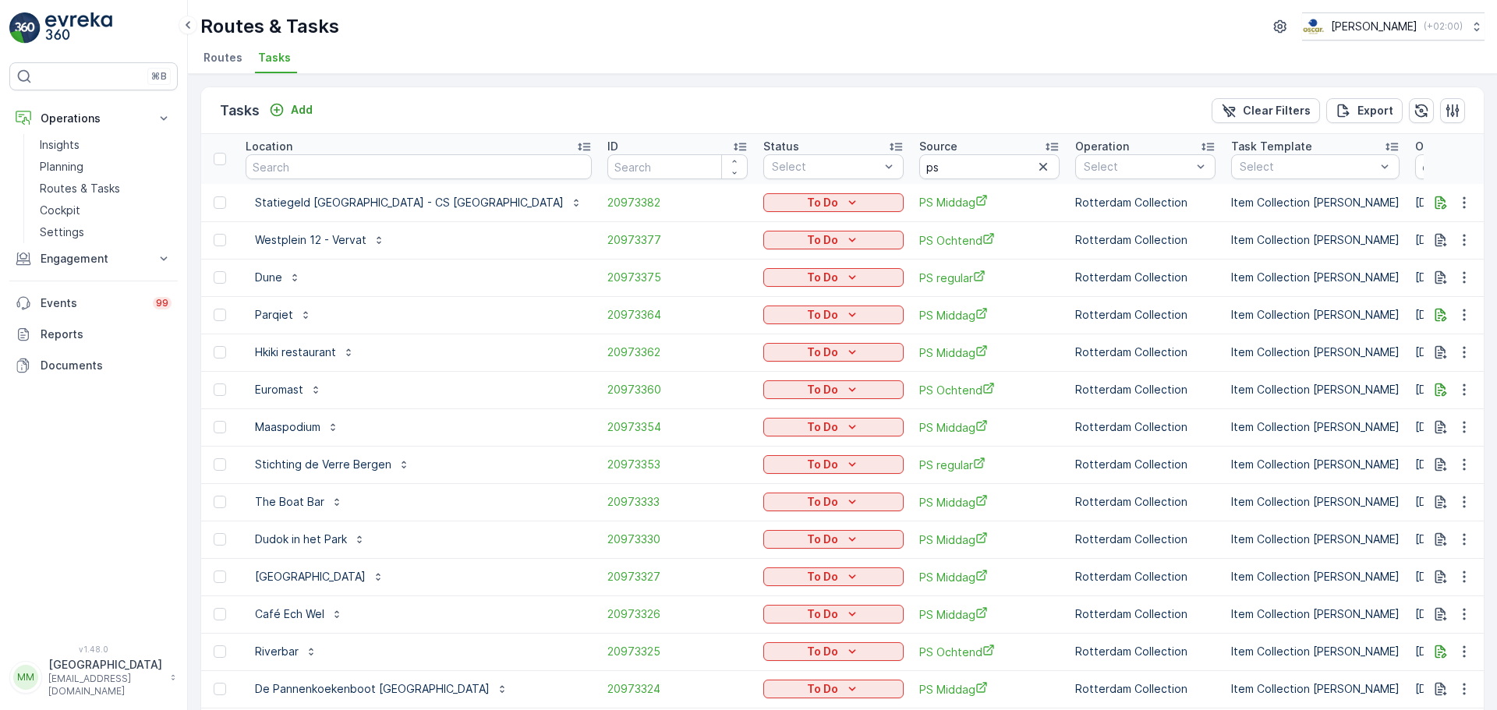
click at [1415, 167] on input at bounding box center [1468, 166] width 107 height 25
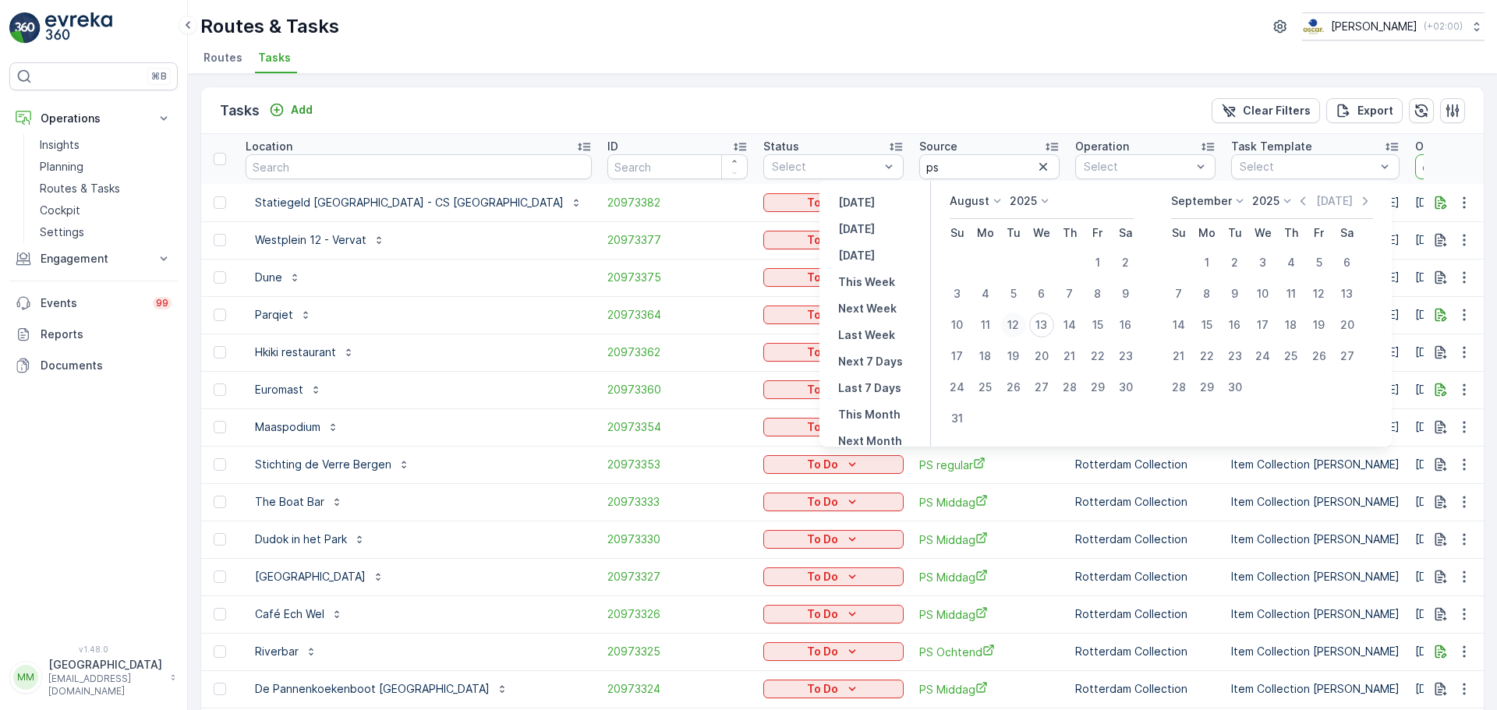
click at [1017, 327] on div "12" at bounding box center [1013, 325] width 25 height 25
type input "[DATE]"
click at [1017, 325] on div "12" at bounding box center [1013, 325] width 25 height 25
type input "[DATE]"
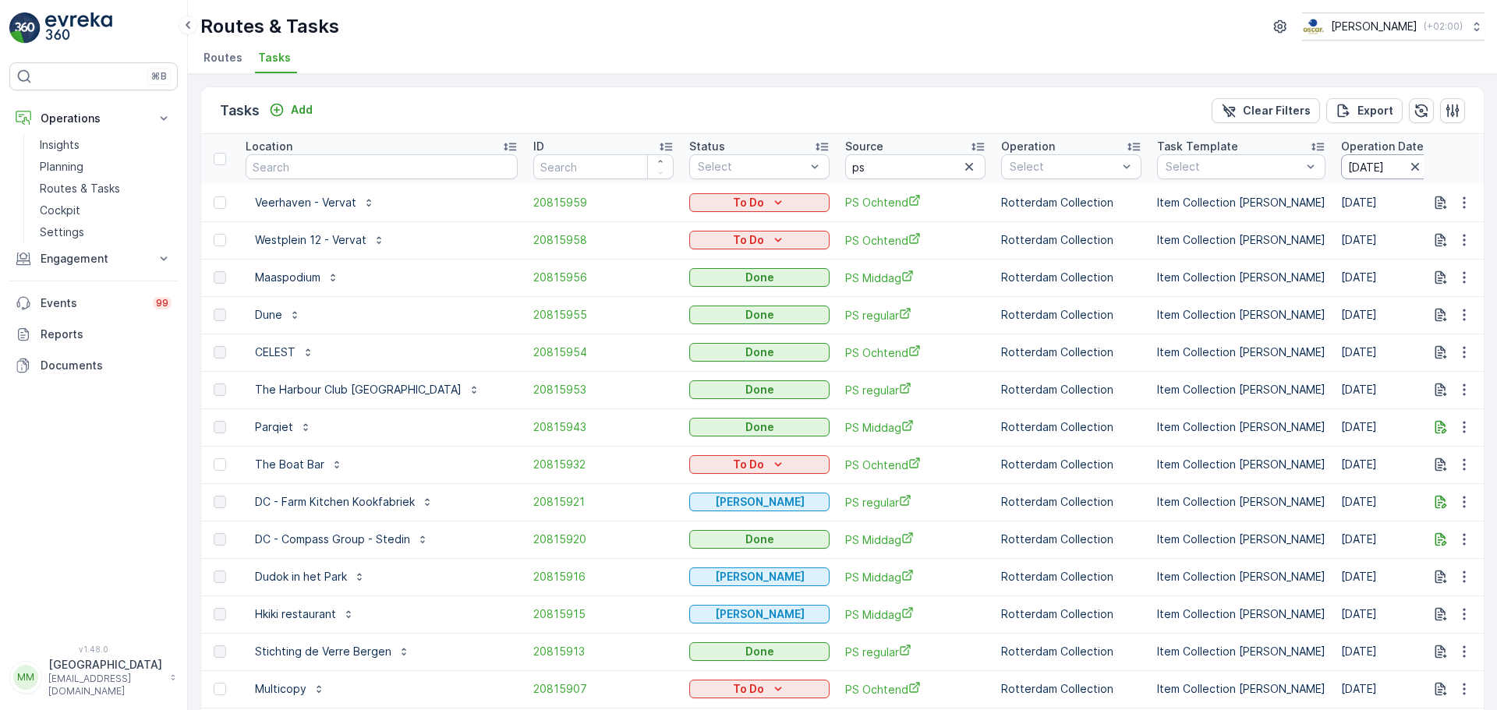
click at [1341, 163] on input "[DATE]" at bounding box center [1394, 166] width 107 height 25
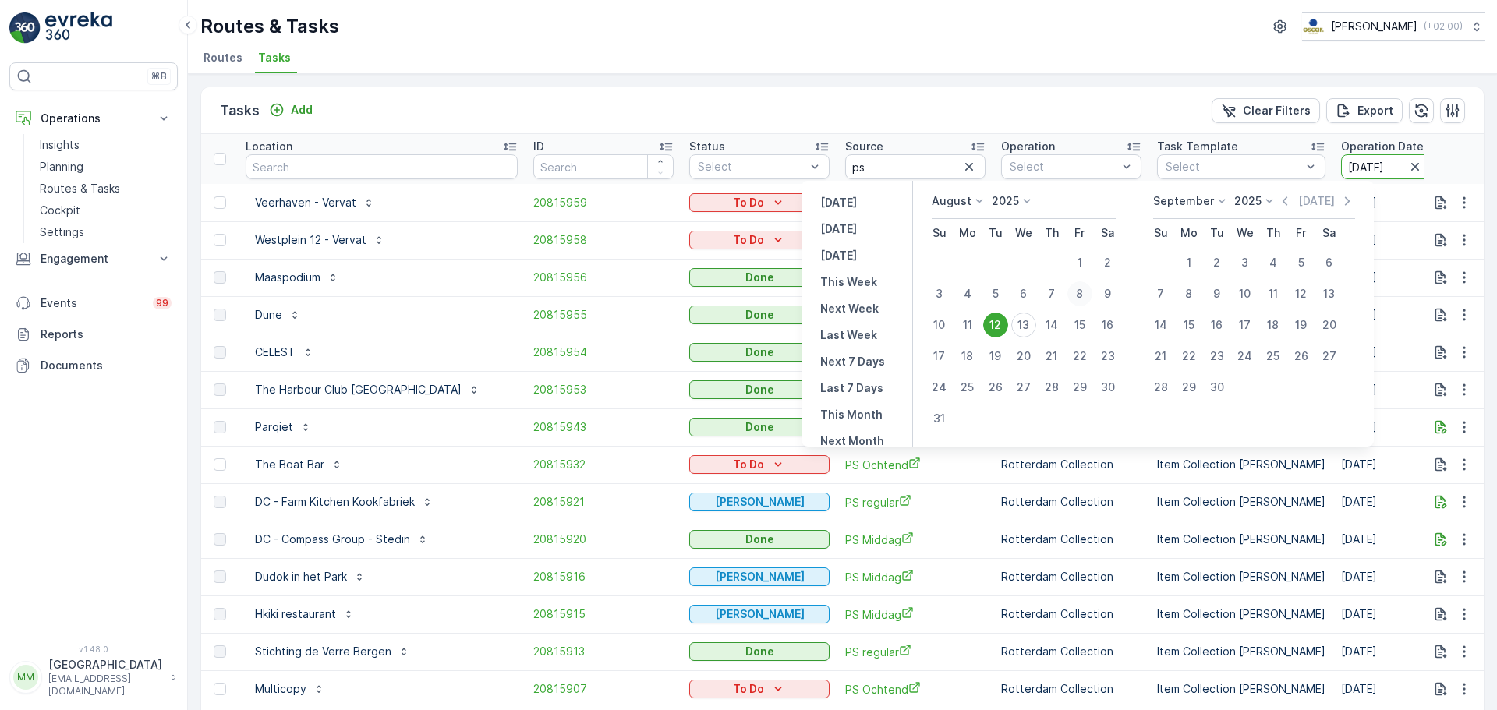
click at [1092, 295] on div "8" at bounding box center [1079, 293] width 25 height 25
type input "[DATE]"
click at [1092, 295] on div "8" at bounding box center [1079, 293] width 25 height 25
type input "[DATE]"
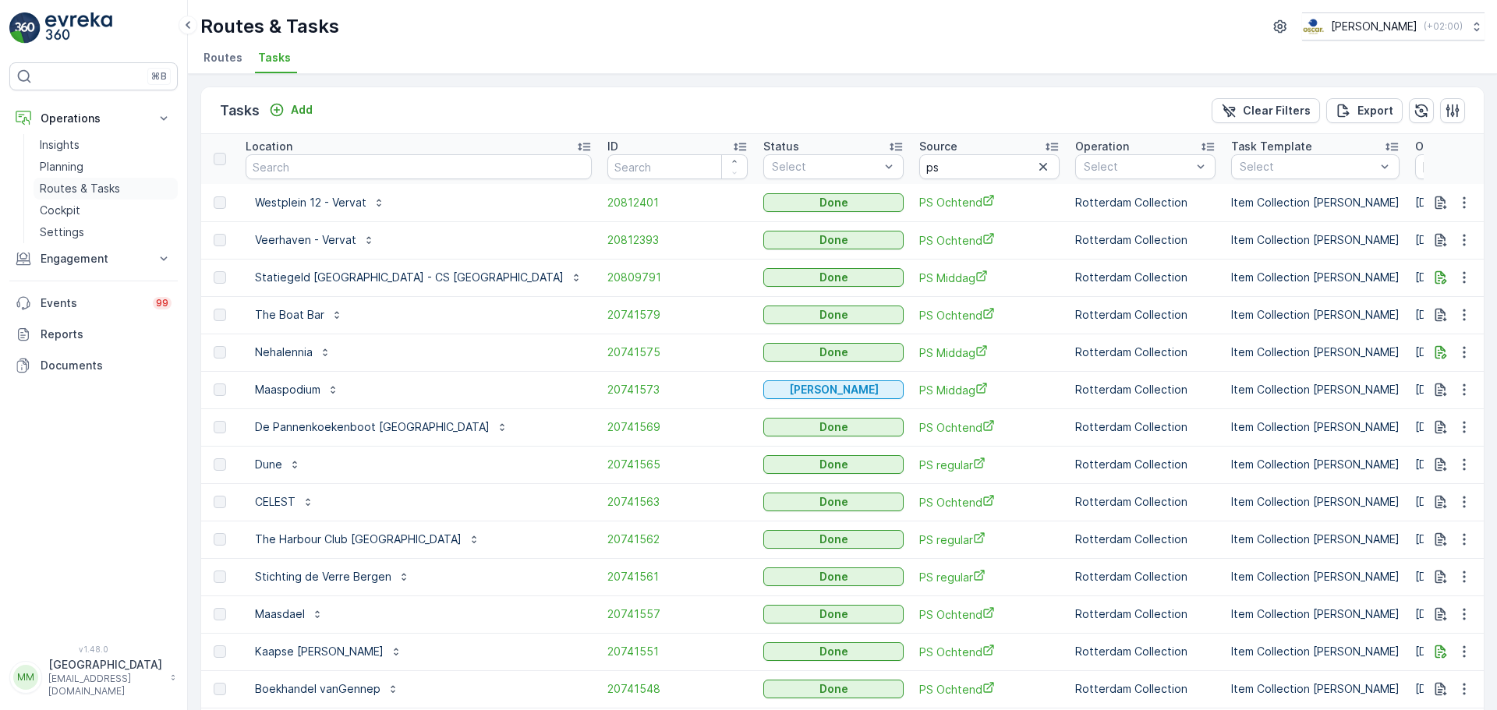
click at [126, 179] on link "Routes & Tasks" at bounding box center [106, 189] width 144 height 22
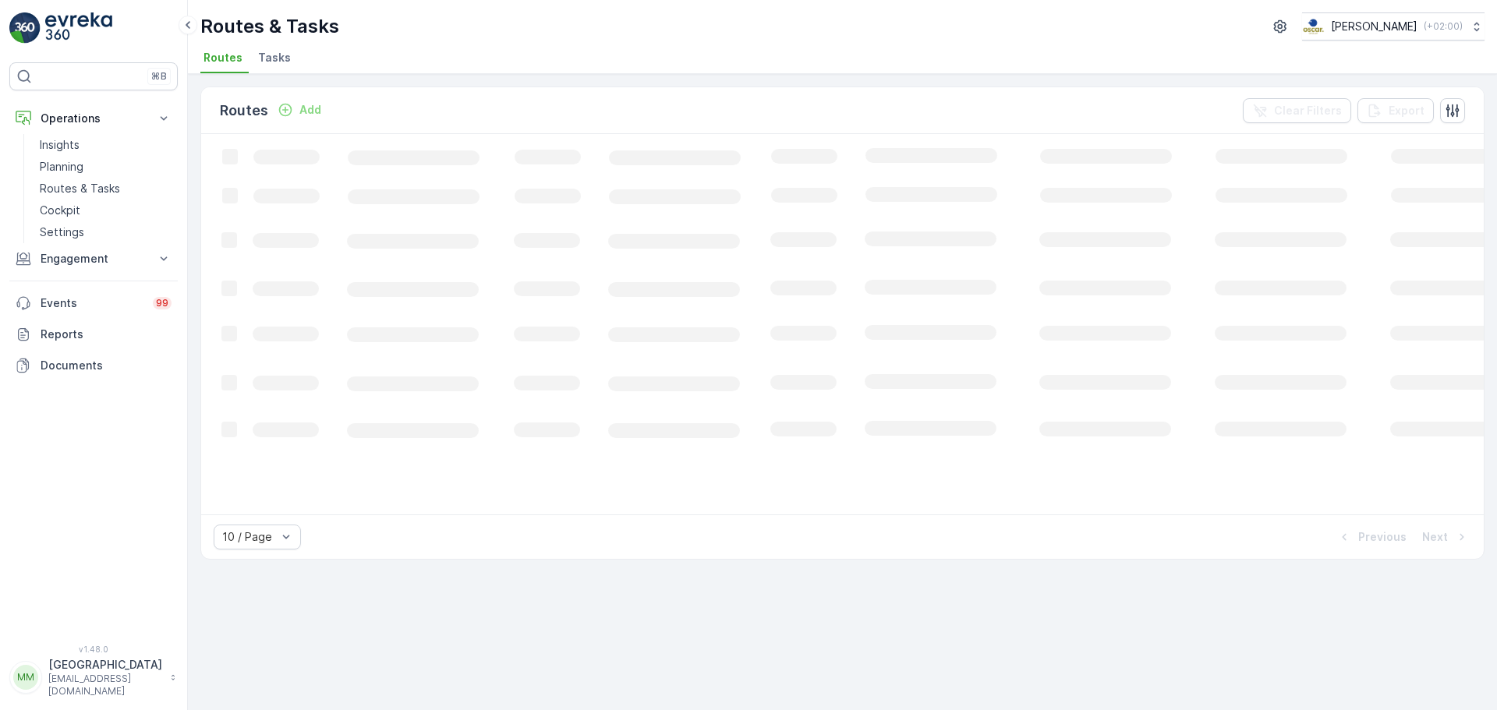
click at [258, 59] on span "Tasks" at bounding box center [274, 58] width 33 height 16
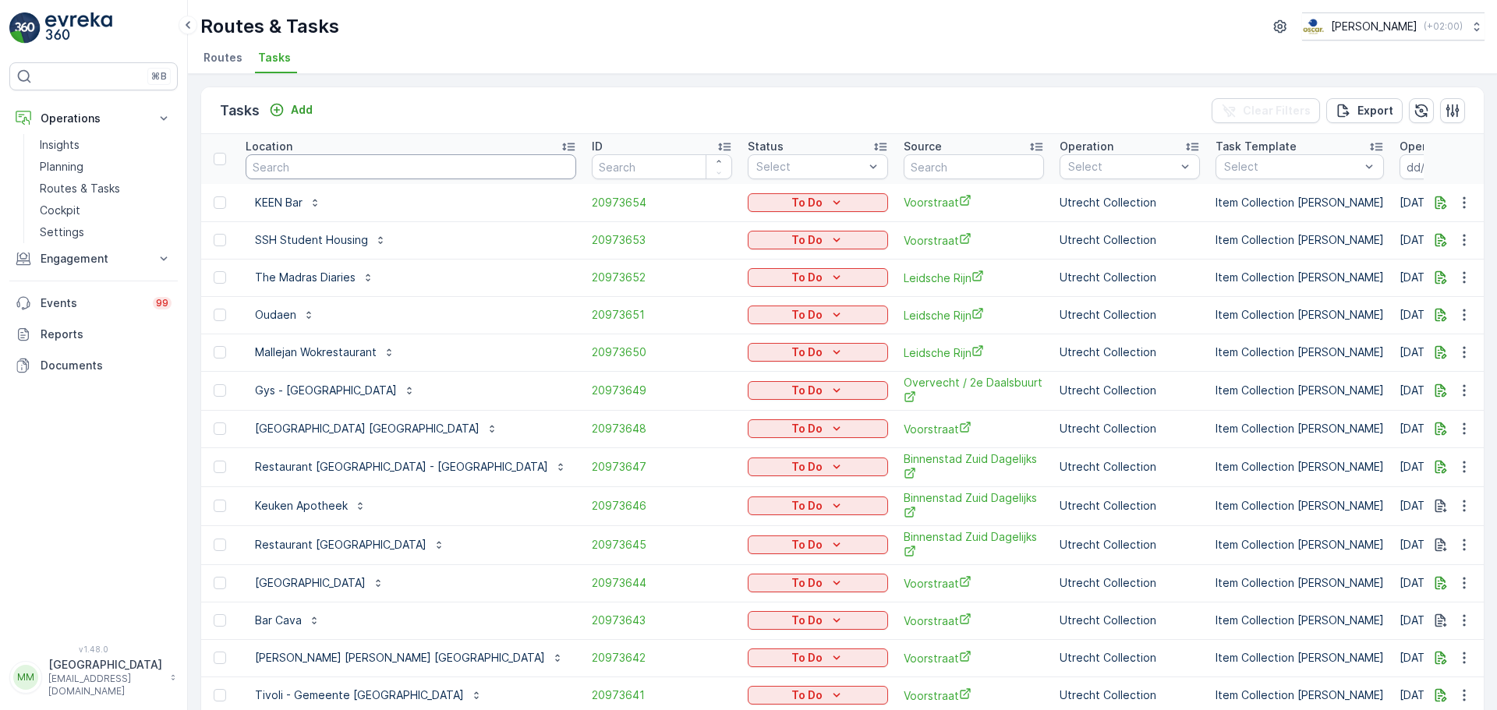
click at [288, 165] on input "text" at bounding box center [411, 166] width 331 height 25
type input "bamboo"
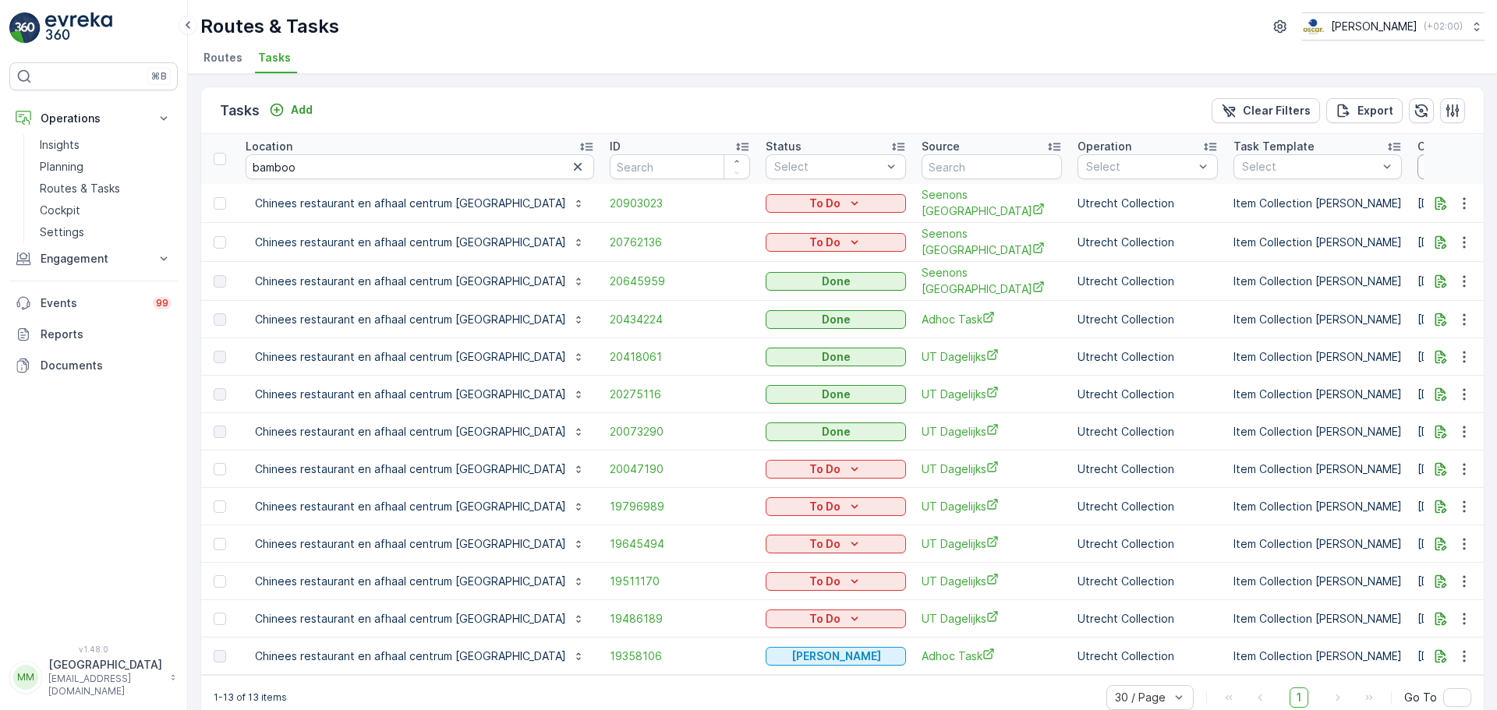
click at [1417, 175] on input at bounding box center [1470, 166] width 107 height 25
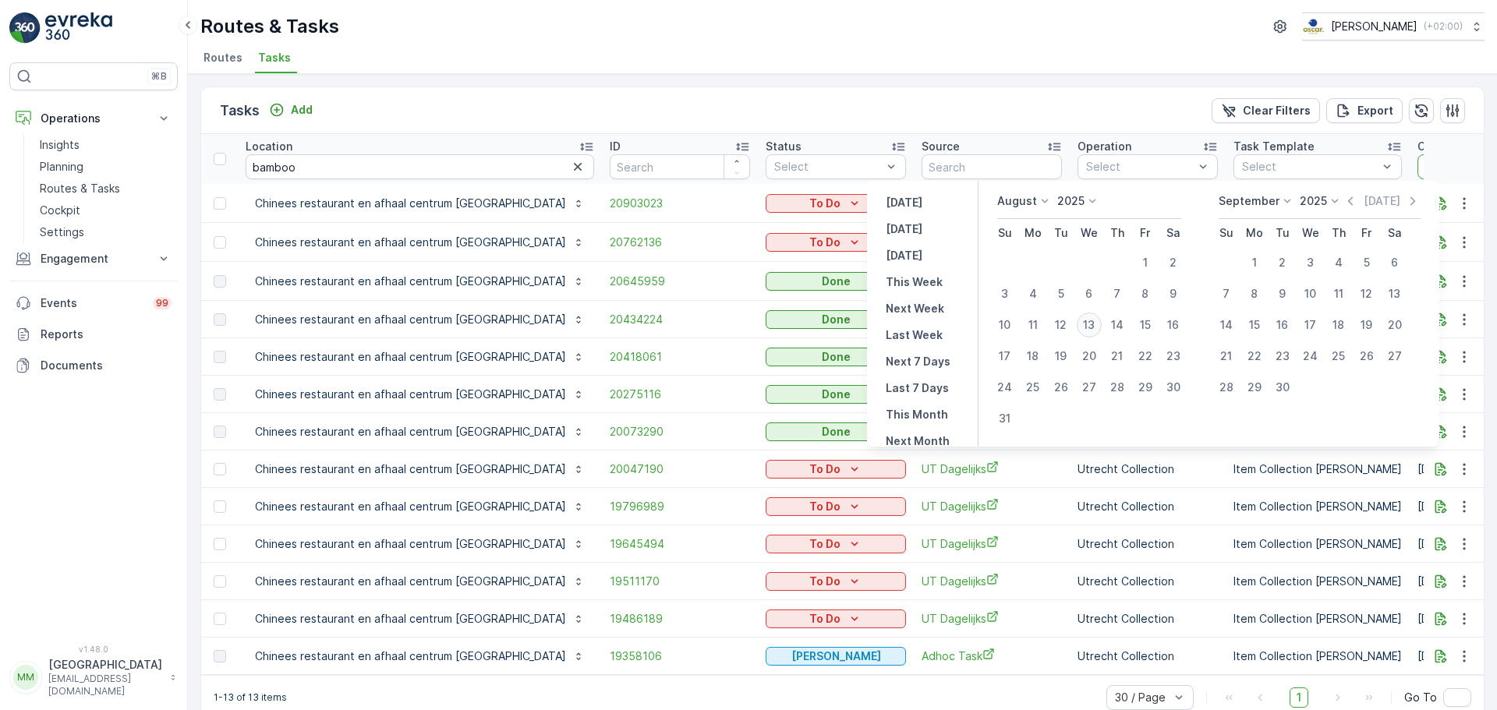
click at [1101, 330] on div "13" at bounding box center [1089, 325] width 25 height 25
type input "[DATE]"
click at [1102, 331] on div "13" at bounding box center [1089, 325] width 25 height 25
type input "[DATE]"
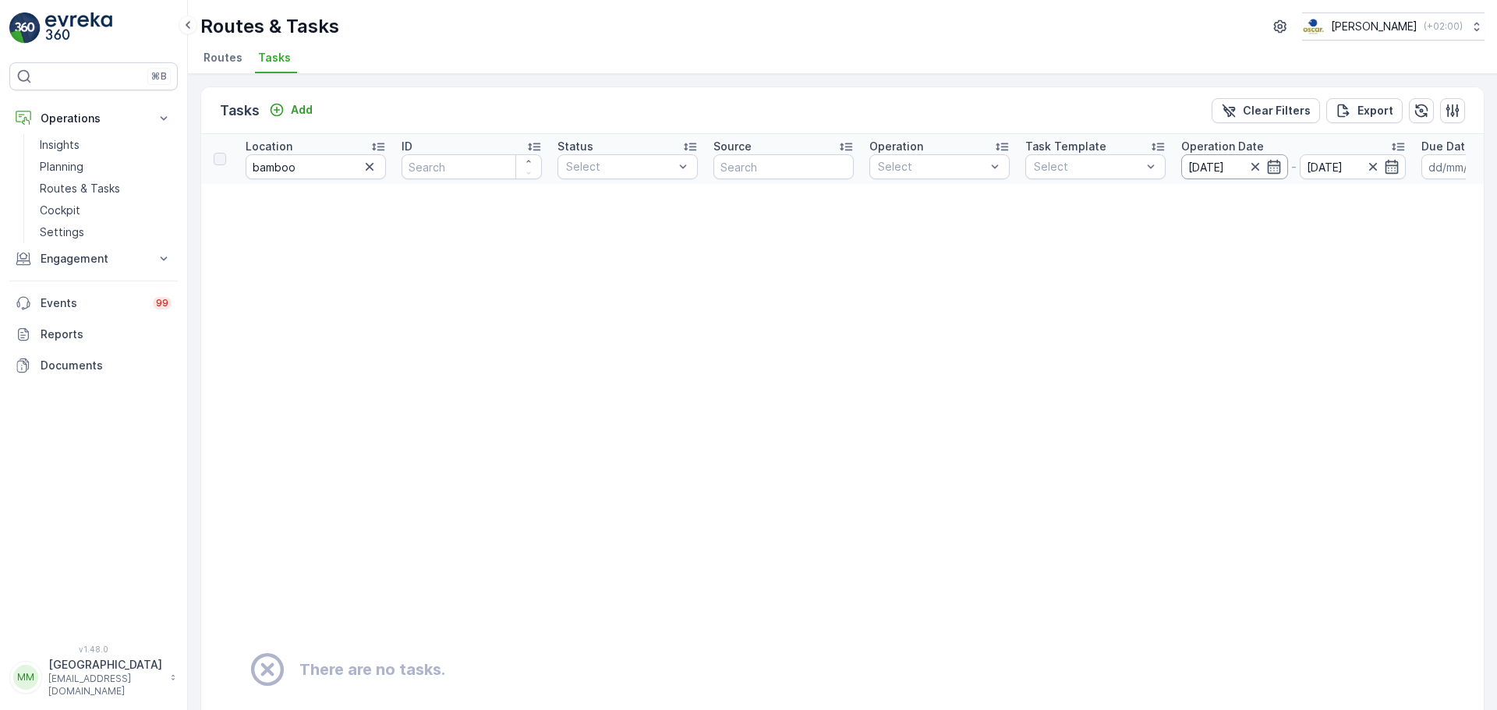
click at [1200, 168] on input "[DATE]" at bounding box center [1234, 166] width 107 height 25
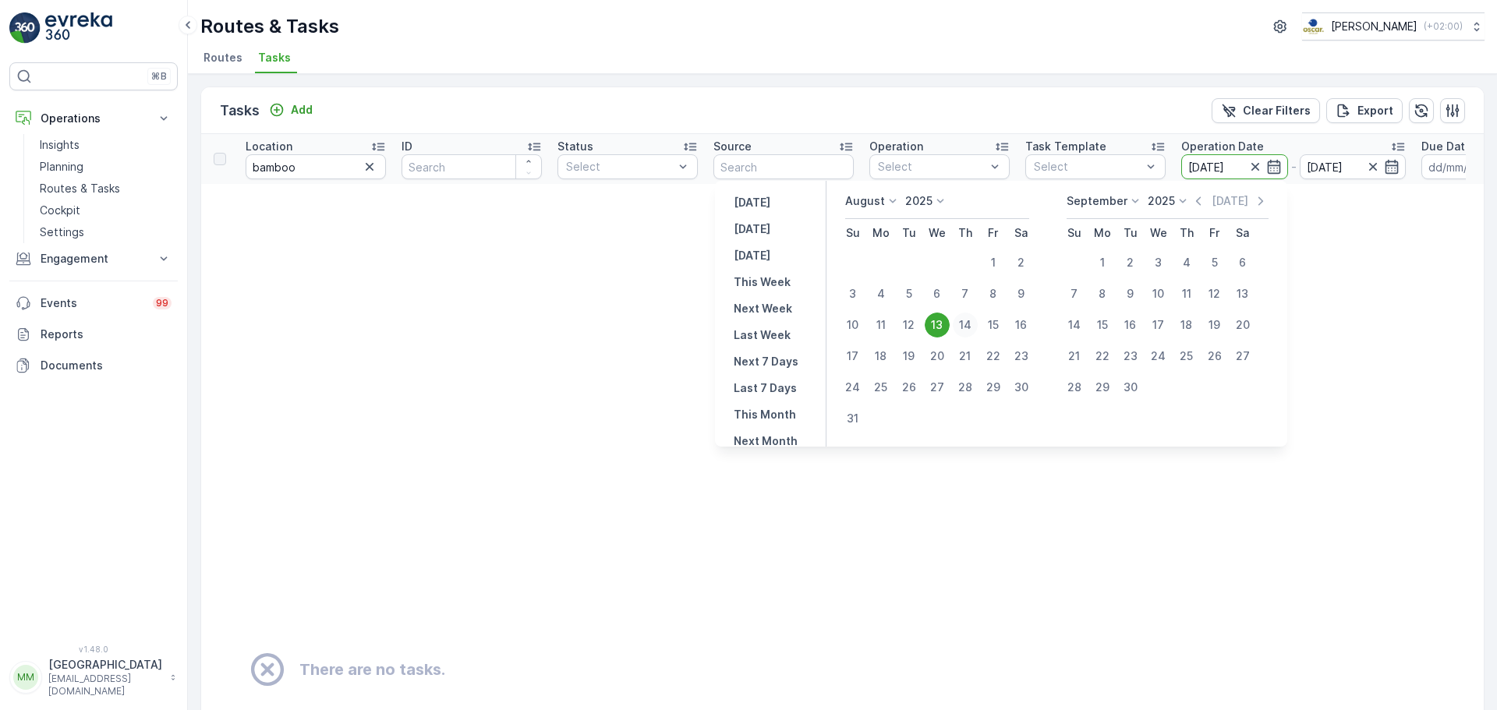
click at [967, 324] on div "14" at bounding box center [965, 325] width 25 height 25
type input "[DATE]"
click at [967, 324] on div "14" at bounding box center [965, 325] width 25 height 25
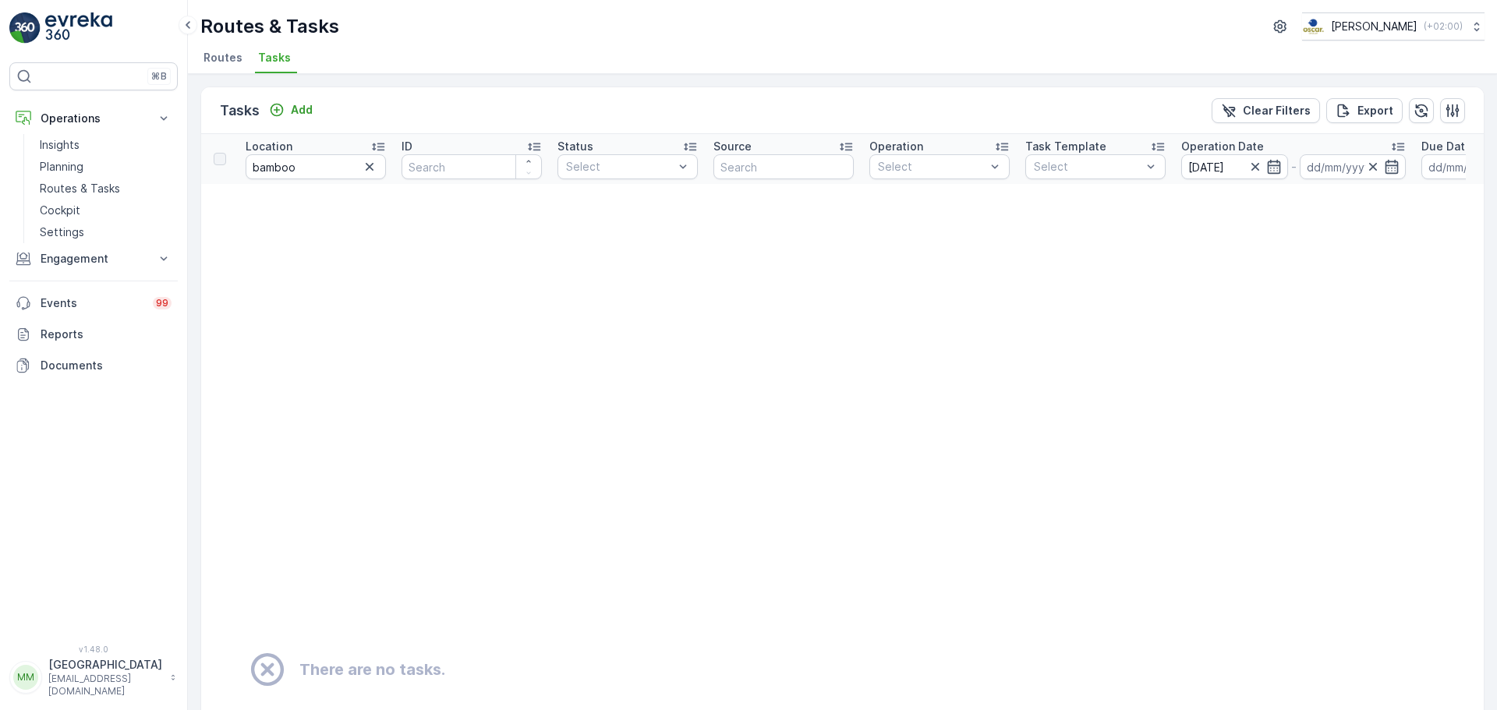
type input "[DATE]"
click at [1207, 172] on input "[DATE]" at bounding box center [1234, 166] width 107 height 25
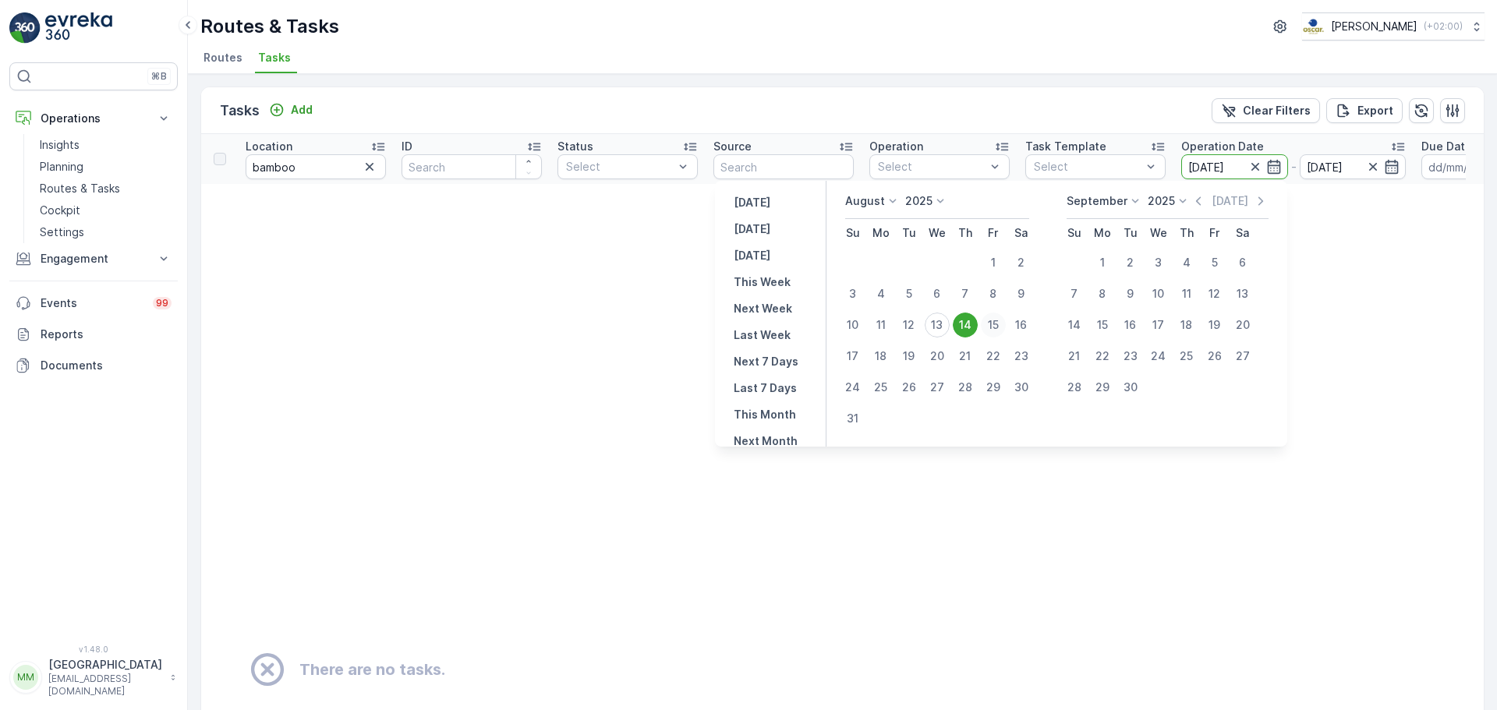
click at [997, 324] on div "15" at bounding box center [993, 325] width 25 height 25
type input "[DATE]"
click at [997, 324] on div "15" at bounding box center [993, 325] width 25 height 25
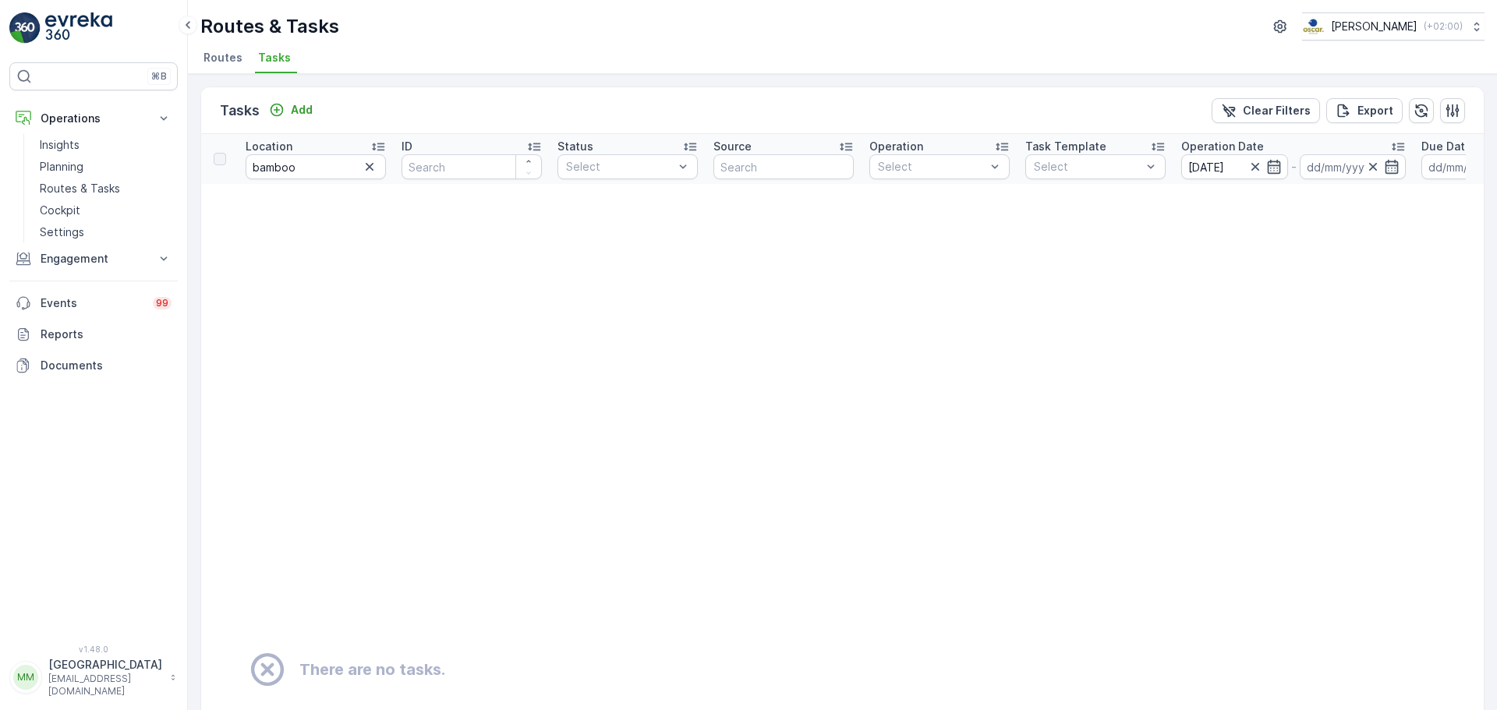
type input "[DATE]"
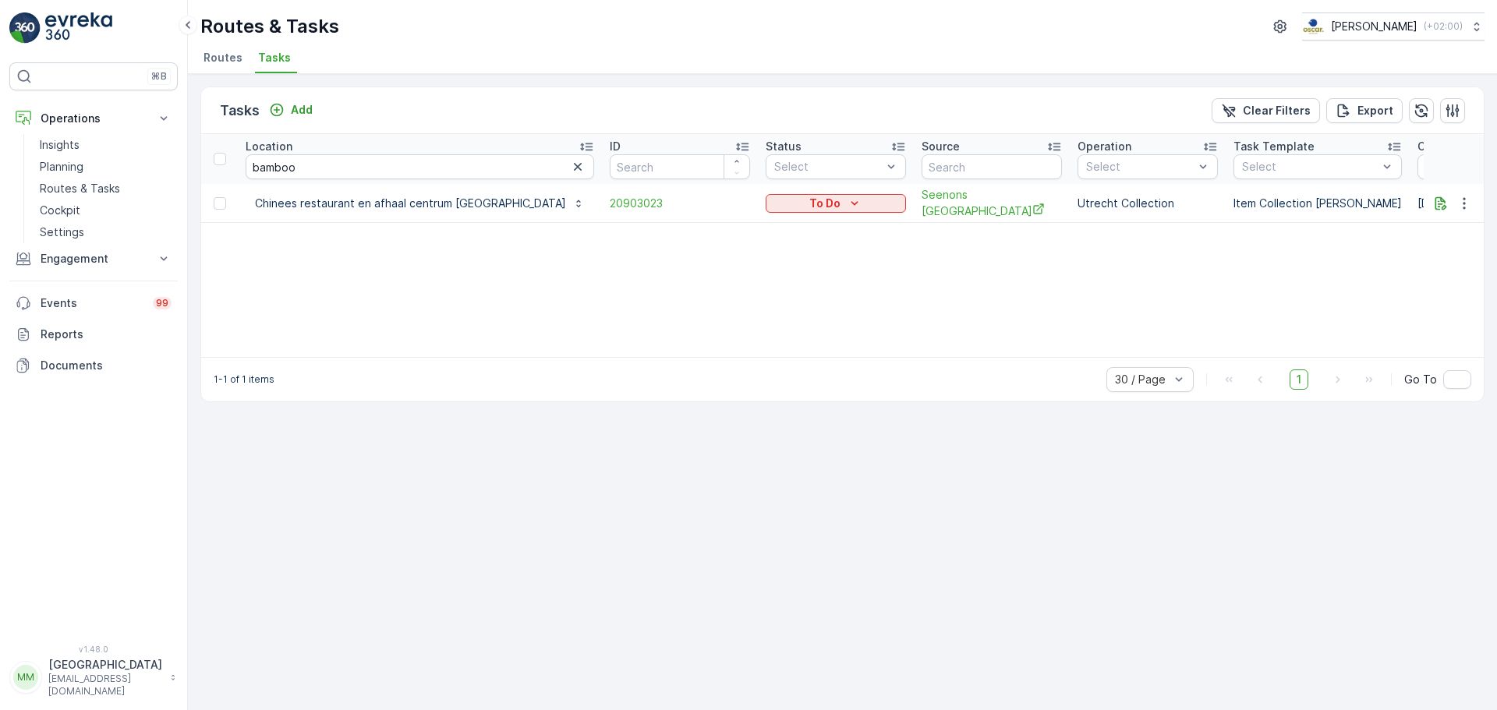
click at [1484, 165] on icon "button" at bounding box center [1492, 167] width 16 height 16
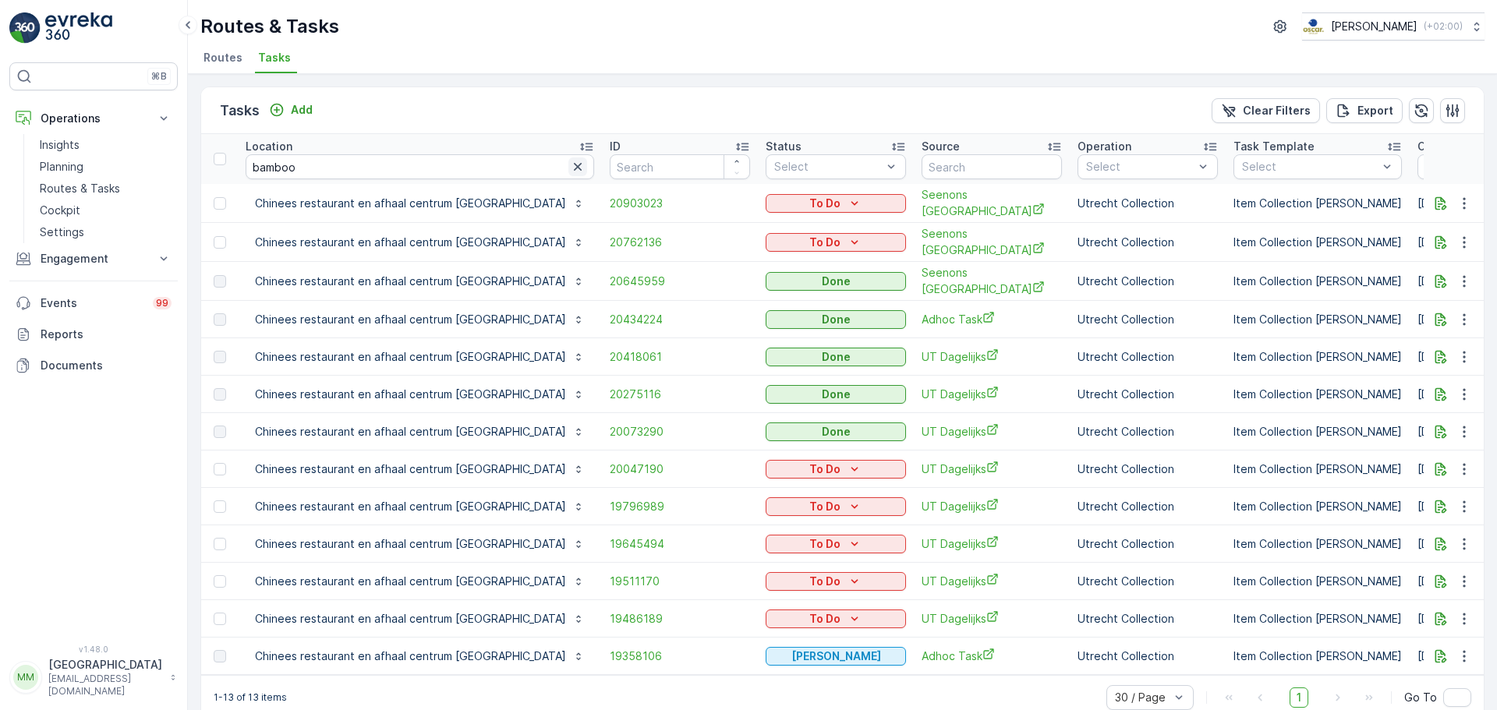
click at [570, 167] on icon "button" at bounding box center [578, 167] width 16 height 16
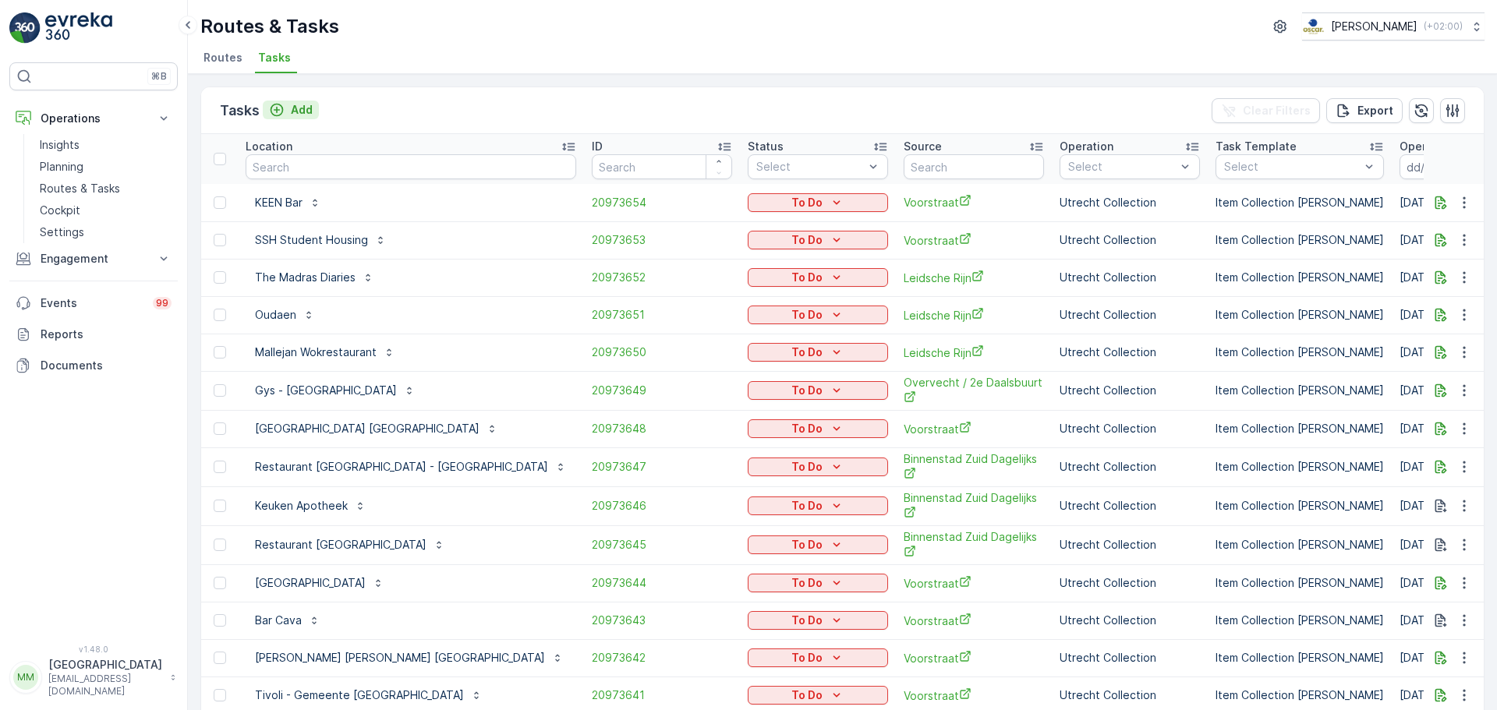
click at [313, 110] on button "Add" at bounding box center [291, 110] width 56 height 19
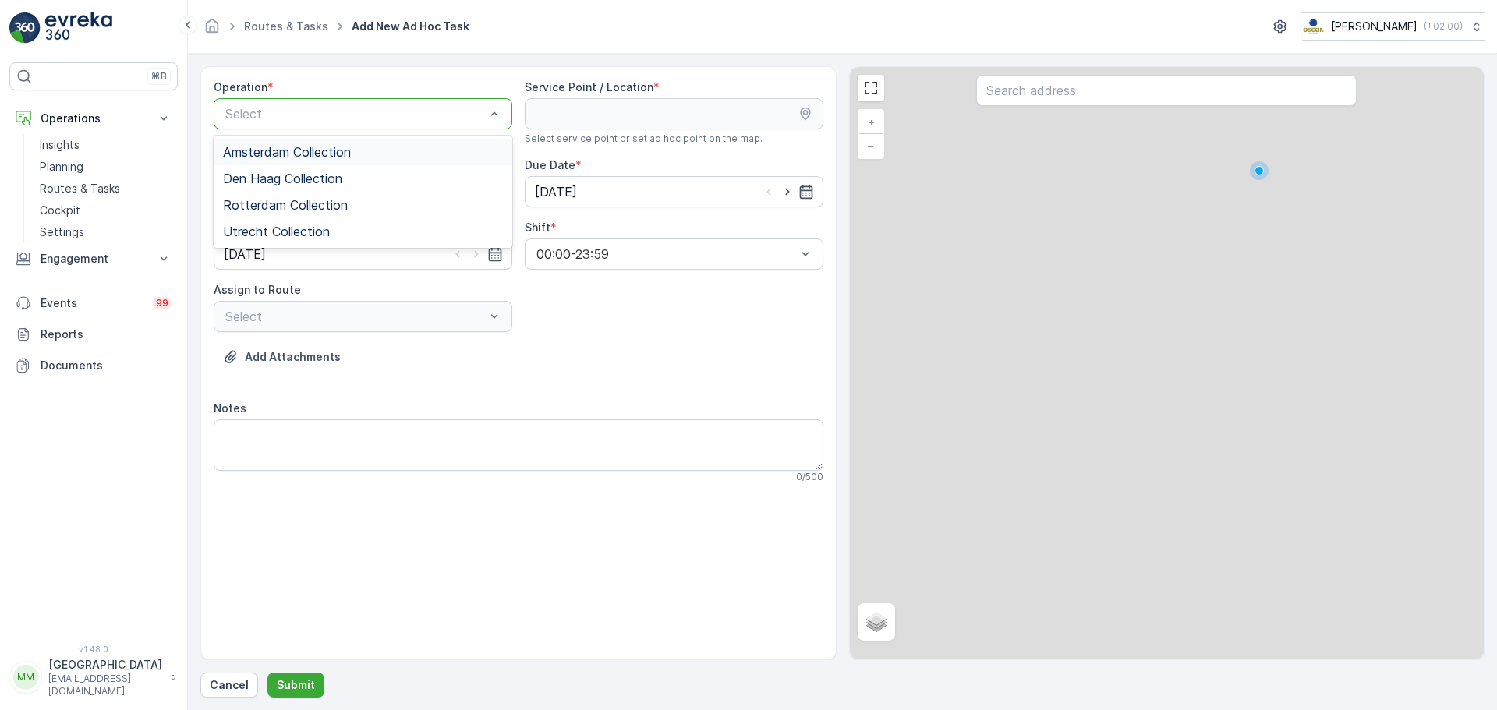
click at [317, 110] on div at bounding box center [355, 114] width 263 height 14
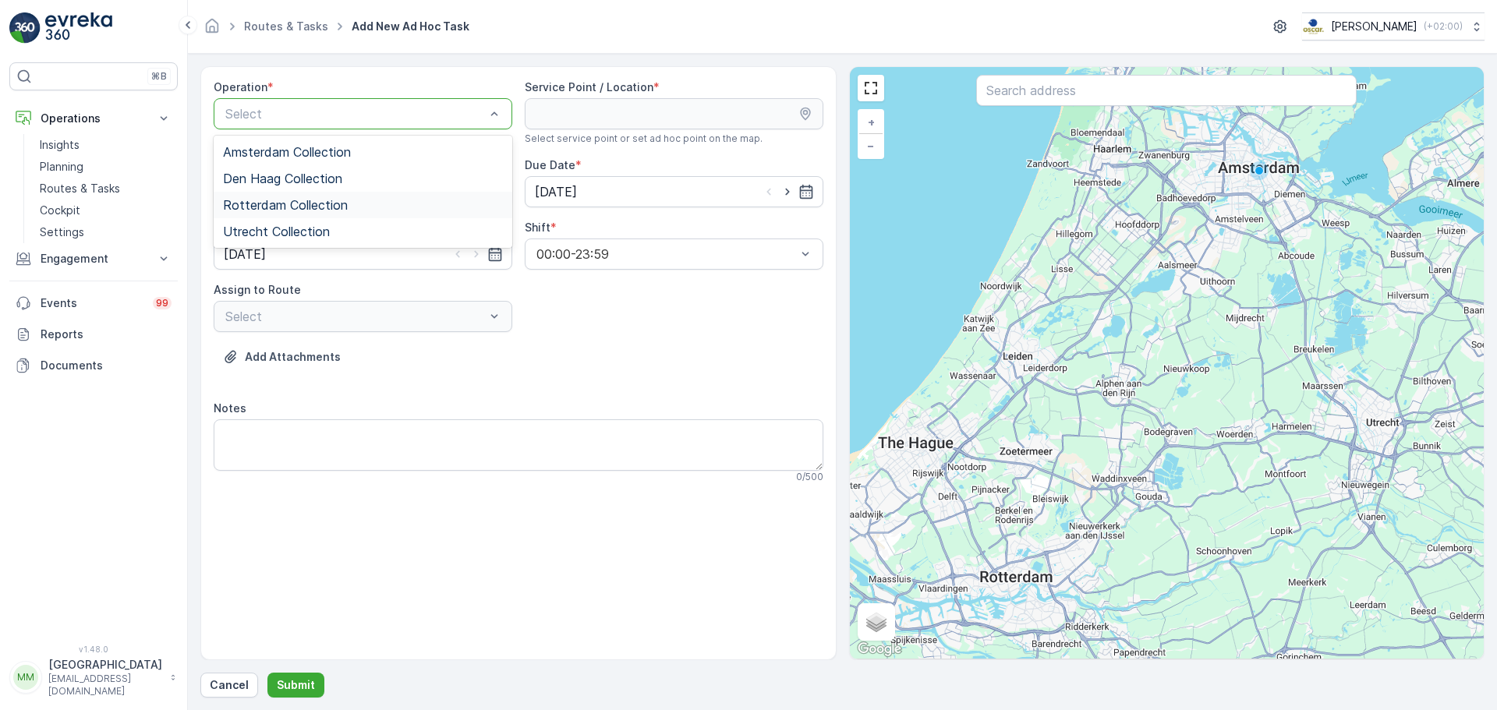
click at [322, 200] on span "Rotterdam Collection" at bounding box center [285, 205] width 125 height 14
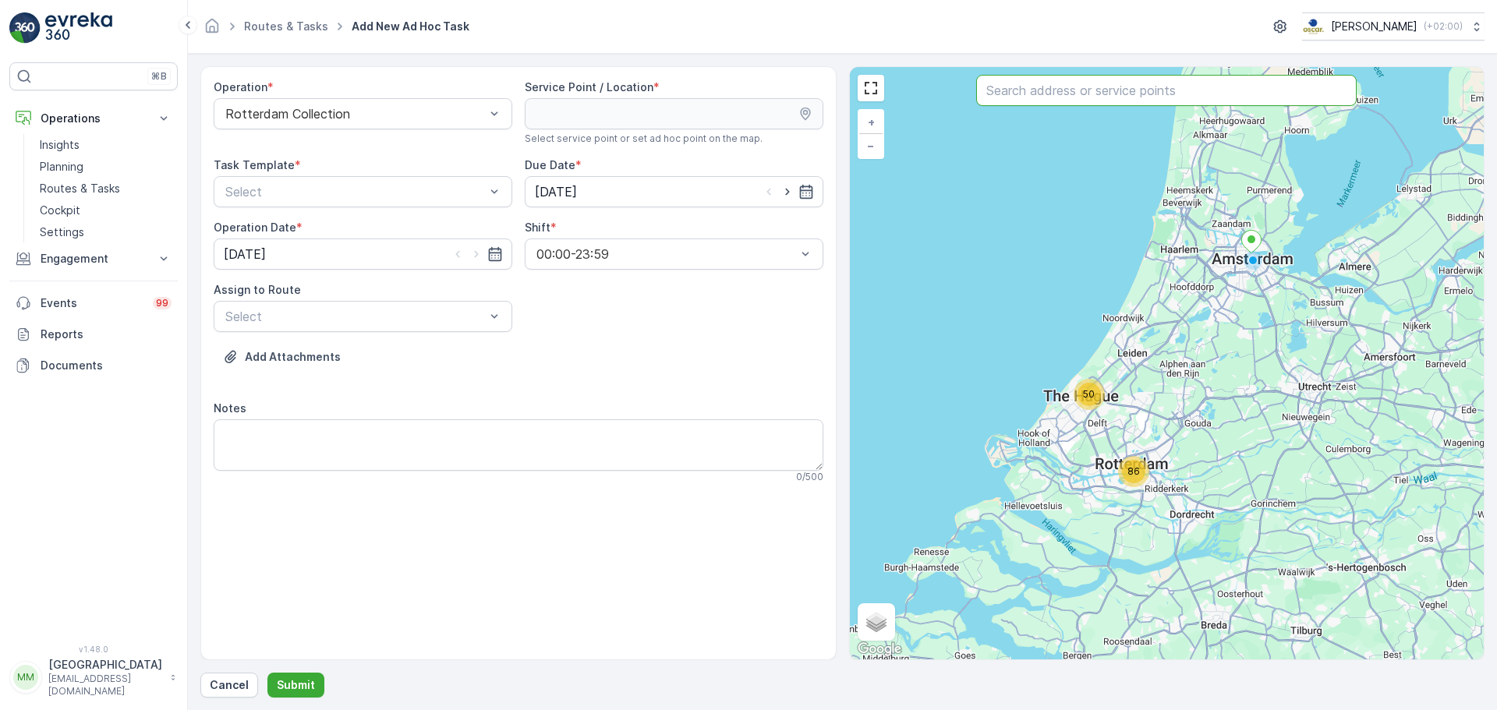
click at [1056, 84] on input "text" at bounding box center [1166, 90] width 380 height 31
type input "water"
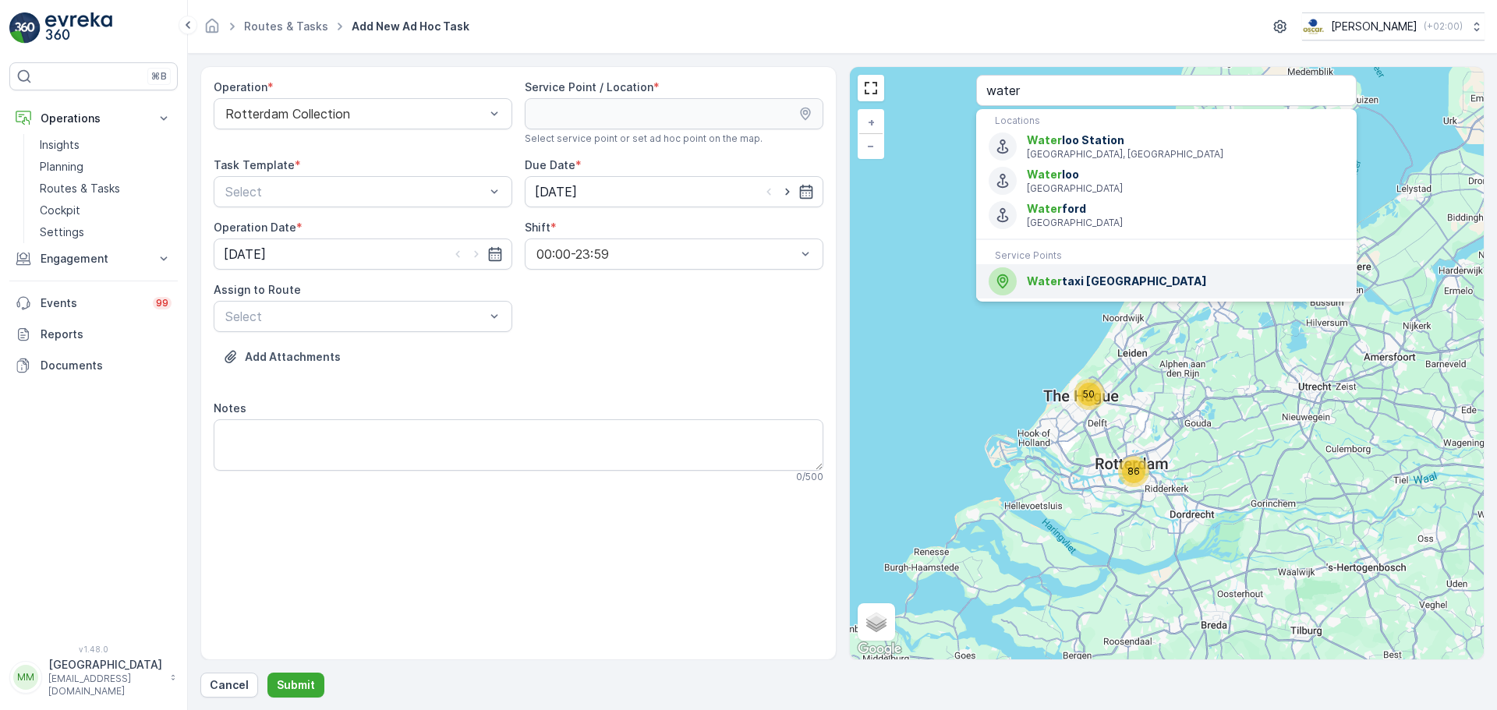
click at [1067, 274] on span "Water taxi Rotterdam" at bounding box center [1185, 282] width 317 height 16
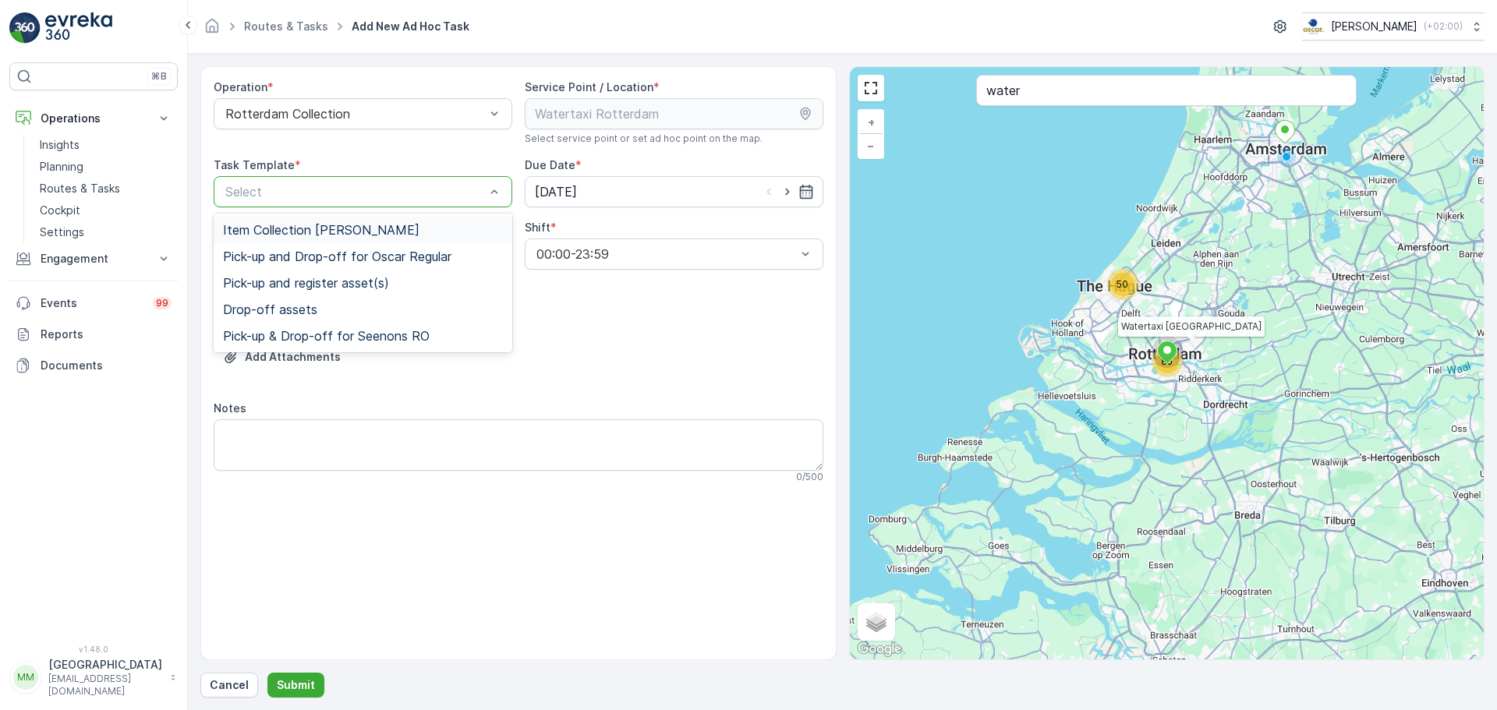
click at [361, 194] on div at bounding box center [355, 192] width 263 height 14
click at [346, 224] on span "Item Collection [PERSON_NAME]" at bounding box center [321, 230] width 196 height 14
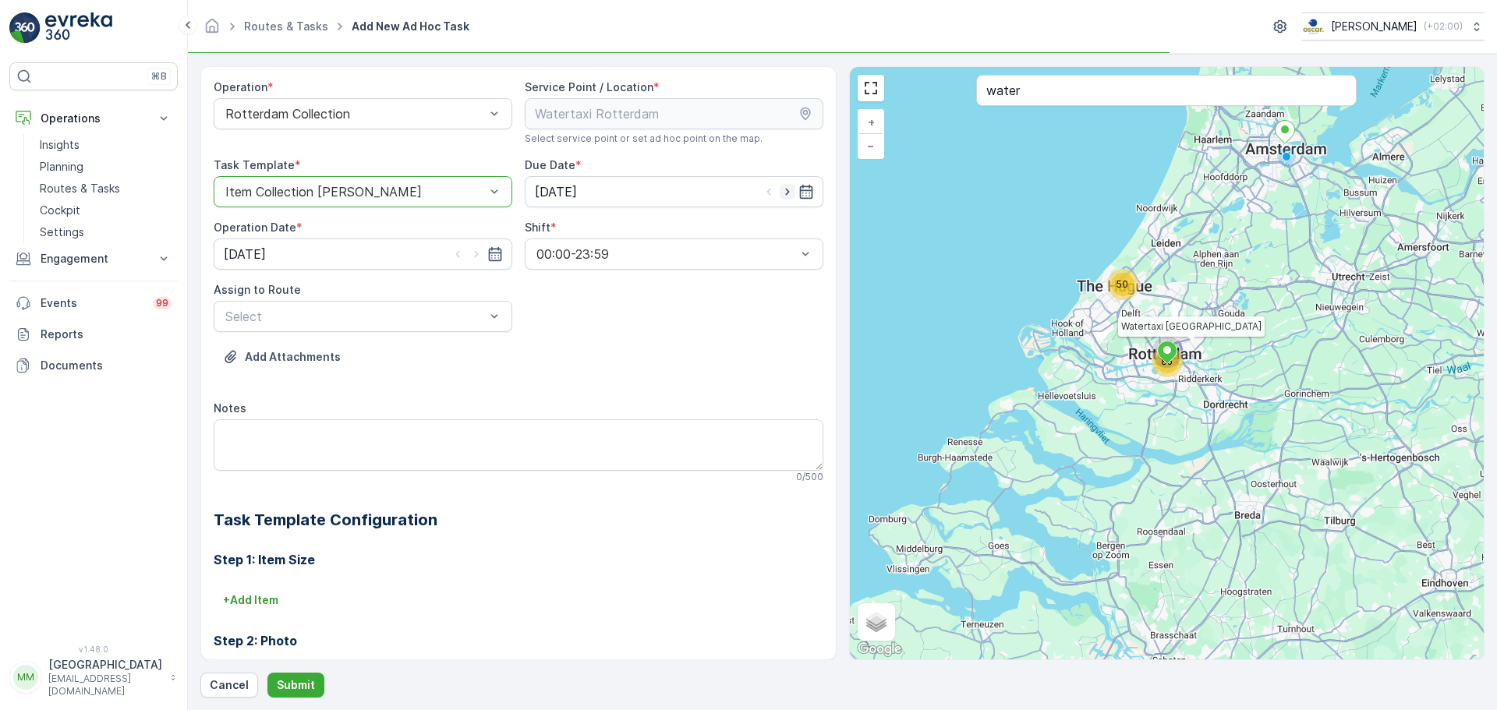
click at [783, 184] on icon "button" at bounding box center [788, 192] width 16 height 16
type input "[DATE]"
click at [475, 253] on icon "button" at bounding box center [477, 254] width 16 height 16
type input "[DATE]"
click at [428, 305] on div "Select" at bounding box center [363, 316] width 299 height 31
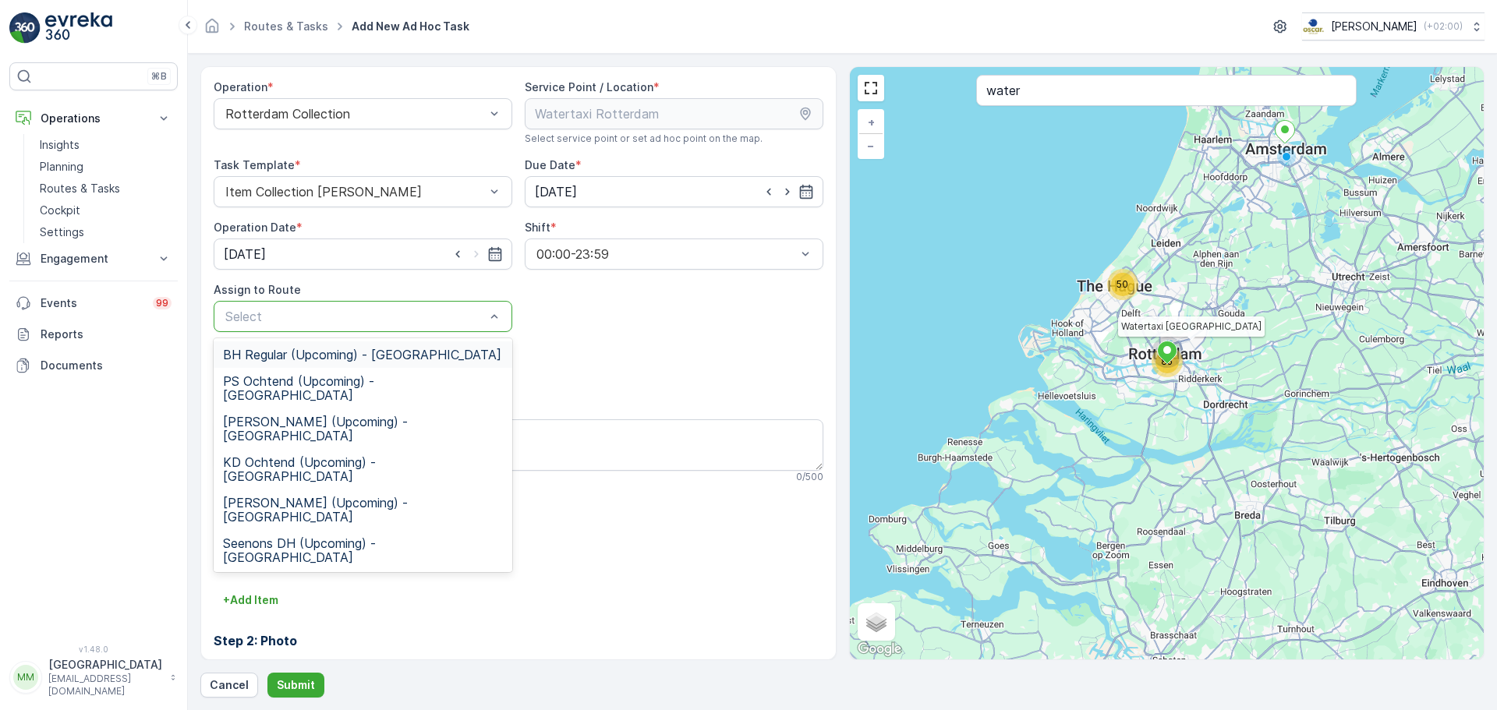
click at [370, 320] on div at bounding box center [355, 317] width 263 height 14
click at [316, 490] on div "KD Middag (Upcoming) - Rotterdam" at bounding box center [363, 510] width 299 height 41
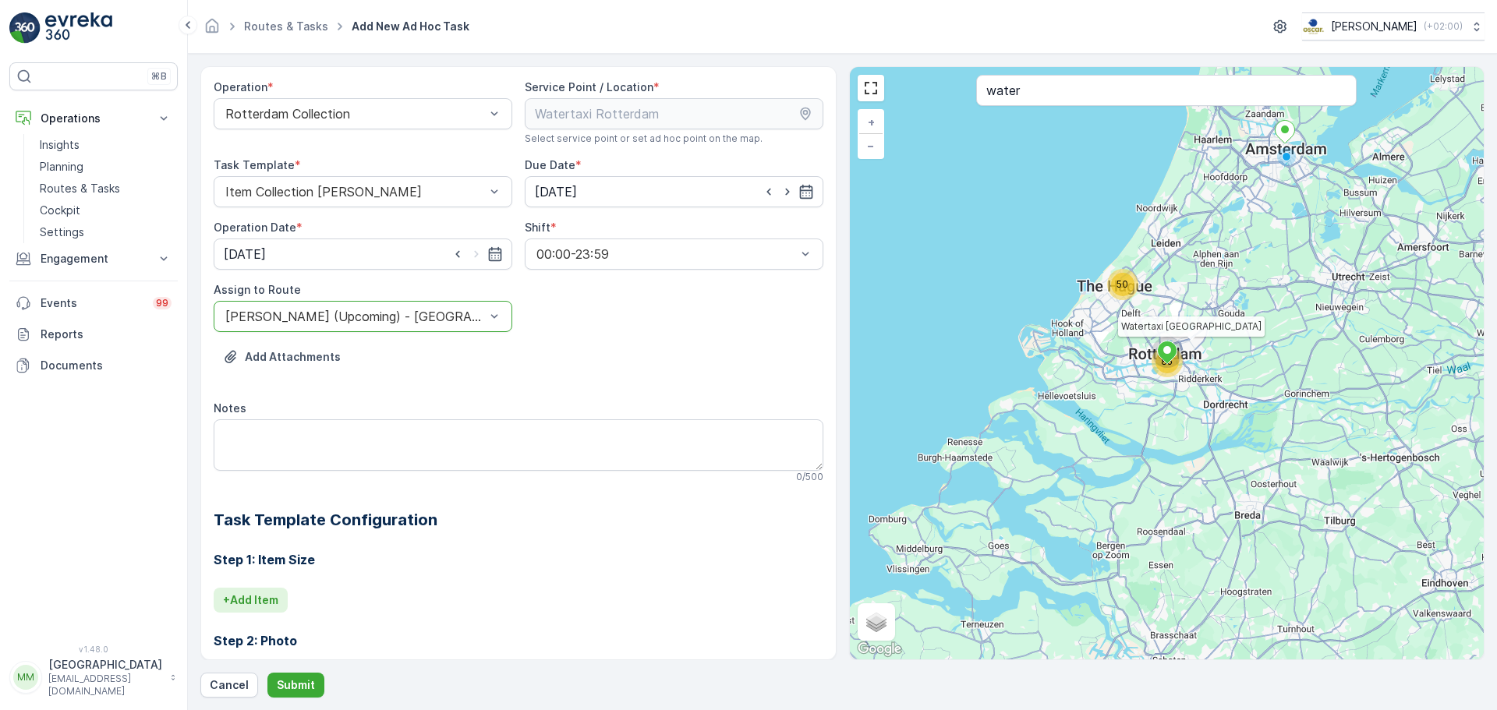
click at [266, 595] on p "+ Add Item" at bounding box center [250, 601] width 55 height 16
click at [283, 620] on div at bounding box center [462, 622] width 477 height 14
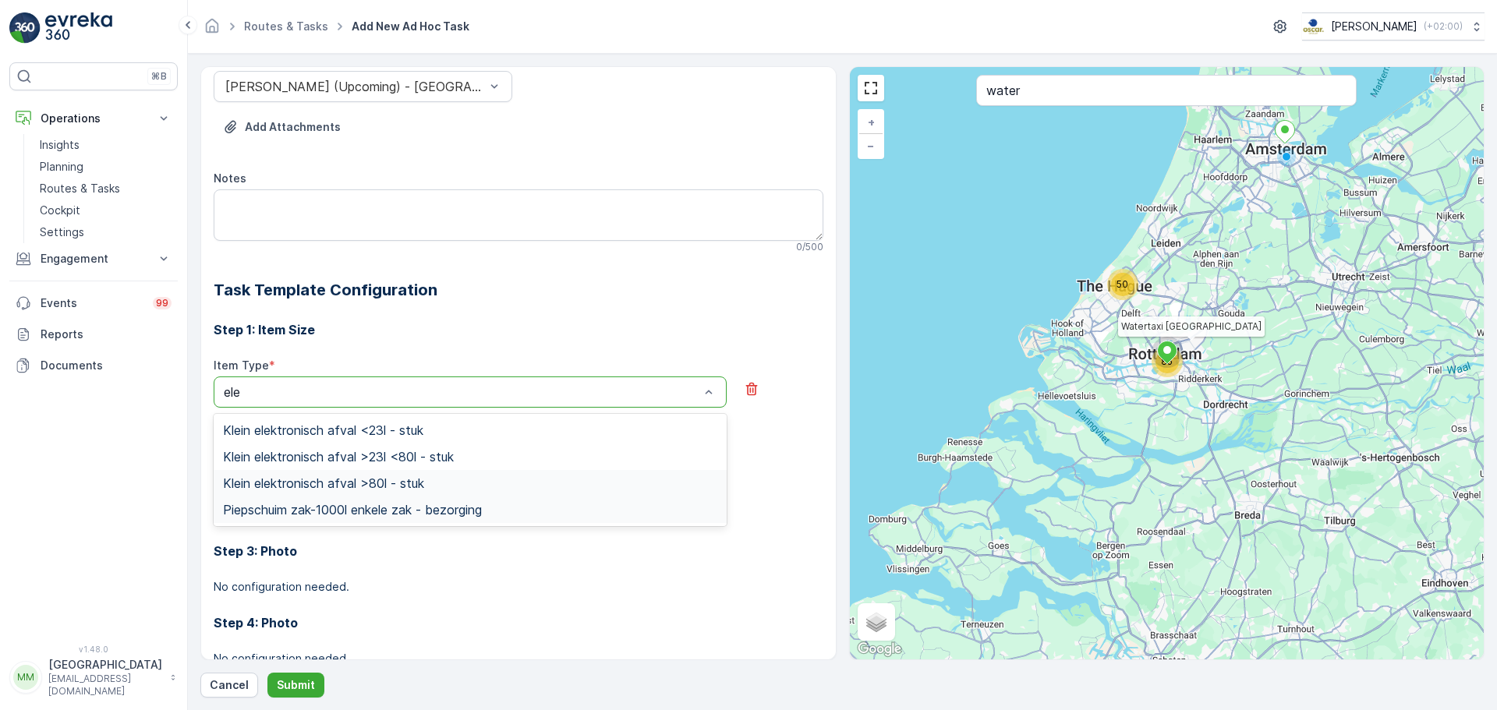
scroll to position [234, 0]
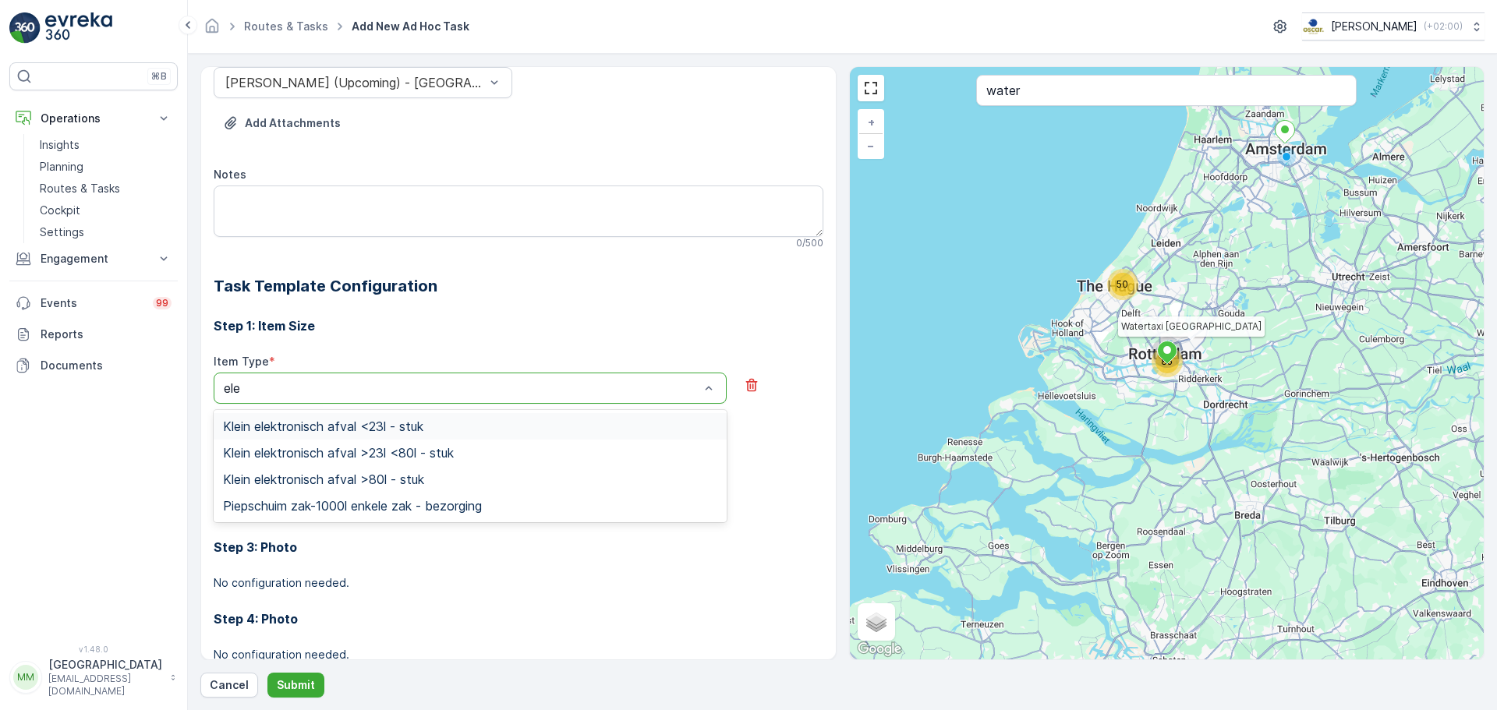
type input "ele"
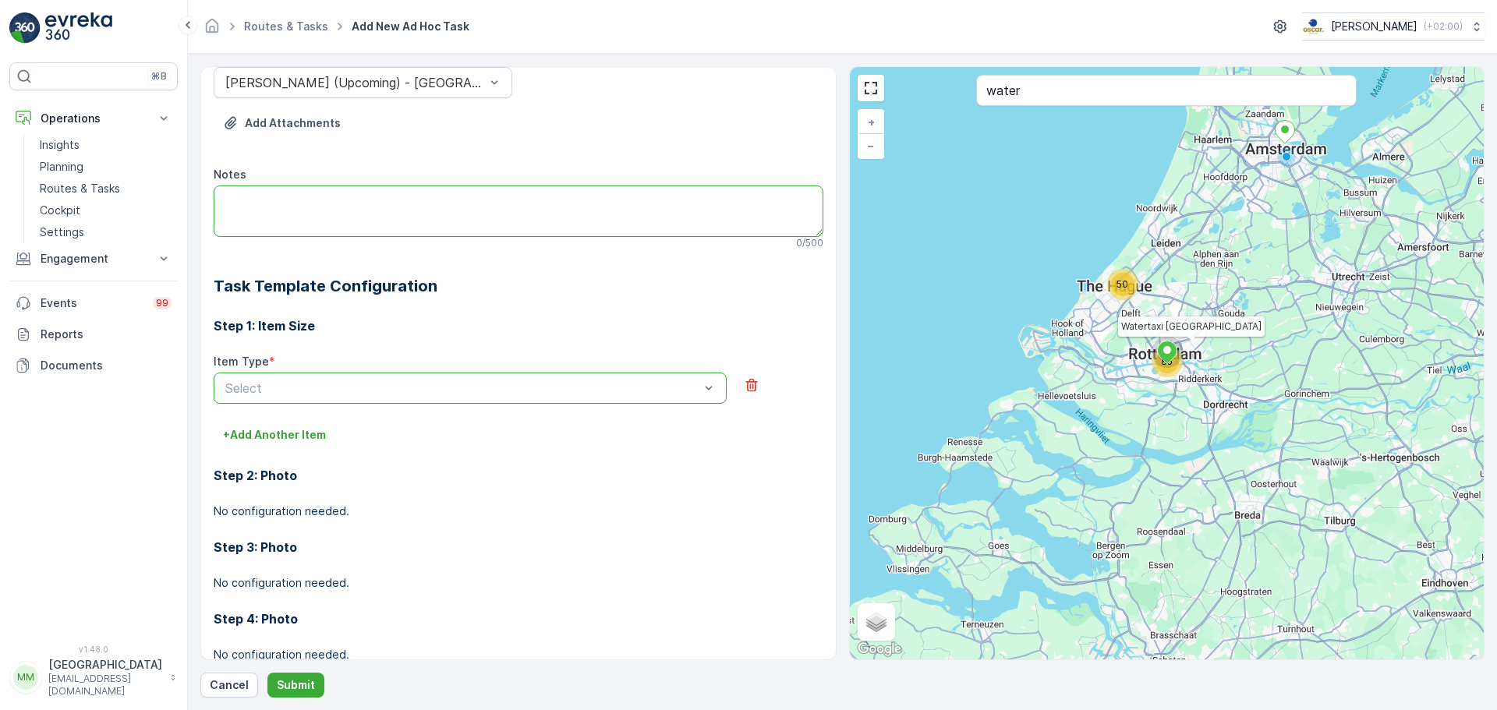
click at [446, 218] on textarea "Notes" at bounding box center [519, 211] width 610 height 51
type textarea "graag 2 dozen met telefoons meenemen"
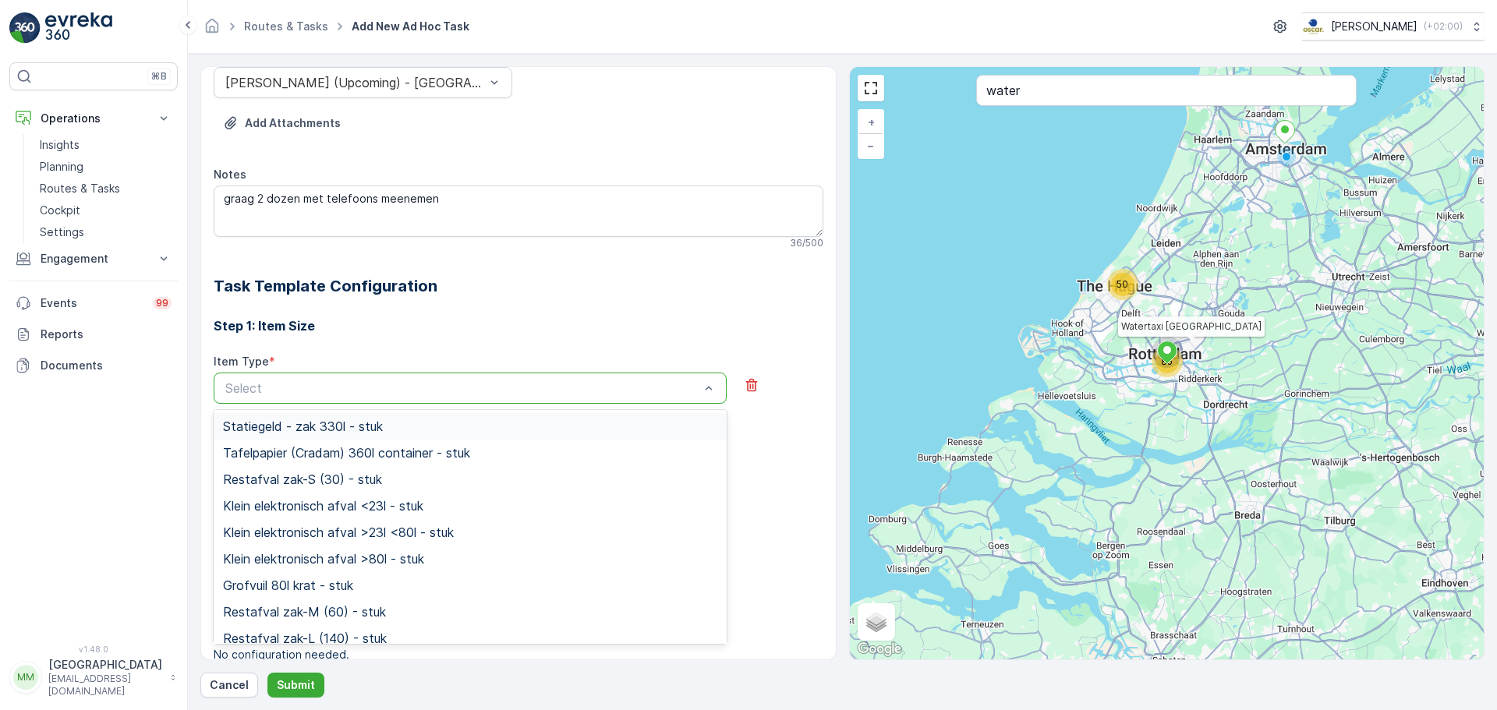
click at [350, 394] on div at bounding box center [462, 388] width 477 height 14
type input "ele"
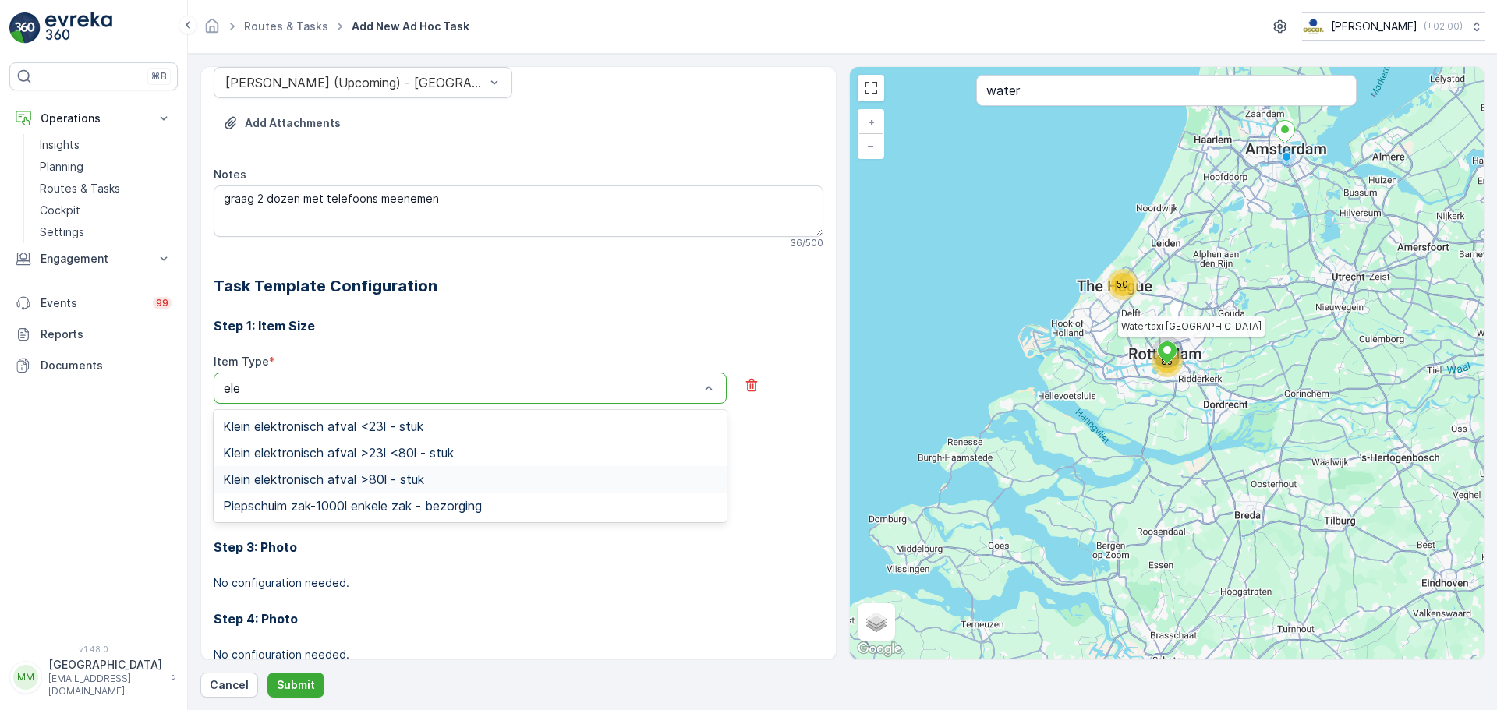
click at [369, 476] on span "Klein elektronisch afval >80l - stuk" at bounding box center [323, 479] width 201 height 14
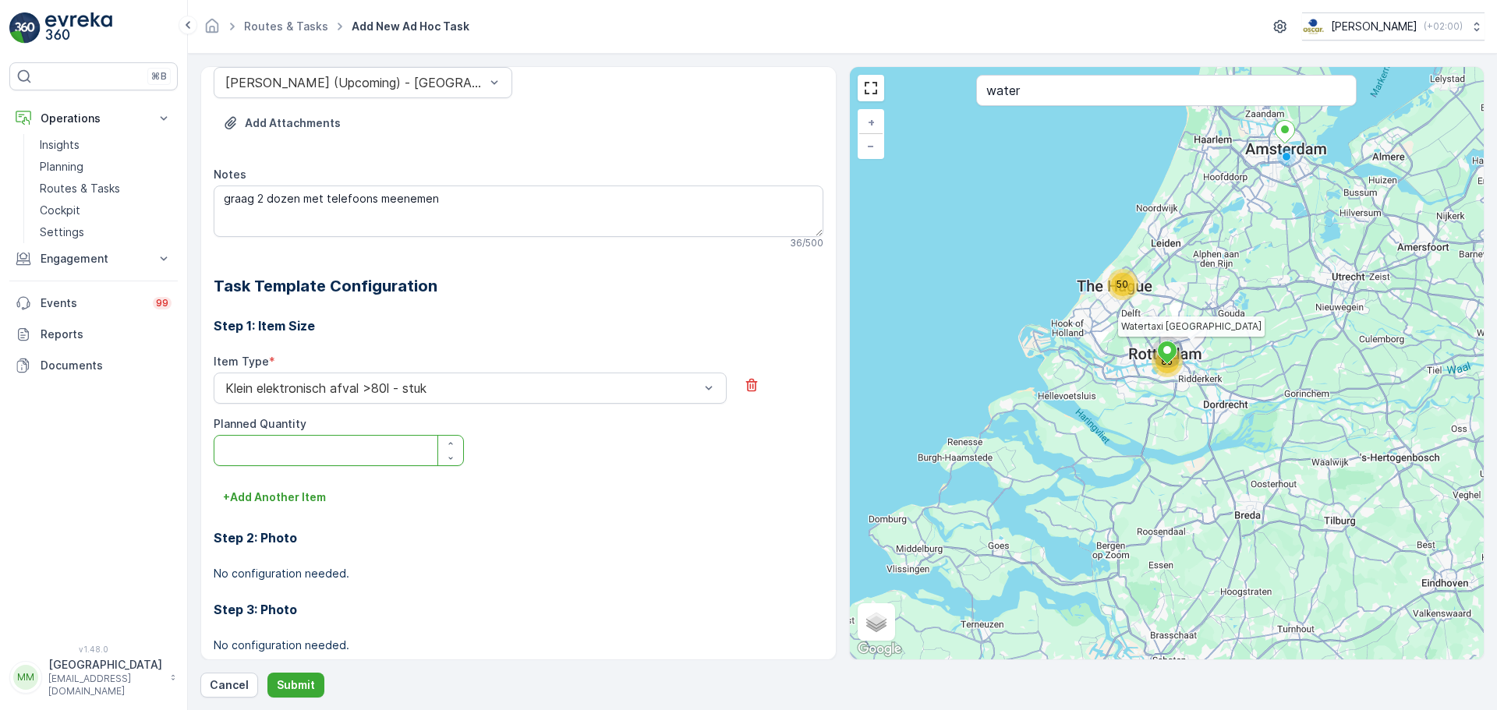
click at [332, 457] on Quantity "Planned Quantity" at bounding box center [339, 450] width 250 height 31
type Quantity "1"
click at [290, 691] on p "Submit" at bounding box center [296, 686] width 38 height 16
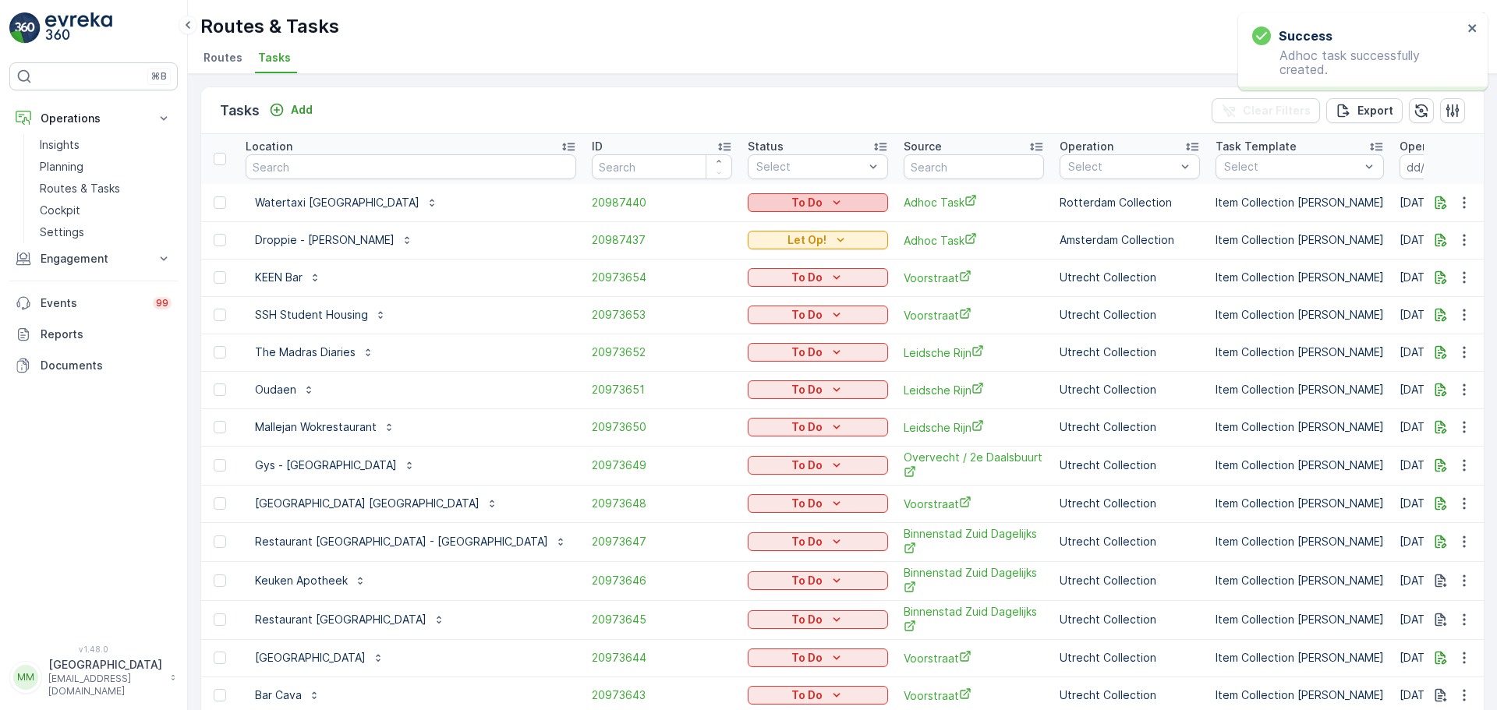
click at [791, 204] on p "To Do" at bounding box center [806, 203] width 31 height 16
click at [689, 229] on span "Let Op!" at bounding box center [686, 226] width 39 height 16
click at [312, 167] on input "text" at bounding box center [411, 166] width 331 height 25
type input "muzens"
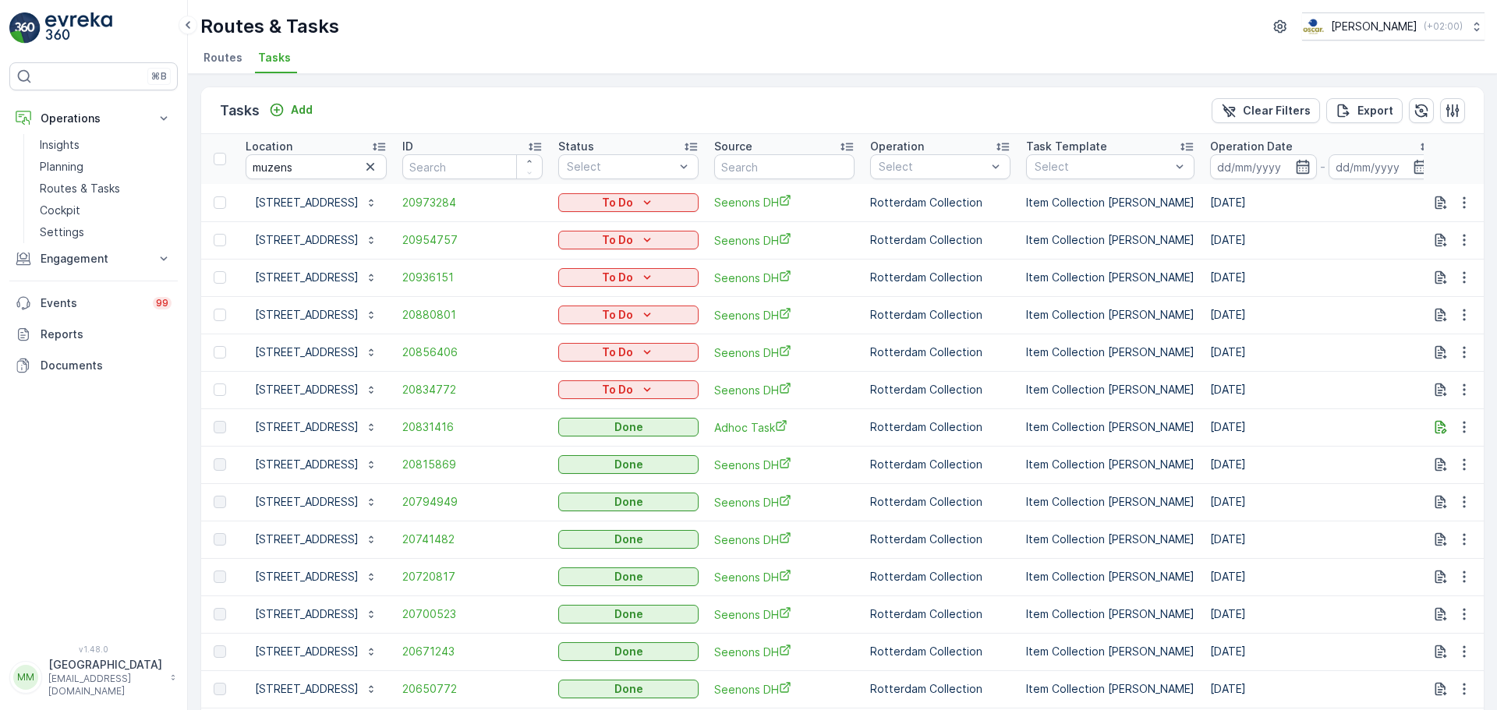
scroll to position [78, 0]
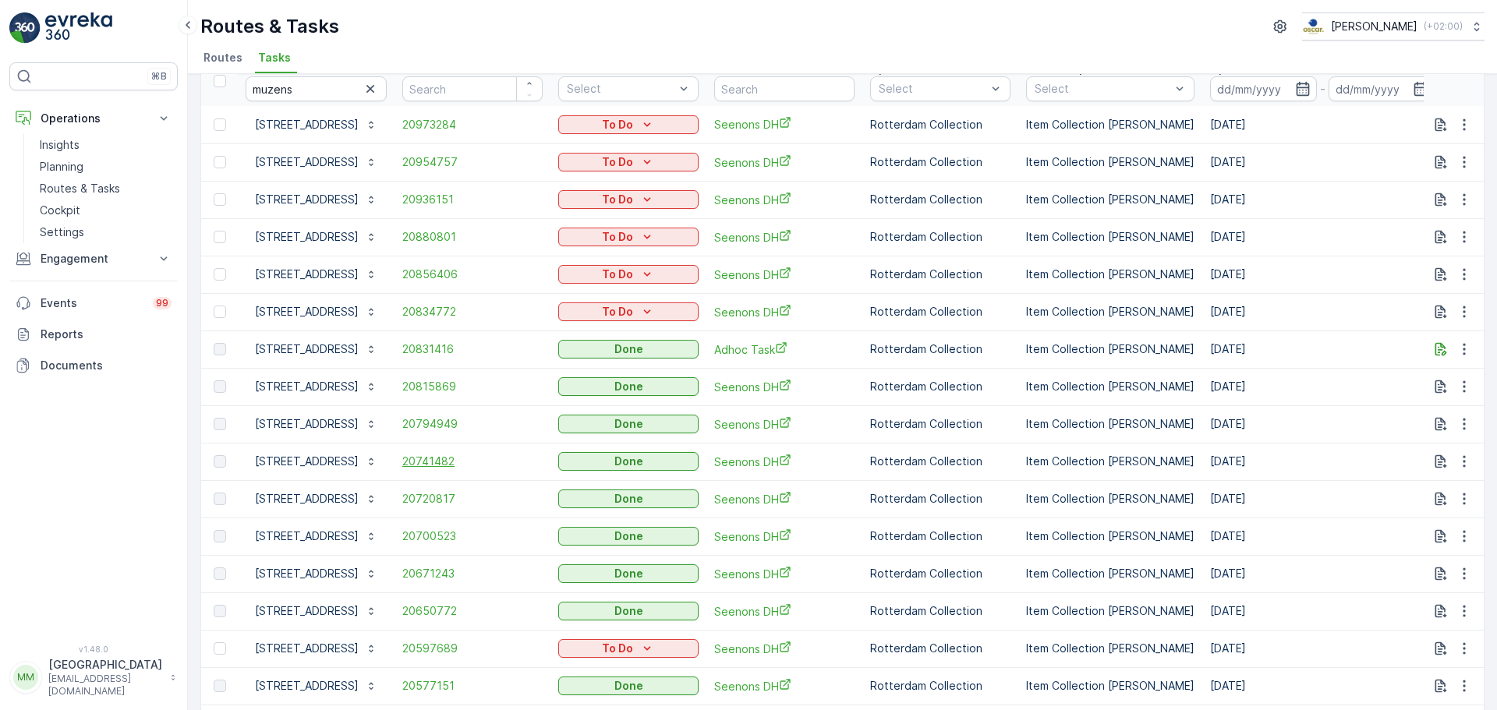
click at [437, 458] on span "20741482" at bounding box center [472, 462] width 140 height 16
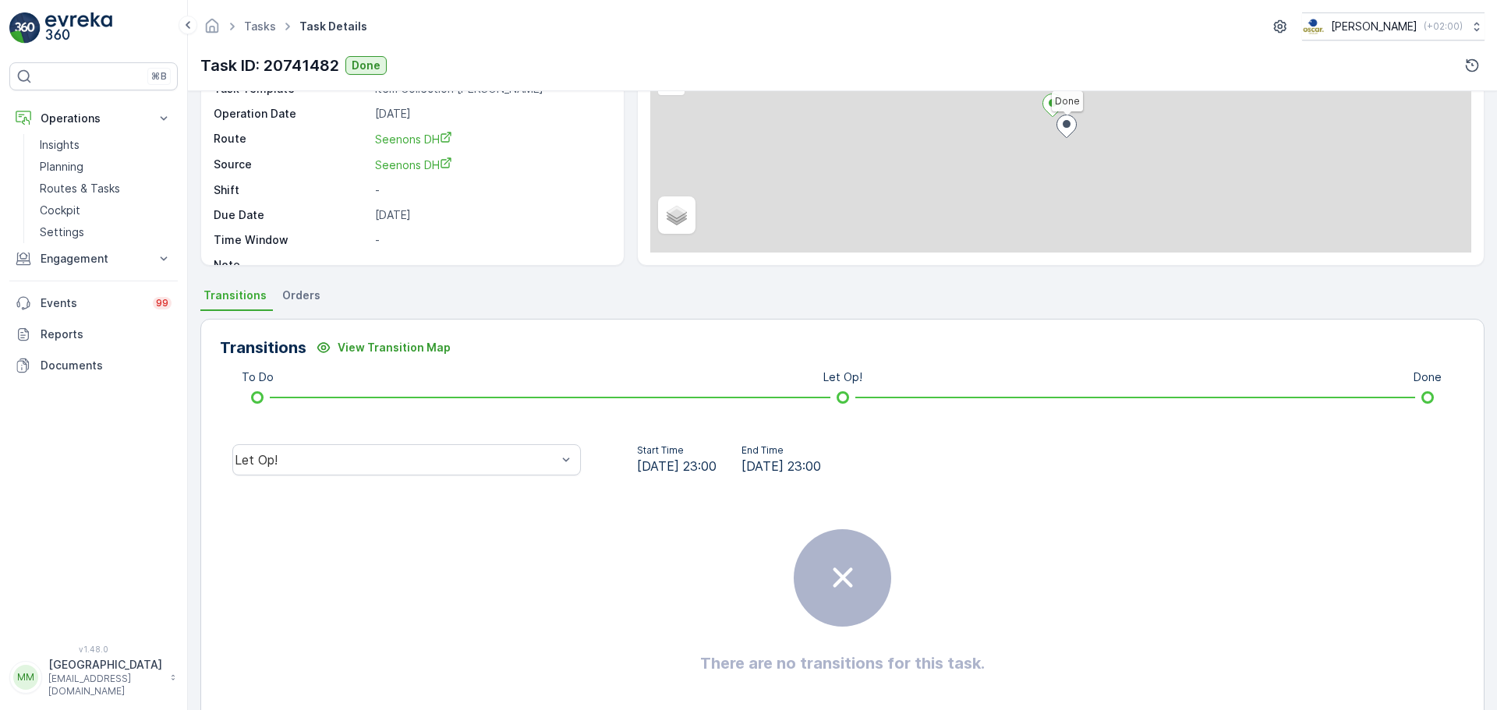
scroll to position [156, 0]
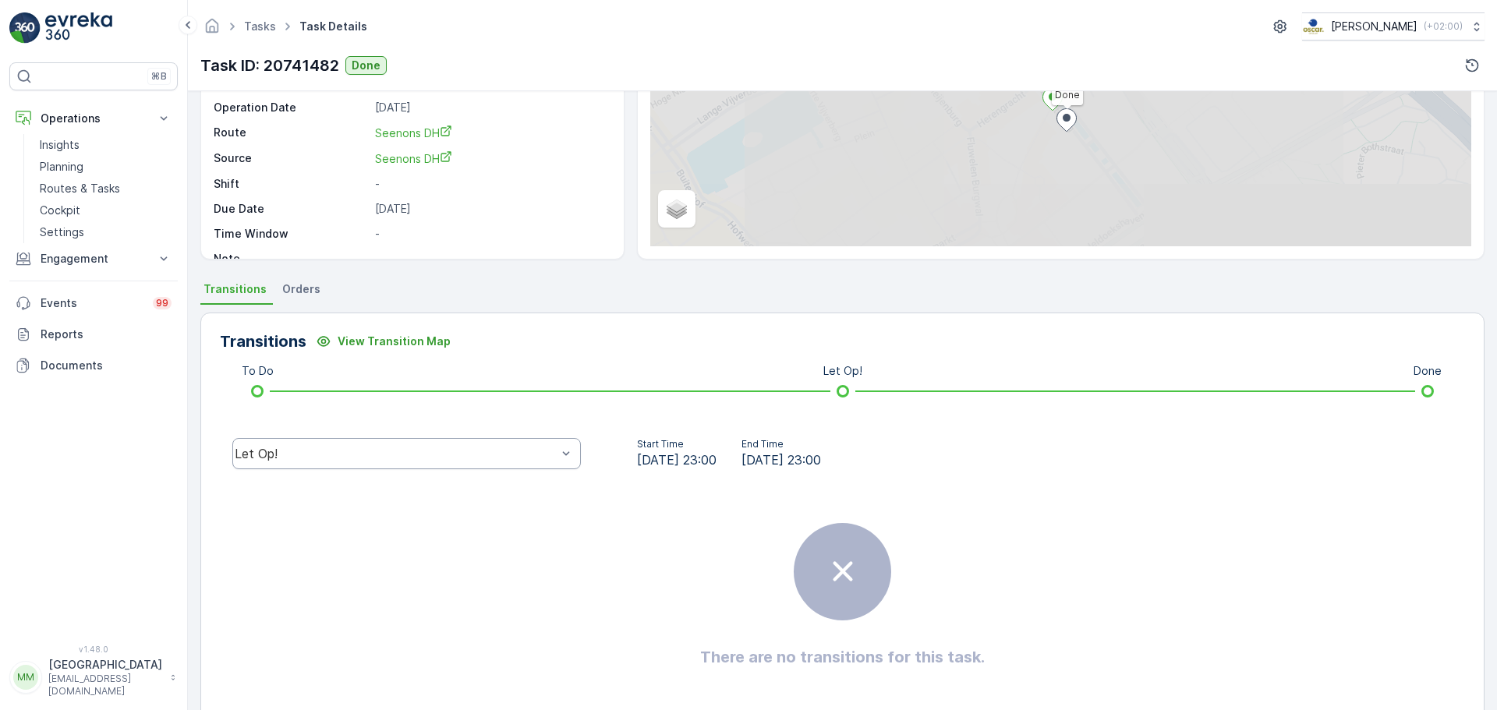
click at [379, 460] on div "Let Op!" at bounding box center [396, 454] width 322 height 14
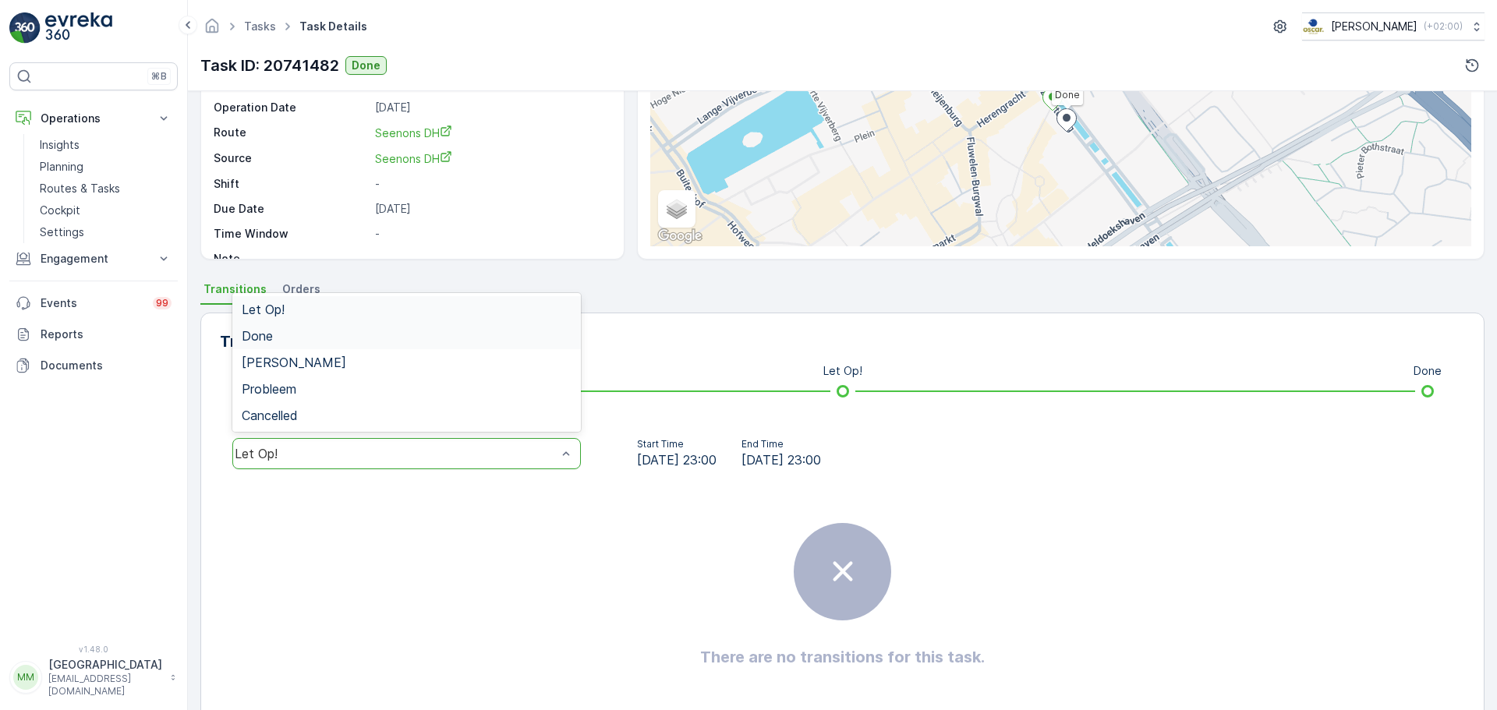
click at [262, 341] on span "Done" at bounding box center [257, 336] width 31 height 14
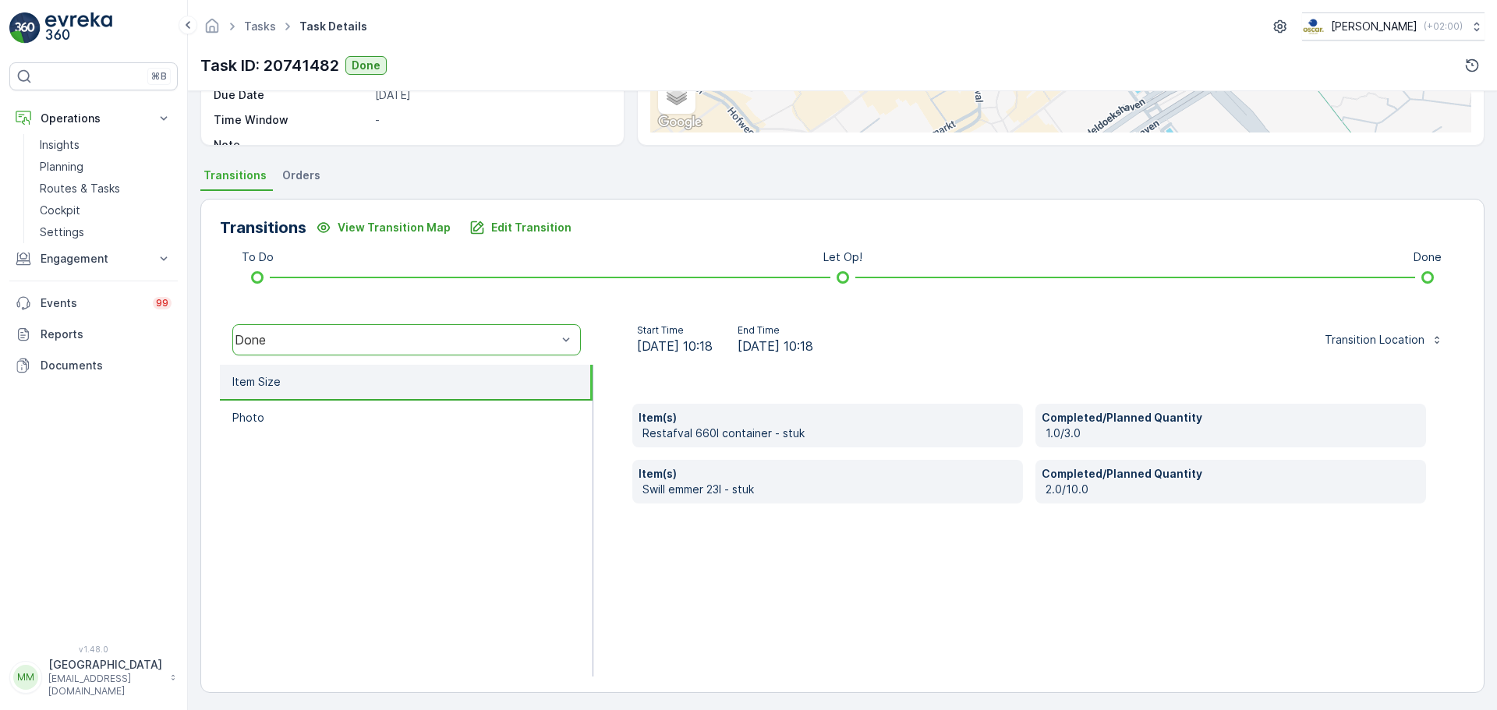
scroll to position [273, 0]
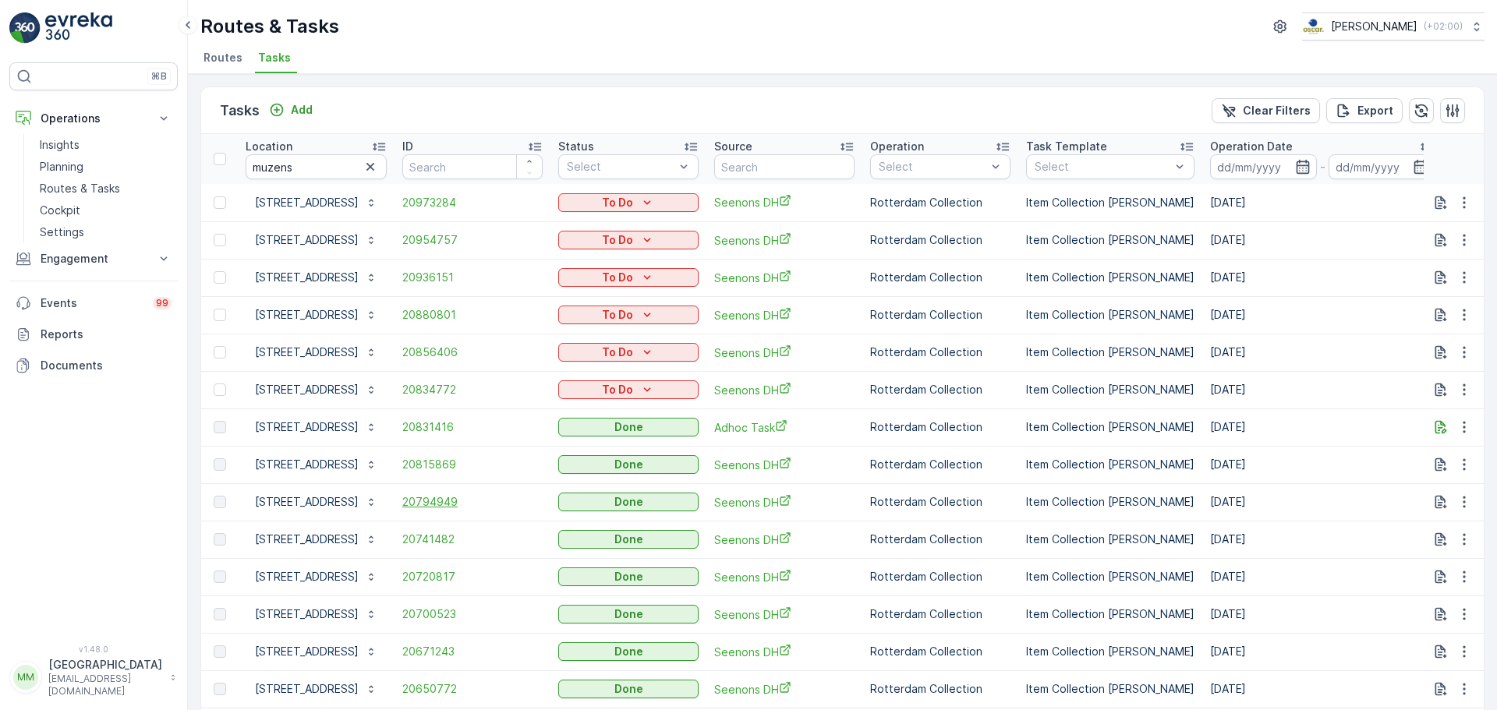
click at [443, 507] on span "20794949" at bounding box center [472, 502] width 140 height 16
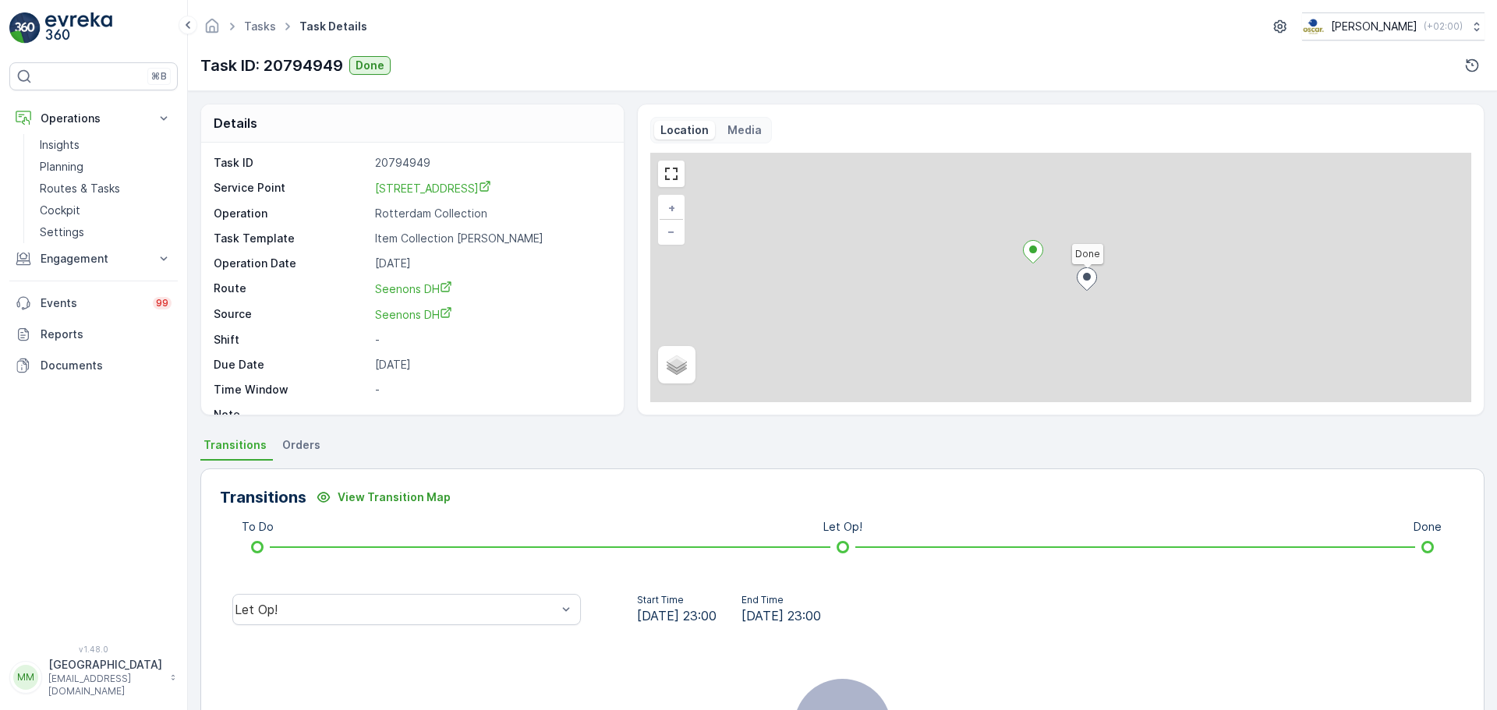
scroll to position [195, 0]
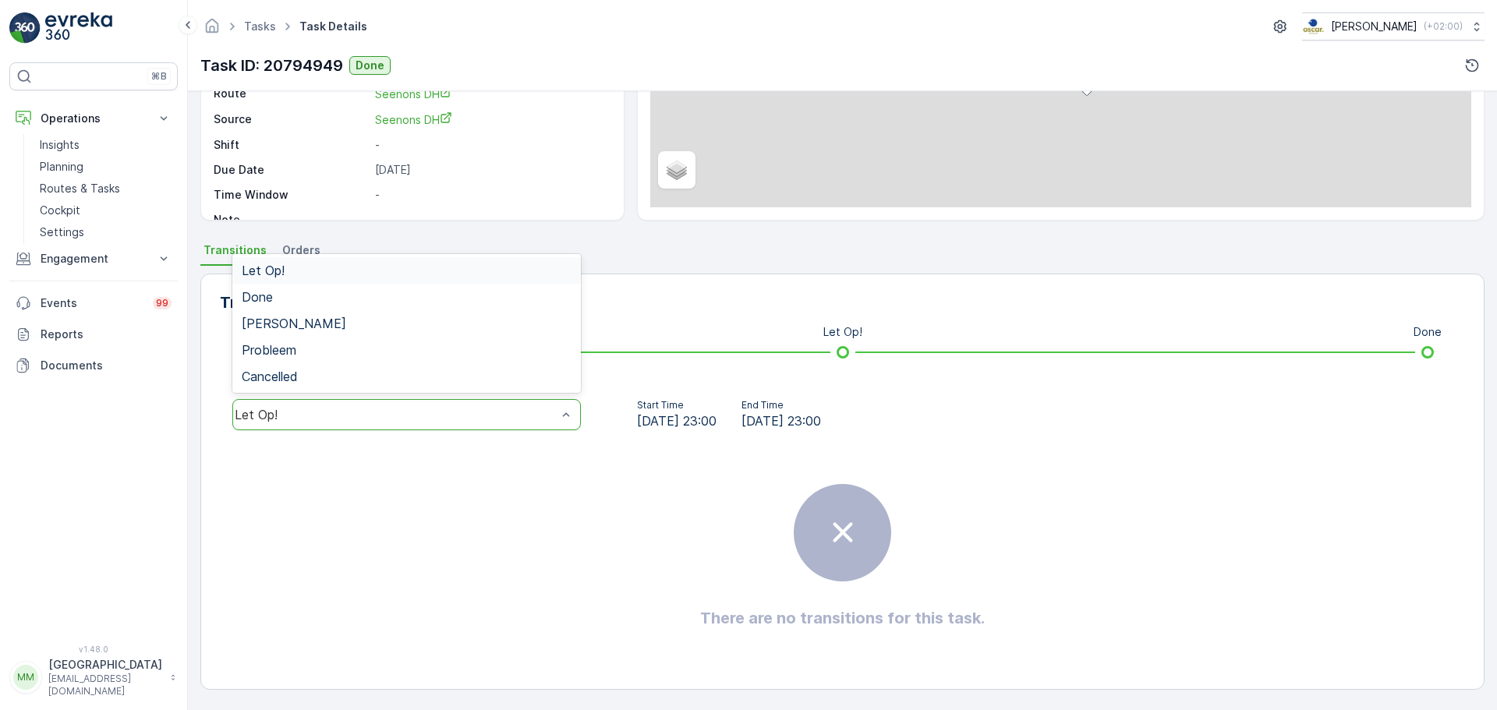
click at [434, 416] on div "Let Op!" at bounding box center [396, 415] width 322 height 14
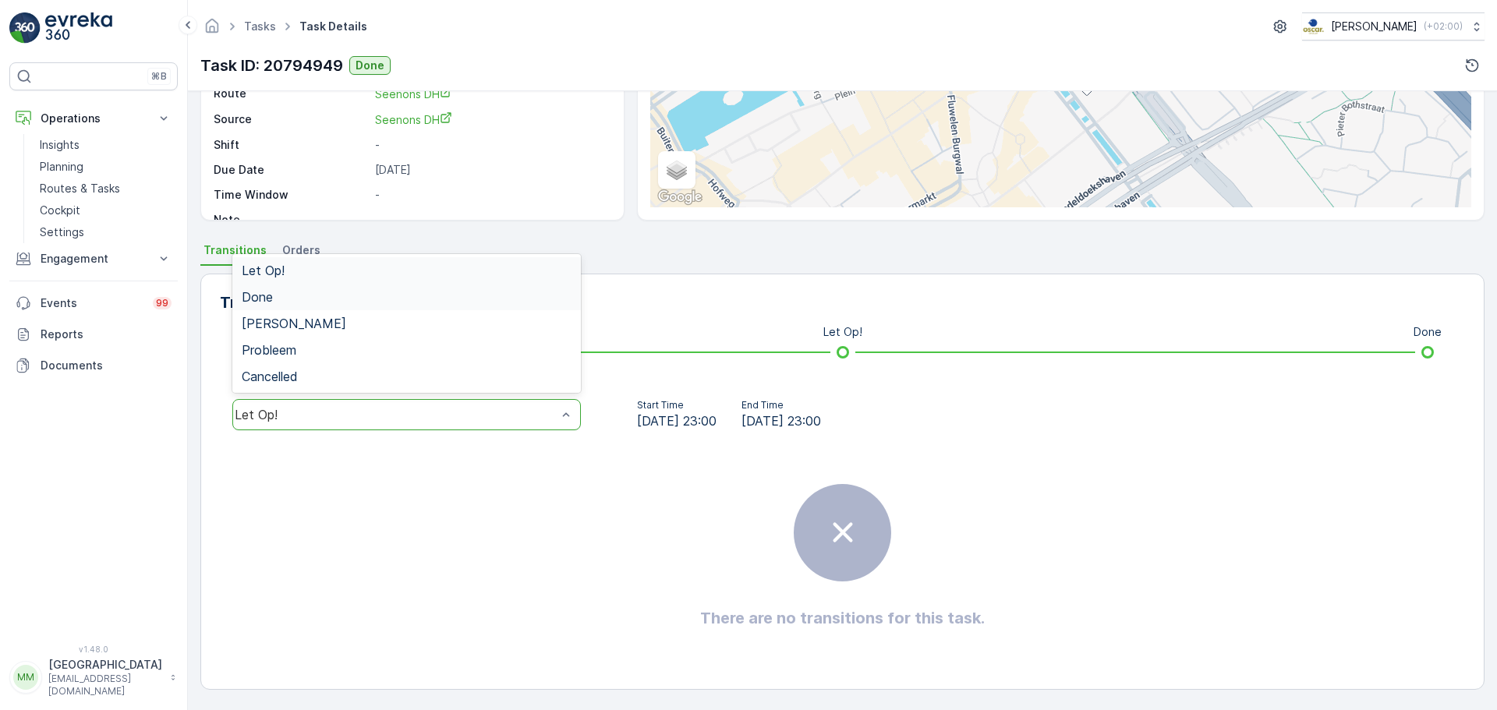
click at [310, 295] on div "Done" at bounding box center [407, 297] width 330 height 14
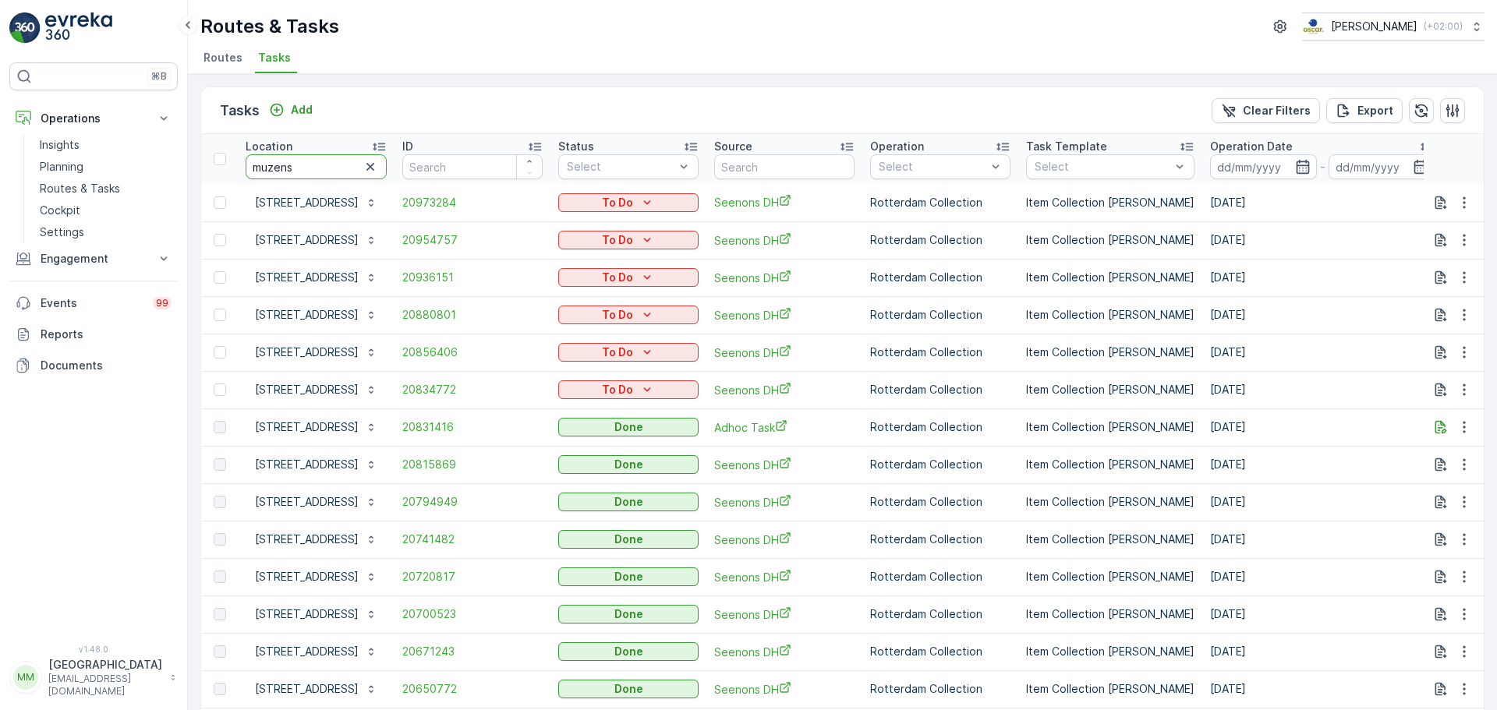
drag, startPoint x: 345, startPoint y: 172, endPoint x: 224, endPoint y: 168, distance: 120.9
click at [224, 168] on tr "Location muzens ID Status Select Source Operation Select Task Template Select O…" at bounding box center [1404, 159] width 2406 height 50
type input "koffi"
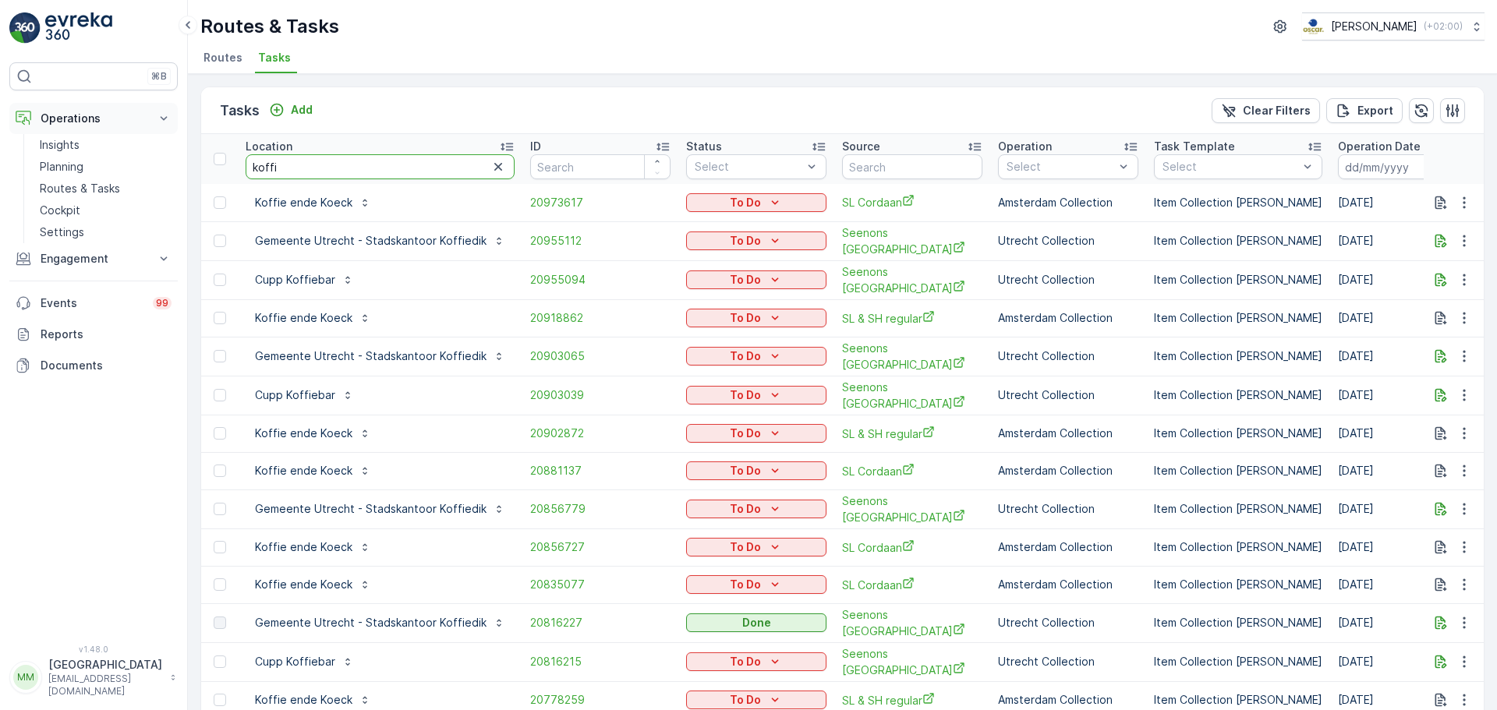
drag, startPoint x: 419, startPoint y: 168, endPoint x: 161, endPoint y: 133, distance: 259.7
click at [161, 133] on div "⌘B Operations Insights Planning Routes & Tasks Cockpit Settings Engagement Insi…" at bounding box center [748, 355] width 1497 height 710
type input "lemm"
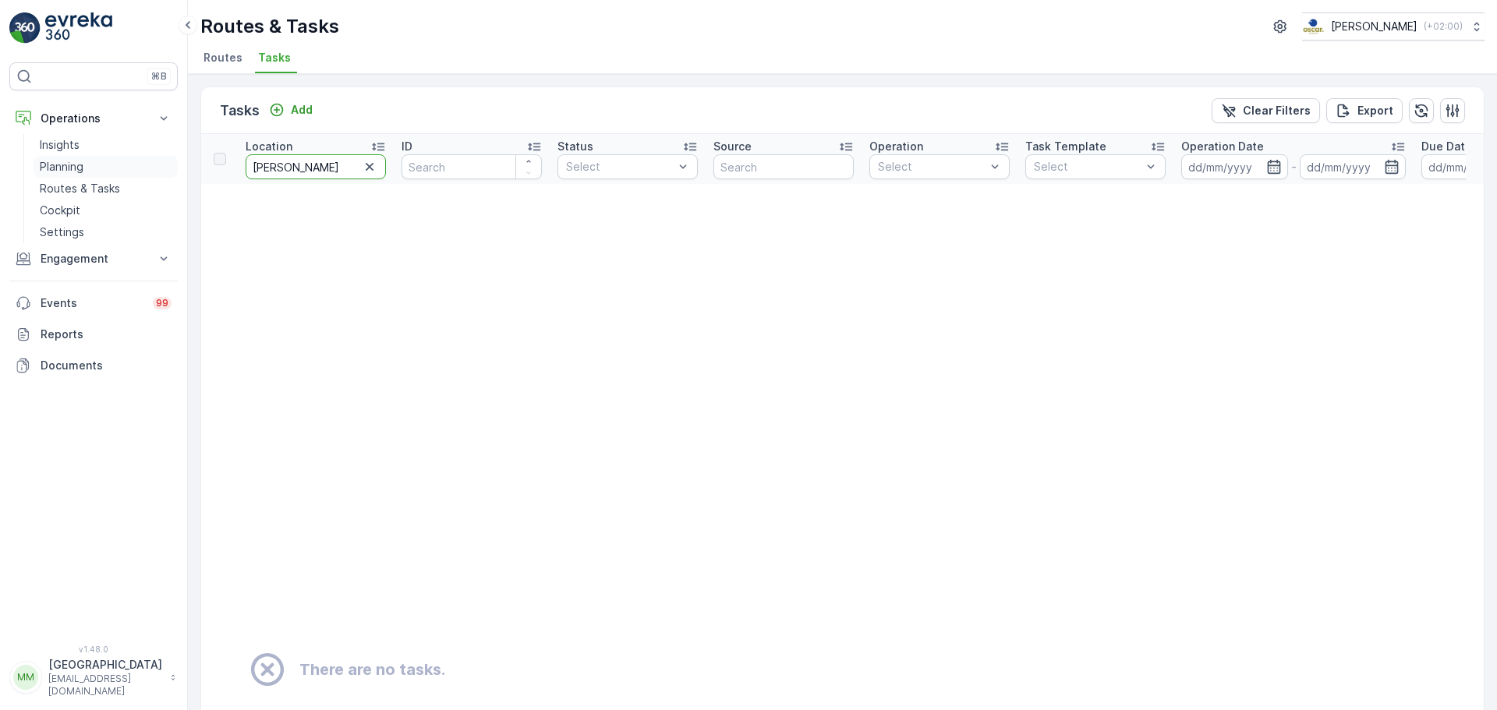
drag, startPoint x: 300, startPoint y: 166, endPoint x: 160, endPoint y: 163, distance: 140.4
click at [155, 167] on div "⌘B Operations Insights Planning Routes & Tasks Cockpit Settings Engagement Insi…" at bounding box center [748, 355] width 1497 height 710
type input "film"
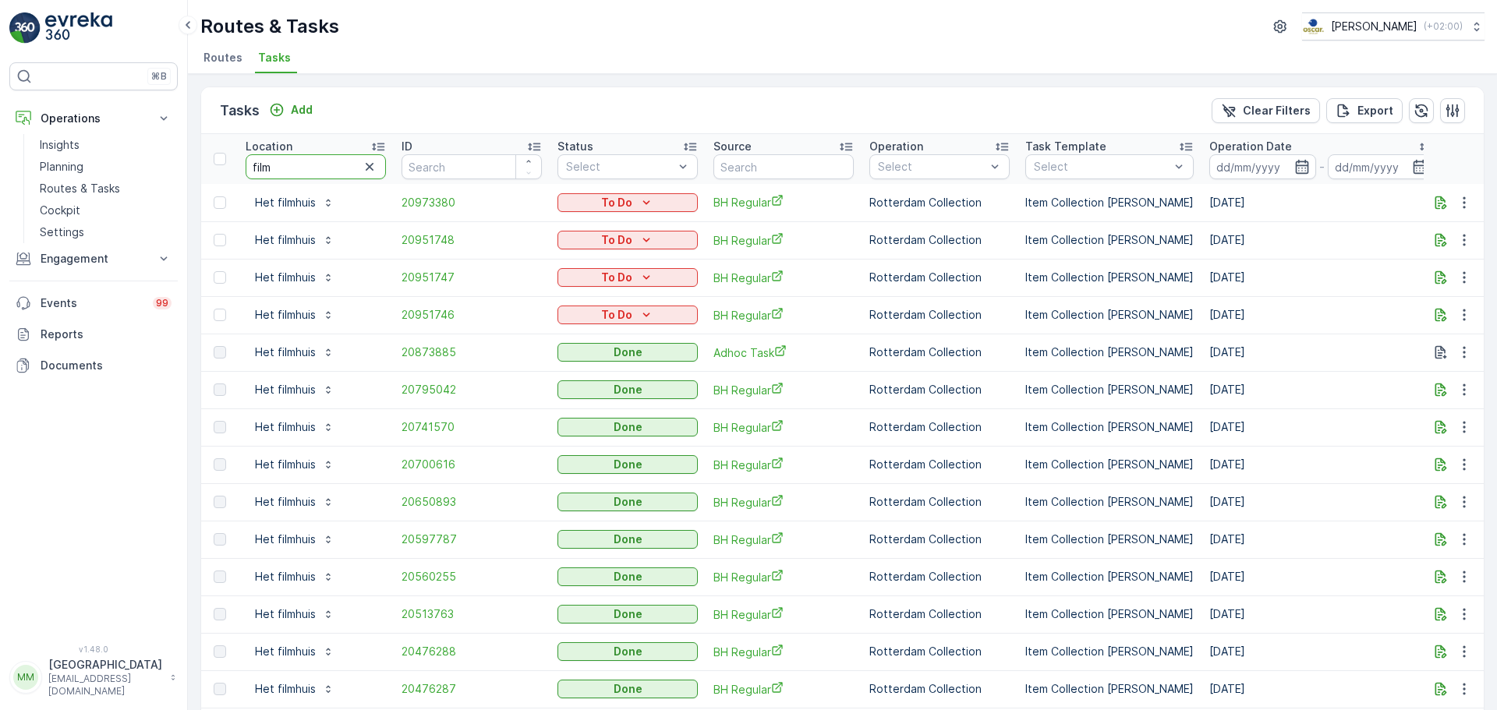
drag, startPoint x: 344, startPoint y: 169, endPoint x: 231, endPoint y: 165, distance: 113.1
click at [233, 166] on tr "Location film ID Status Select Source Operation Select Task Template Select Ope…" at bounding box center [1403, 159] width 2405 height 50
paste input "Valschermkade 36 F"
type input "Valschermkade 36 F"
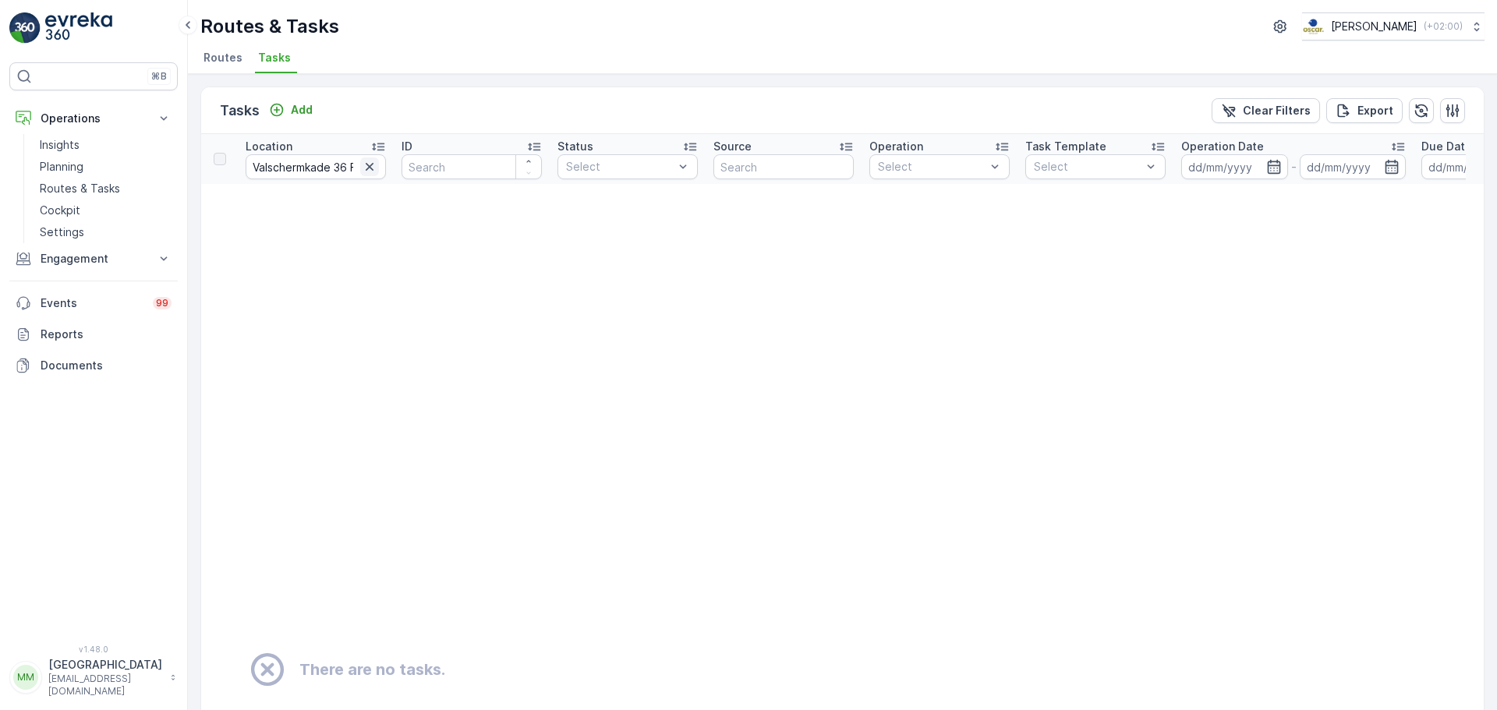
click at [368, 166] on icon "button" at bounding box center [370, 167] width 16 height 16
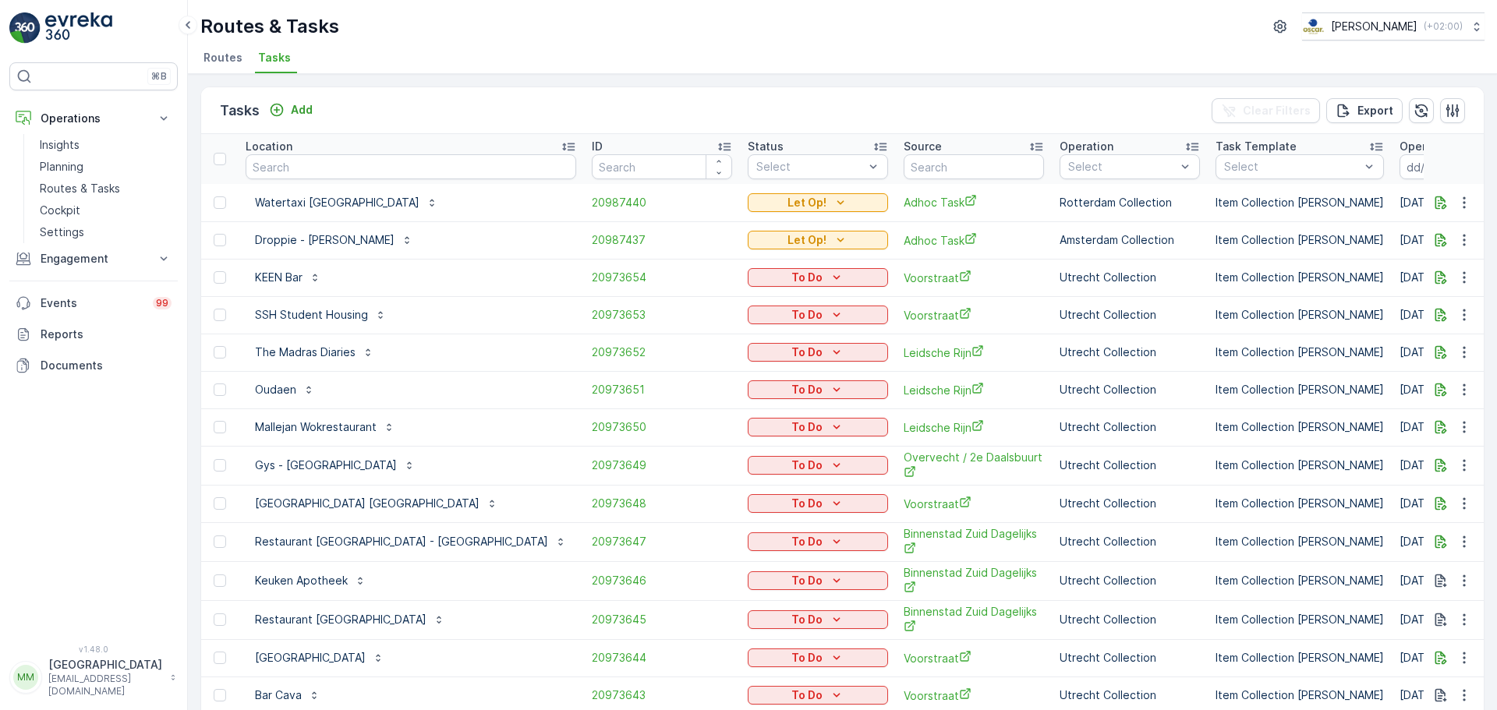
drag, startPoint x: 296, startPoint y: 175, endPoint x: 288, endPoint y: 168, distance: 10.6
click at [288, 168] on input "text" at bounding box center [411, 166] width 331 height 25
type input "rijns"
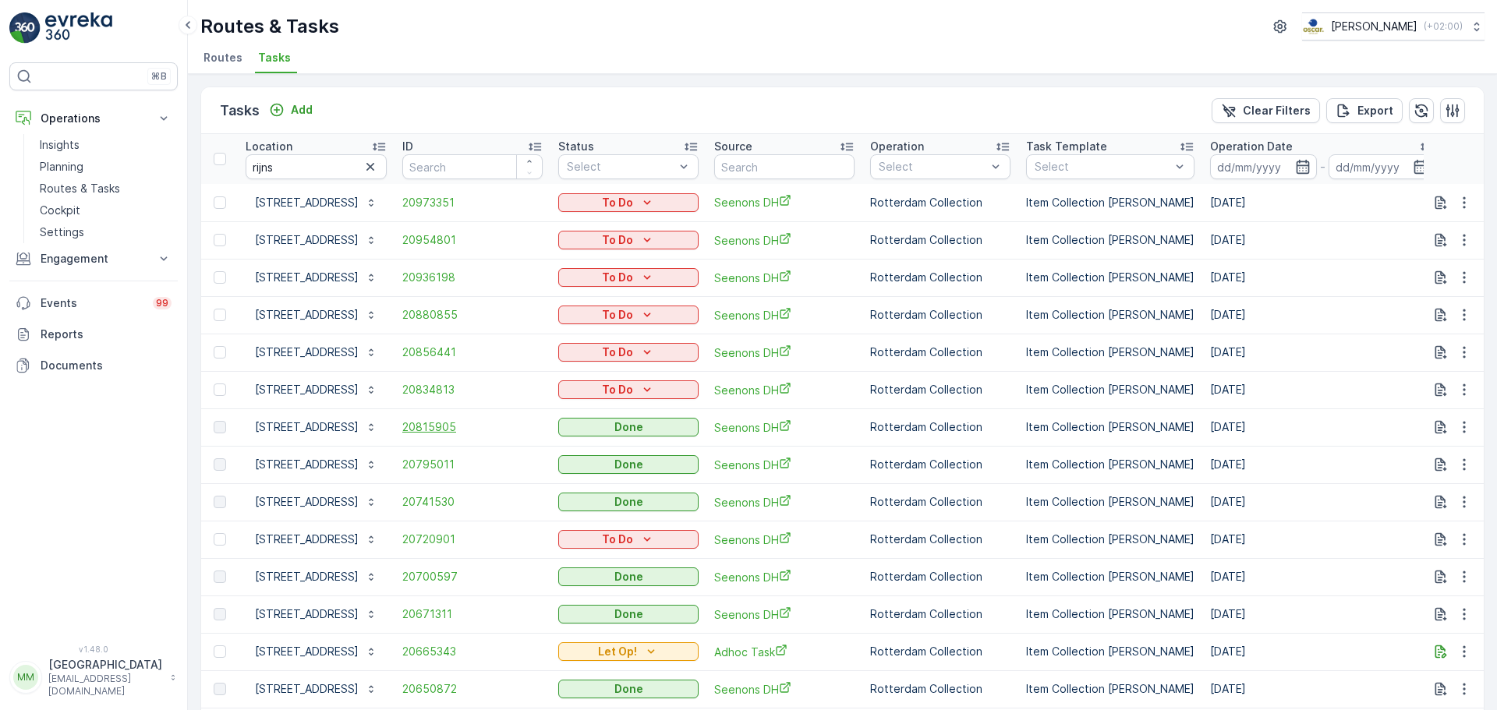
click at [455, 423] on span "20815905" at bounding box center [472, 427] width 140 height 16
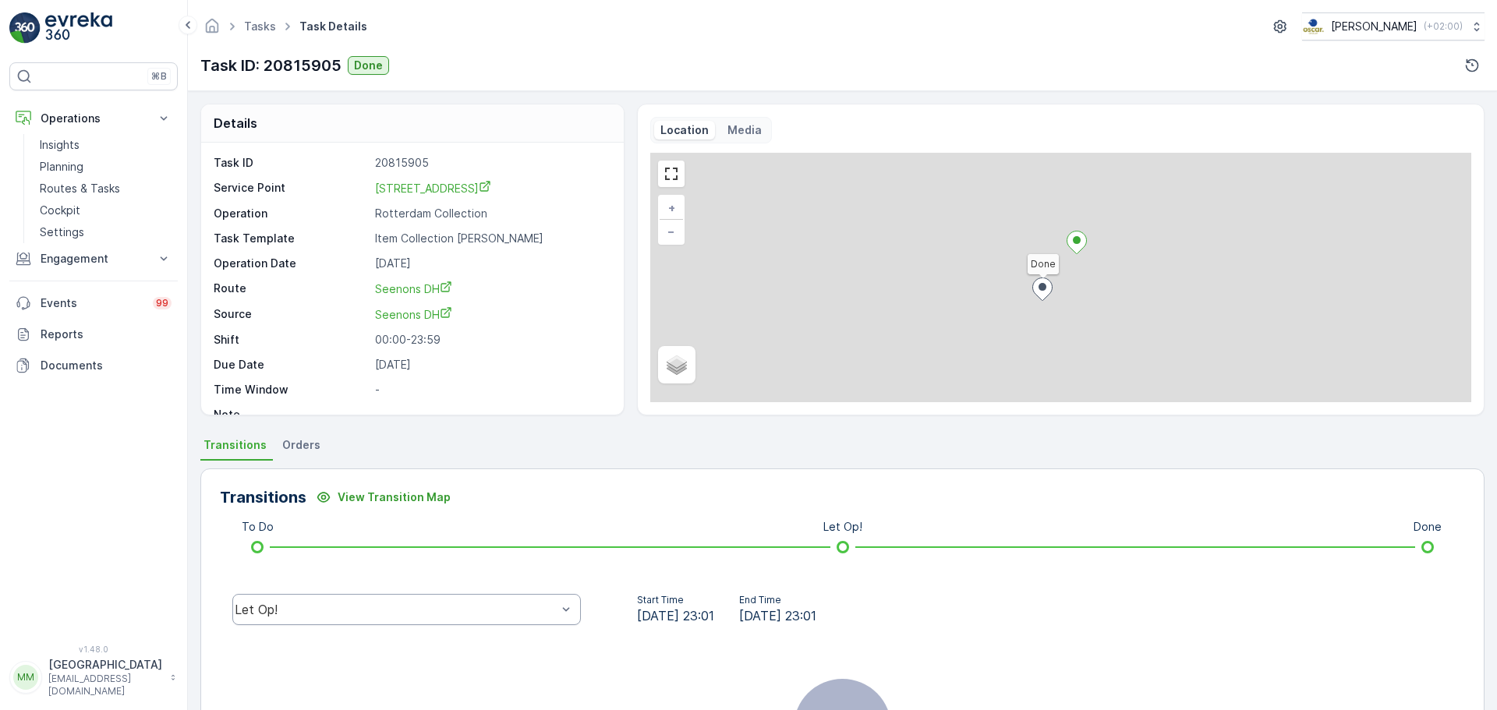
click at [407, 616] on div "Let Op!" at bounding box center [396, 610] width 322 height 14
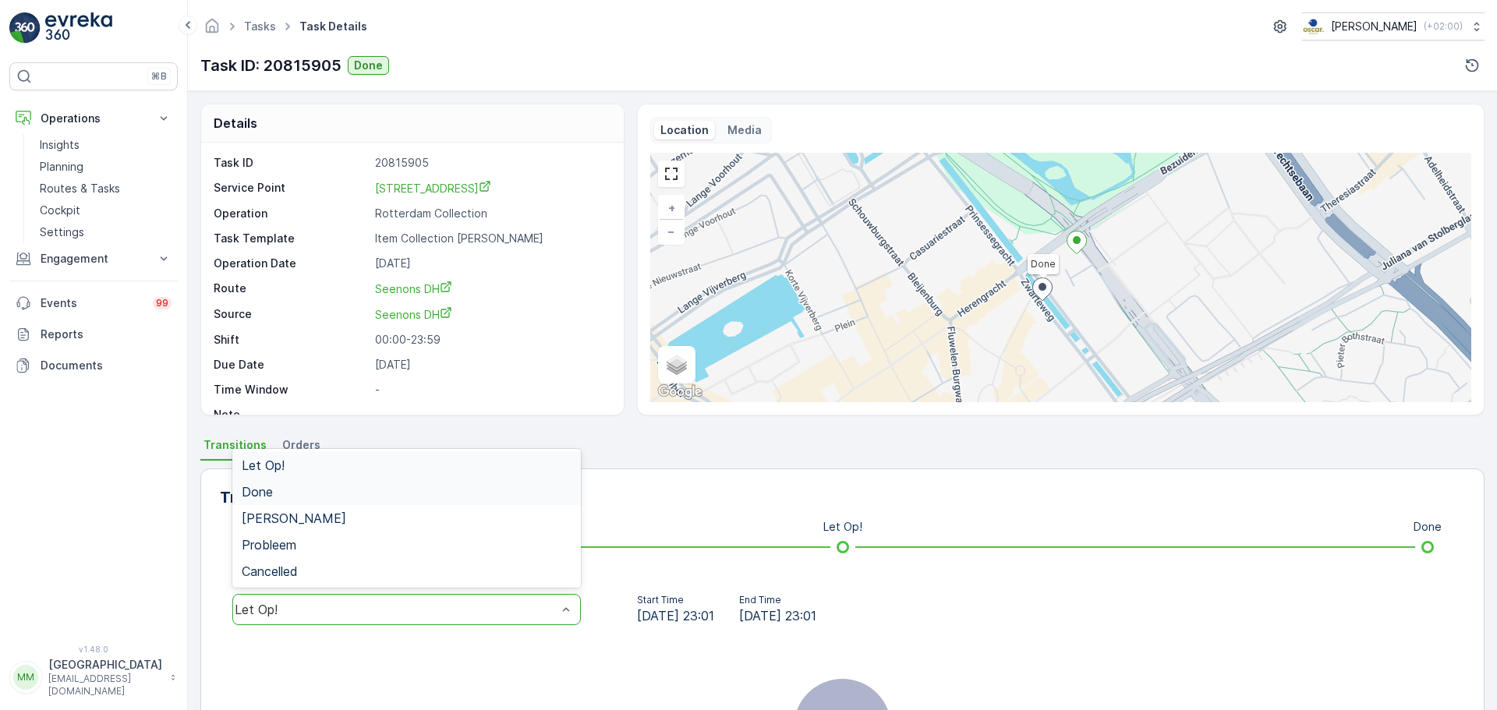
click at [360, 497] on div "Done" at bounding box center [407, 492] width 330 height 14
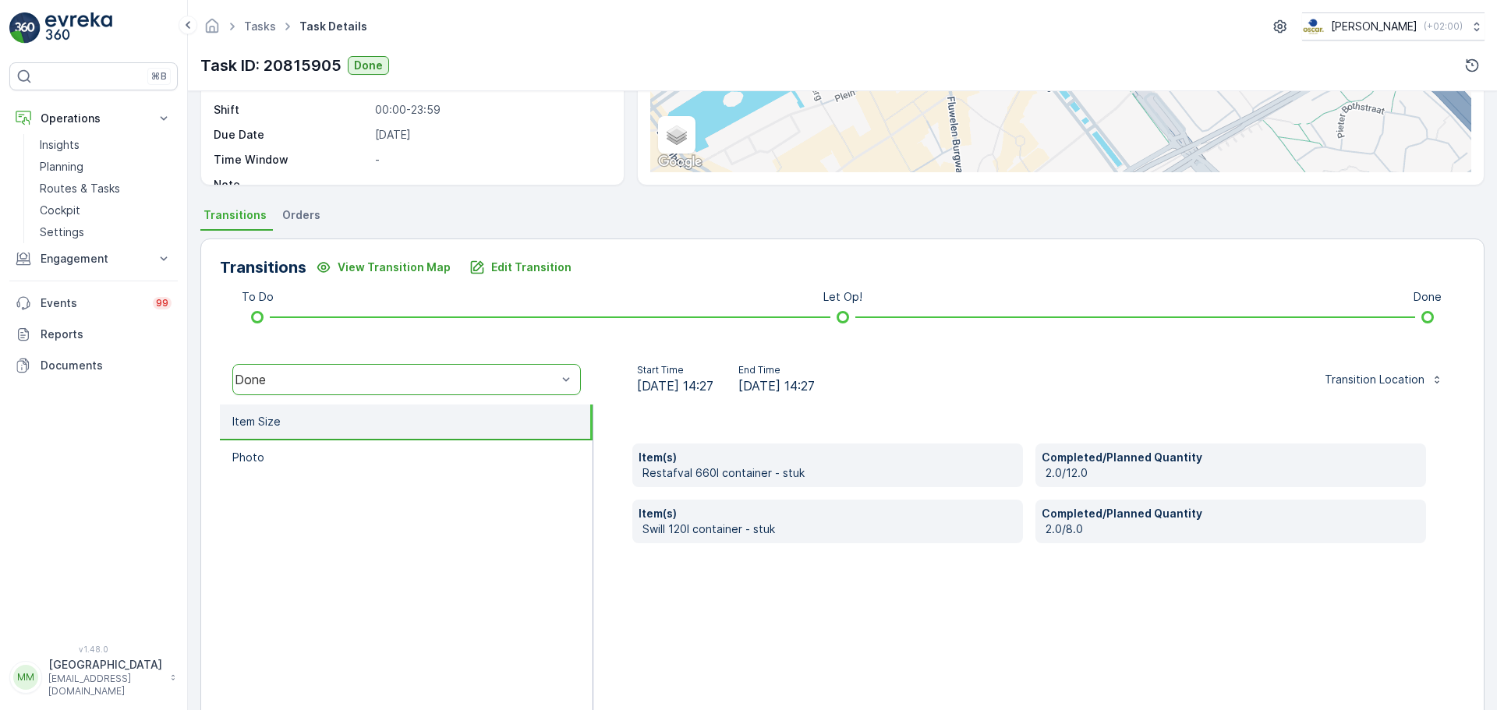
scroll to position [273, 0]
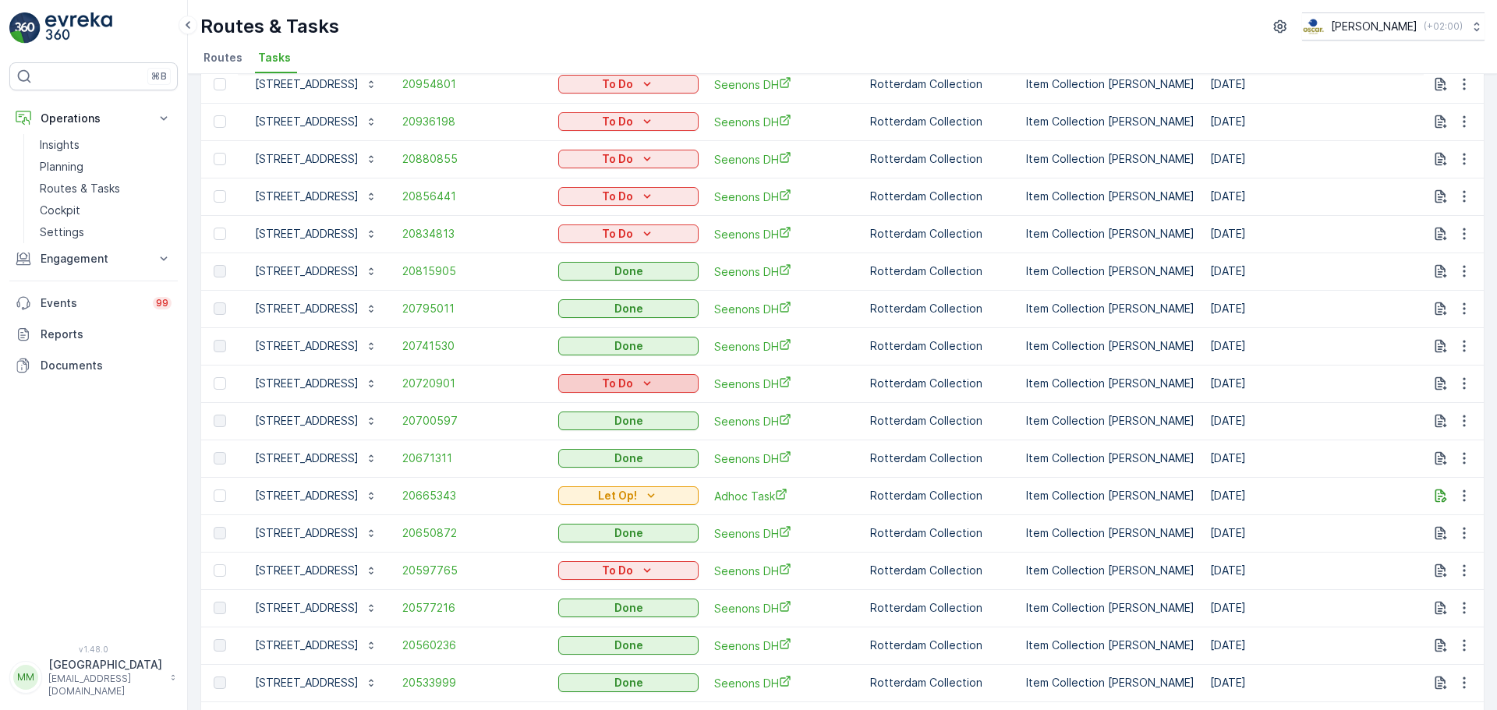
scroll to position [234, 0]
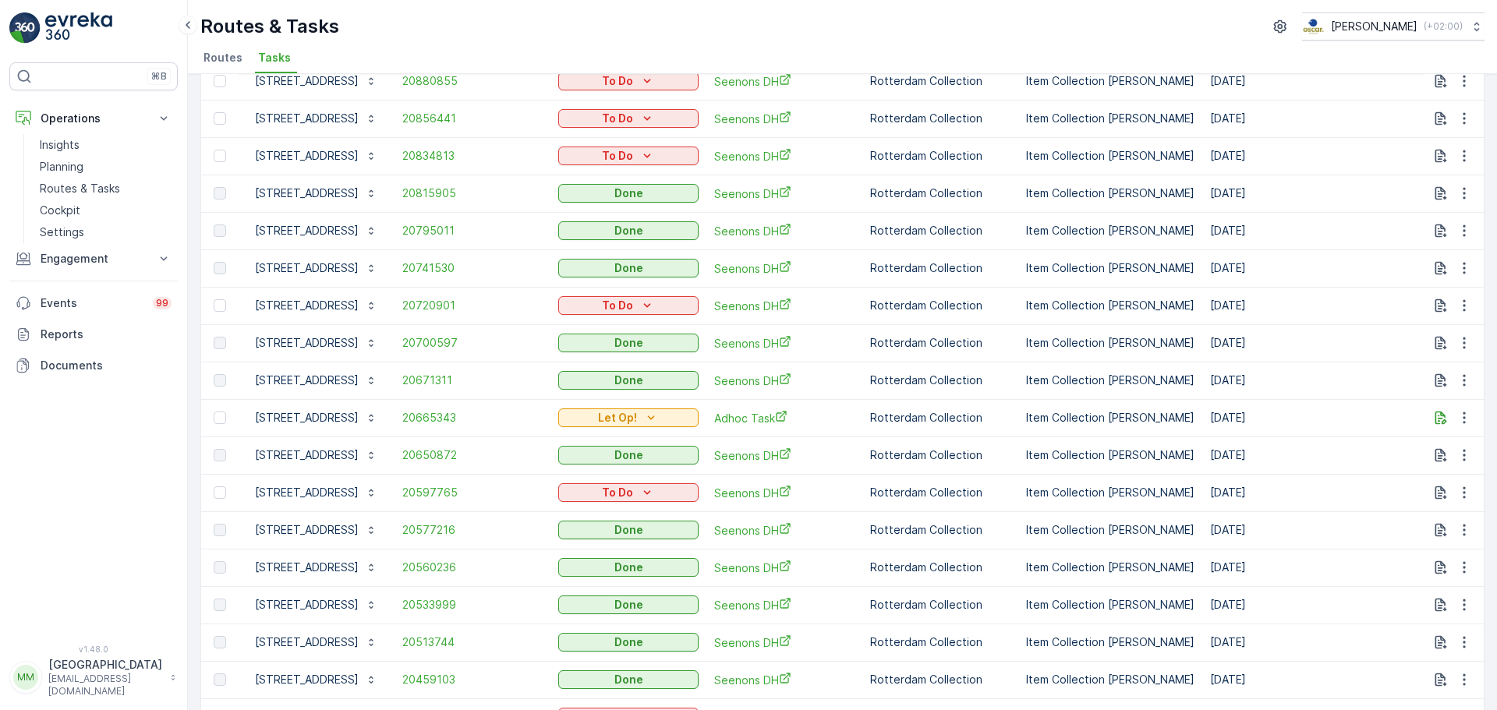
drag, startPoint x: 1273, startPoint y: 492, endPoint x: 1191, endPoint y: 499, distance: 82.2
click at [1191, 499] on tr "Rijnstraat 50 / Hoftoren 20597765 To Do Seenons DH Rotterdam Collection Item Co…" at bounding box center [1404, 492] width 2406 height 37
drag, startPoint x: 1273, startPoint y: 314, endPoint x: 1003, endPoint y: 318, distance: 270.6
click at [1191, 318] on tr "Rijnstraat 50 / Hoftoren 20720901 To Do Seenons DH Rotterdam Collection Item Co…" at bounding box center [1404, 305] width 2406 height 37
click at [465, 267] on span "20741530" at bounding box center [472, 268] width 140 height 16
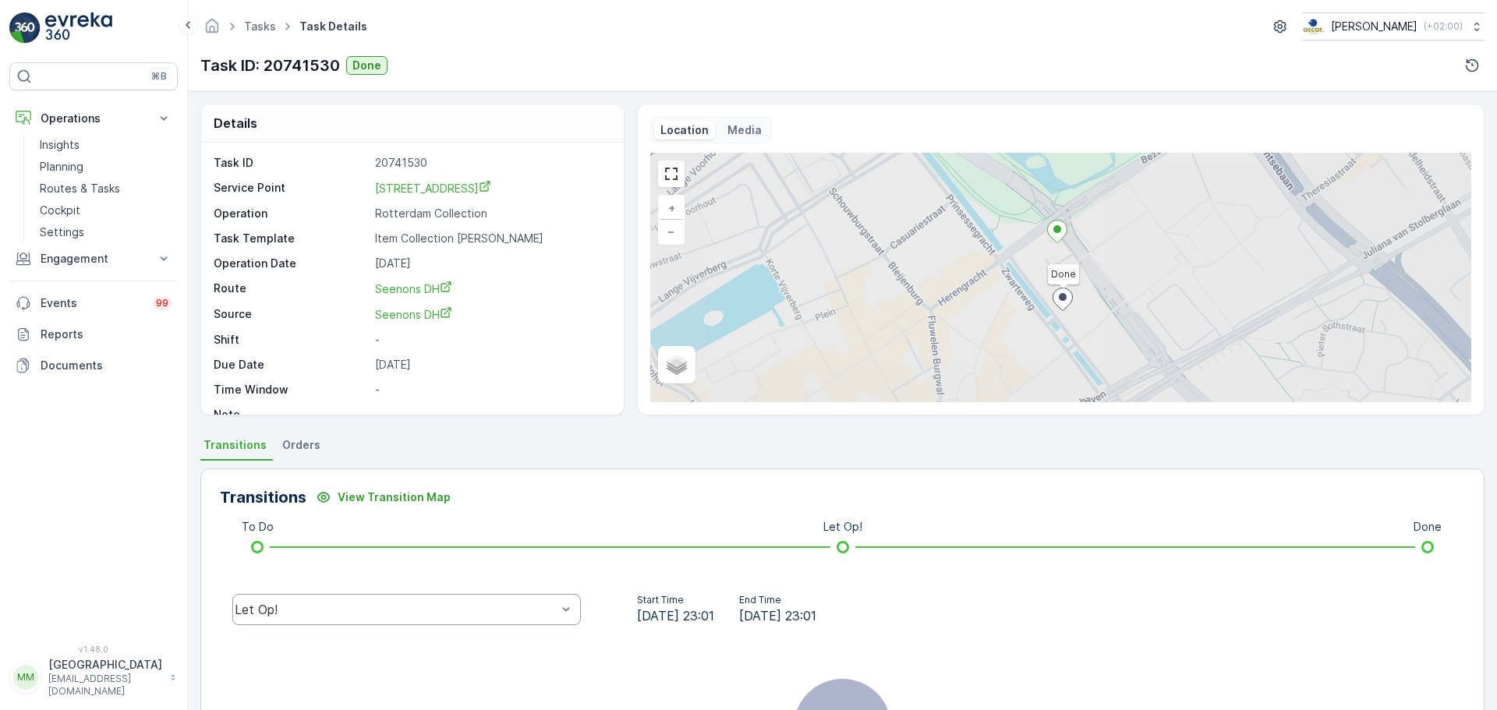
click at [462, 602] on div "Let Op!" at bounding box center [406, 609] width 349 height 31
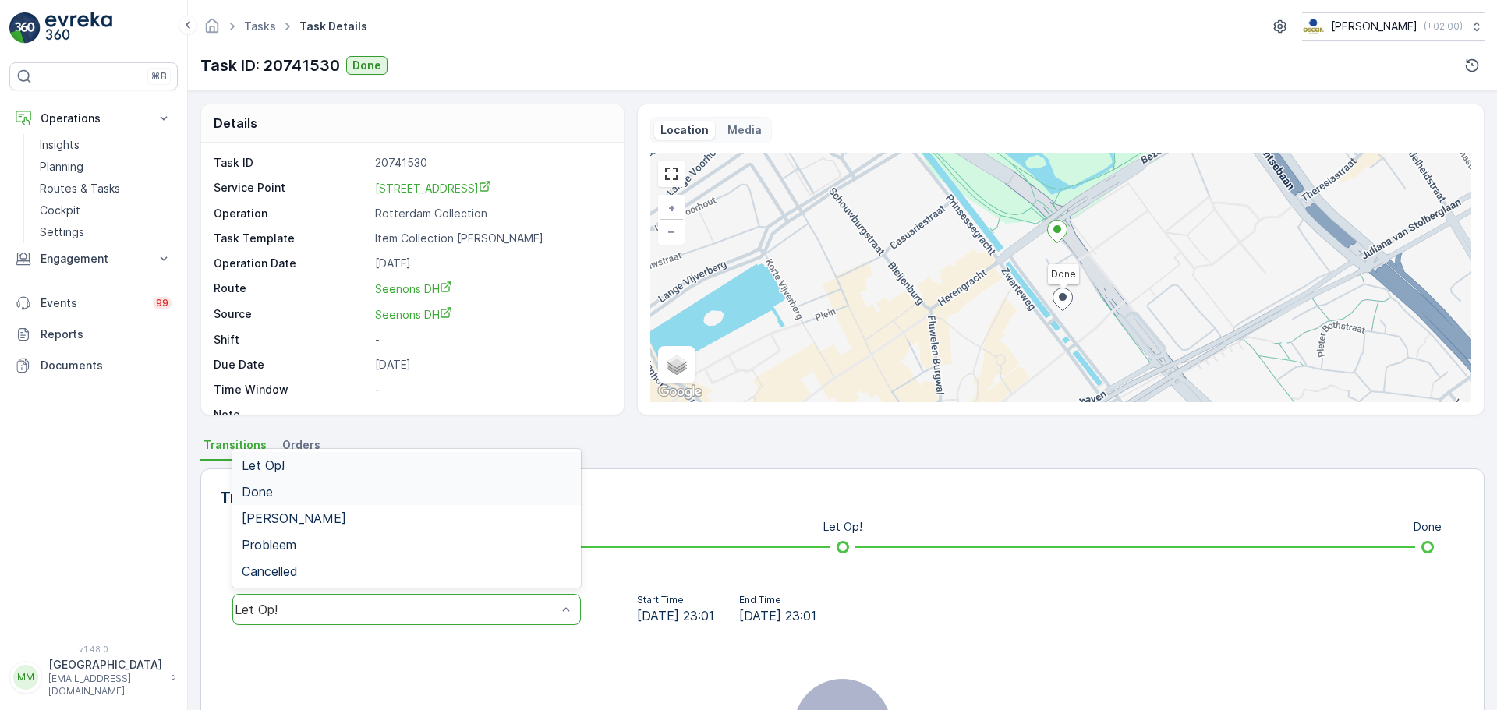
click at [305, 487] on div "Done" at bounding box center [407, 492] width 330 height 14
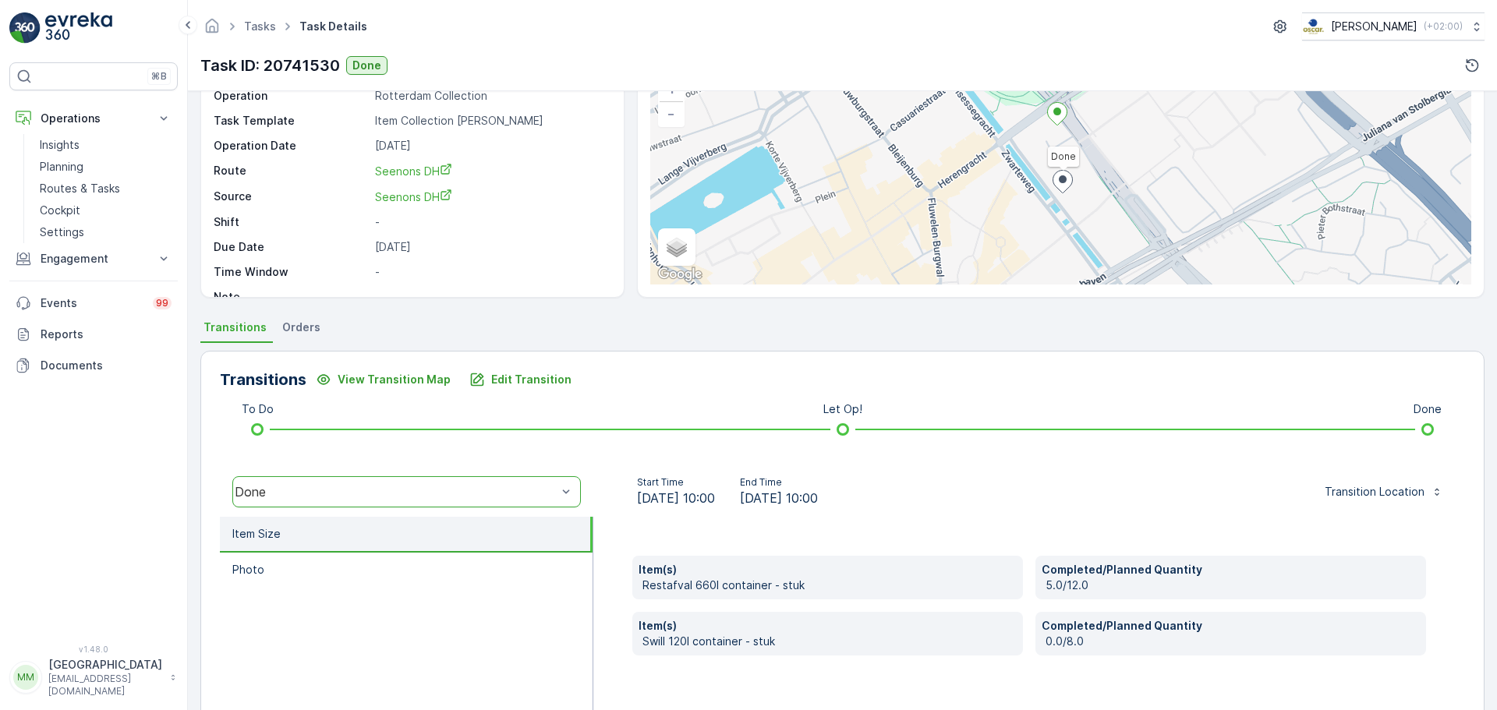
scroll to position [273, 0]
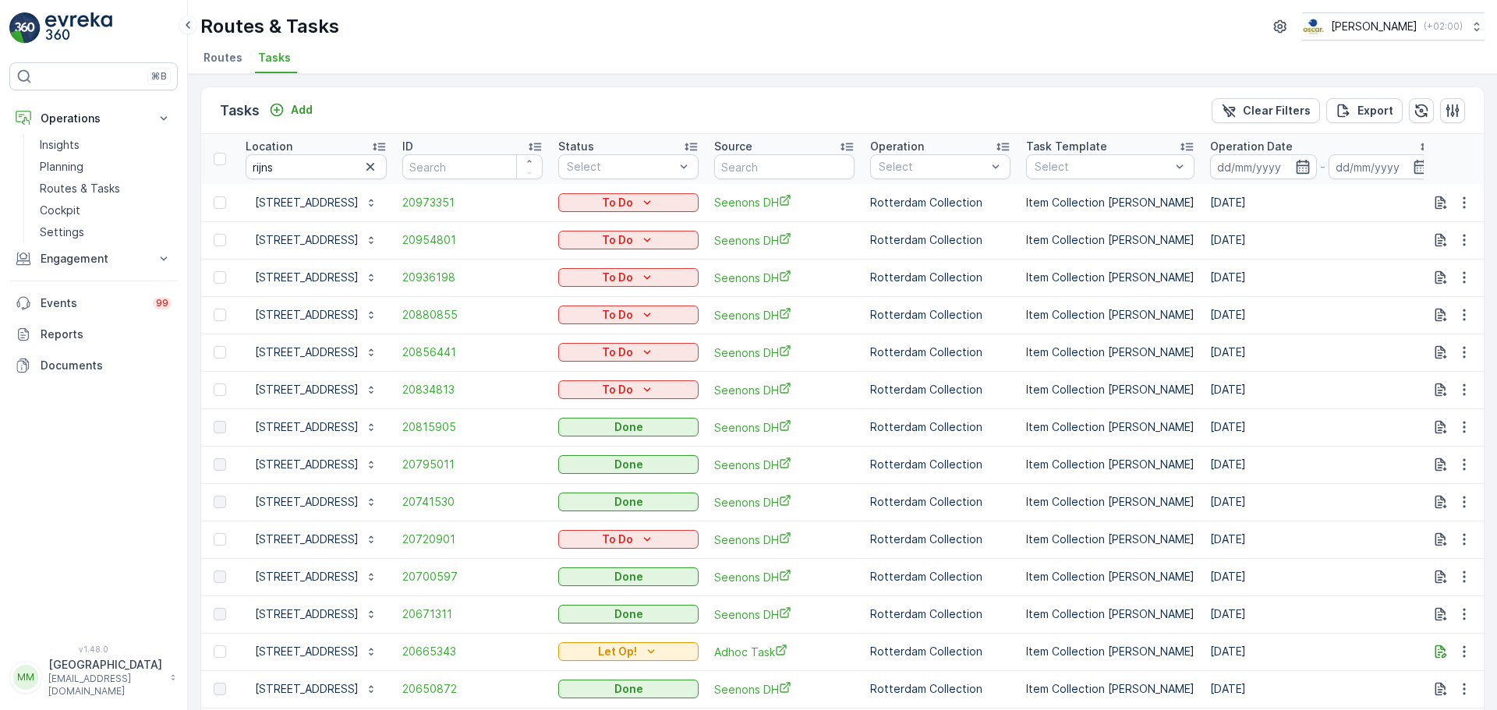
drag, startPoint x: 1280, startPoint y: 390, endPoint x: 221, endPoint y: 211, distance: 1073.7
click at [924, 94] on div "Tasks Add Clear Filters Export" at bounding box center [842, 110] width 1283 height 47
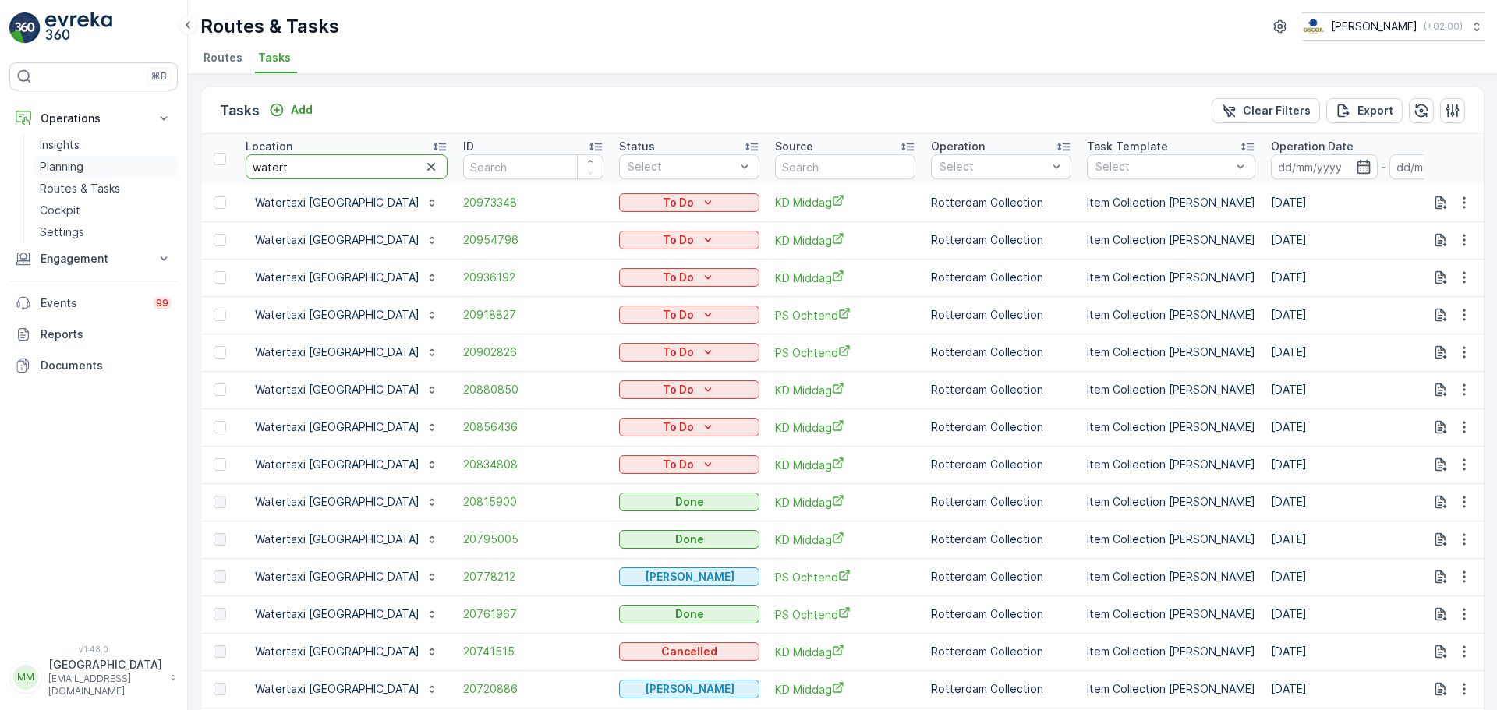
drag, startPoint x: 313, startPoint y: 170, endPoint x: 147, endPoint y: 175, distance: 165.4
click at [147, 175] on div "⌘B Operations Insights Planning Routes & Tasks Cockpit Settings Engagement Insi…" at bounding box center [748, 355] width 1497 height 710
type input "[PERSON_NAME]"
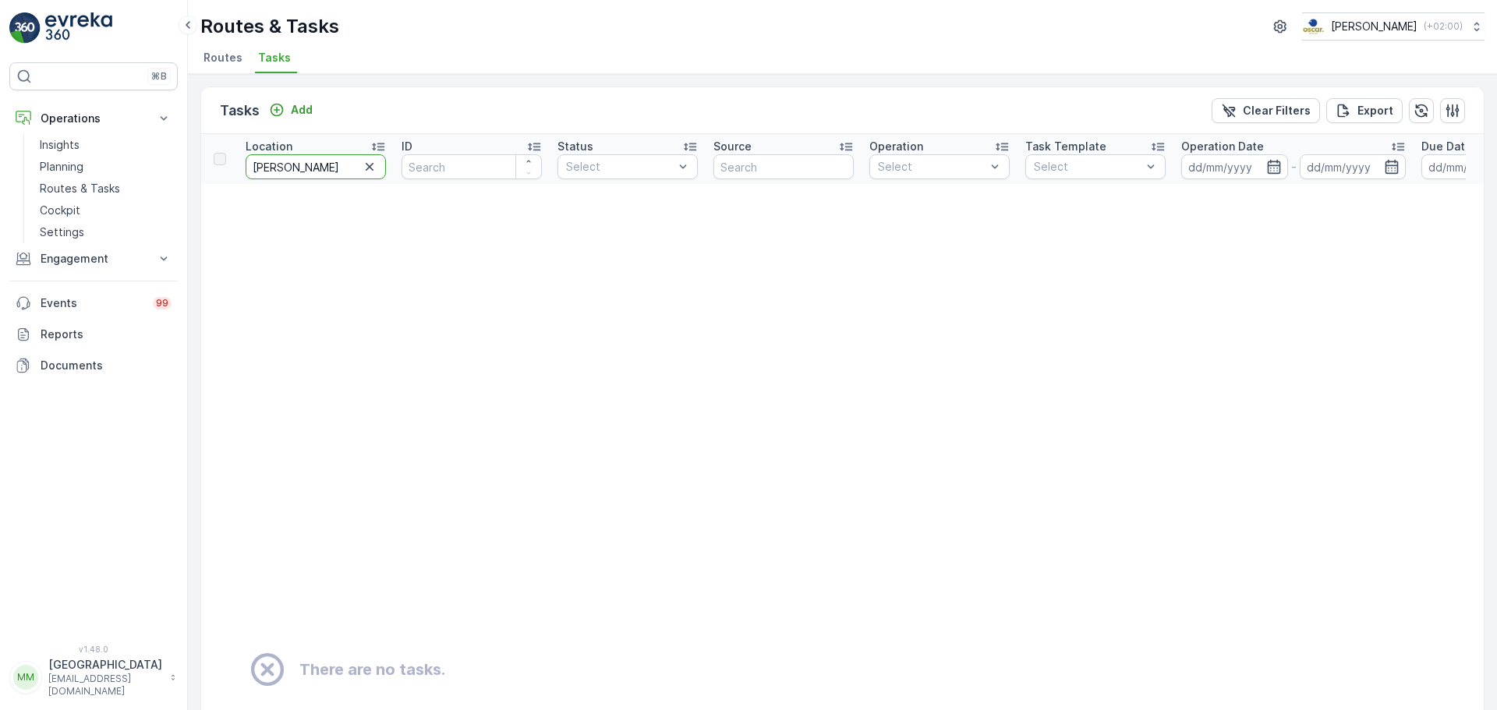
drag, startPoint x: 317, startPoint y: 169, endPoint x: 193, endPoint y: 162, distance: 124.9
click at [195, 168] on div "Tasks Add Clear Filters Export Location [PERSON_NAME] ID Status Select Source O…" at bounding box center [842, 392] width 1309 height 636
type input "new ch"
click at [363, 159] on icon "button" at bounding box center [370, 167] width 16 height 16
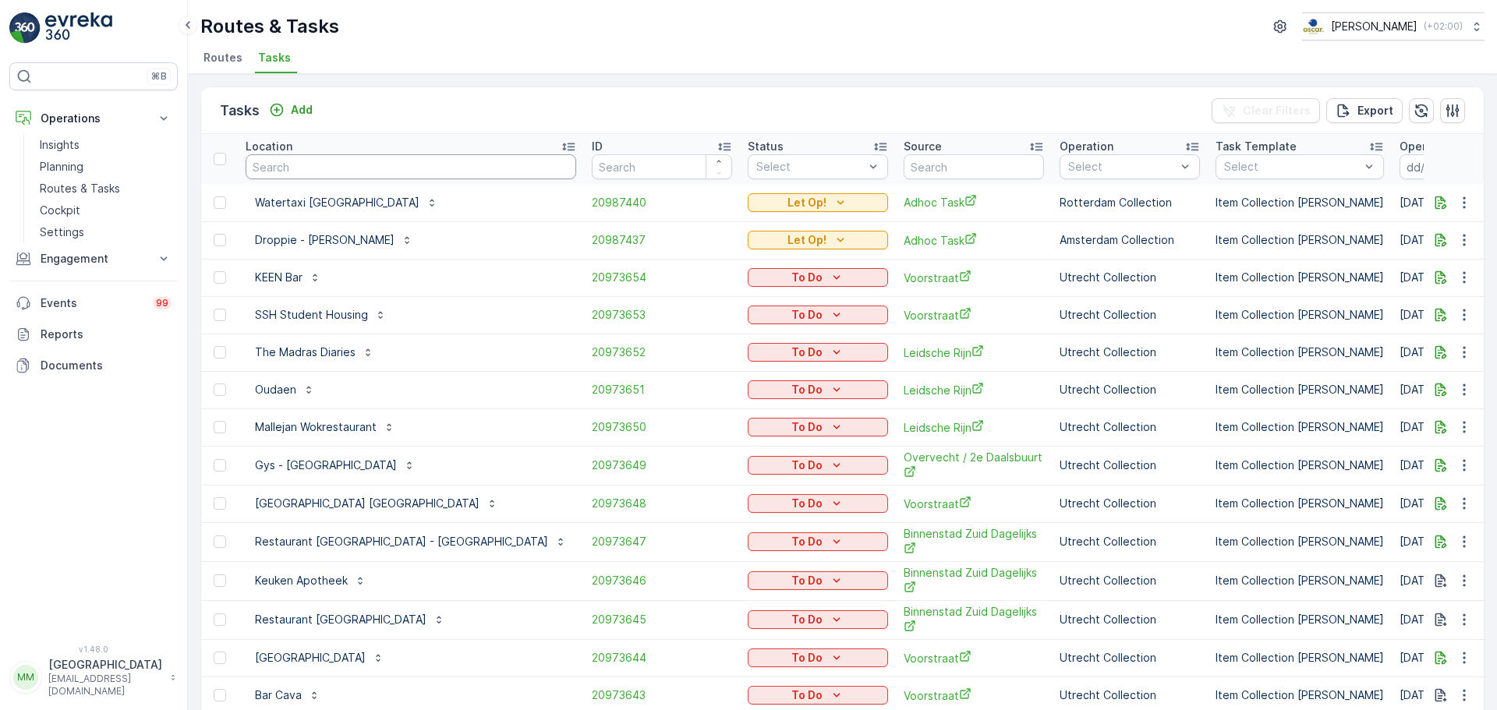
click at [363, 157] on input "text" at bounding box center [411, 166] width 331 height 25
type input "vve"
